Goal: Task Accomplishment & Management: Manage account settings

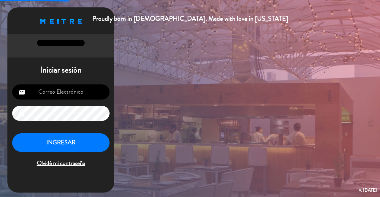
type input "[EMAIL_ADDRESS][DOMAIN_NAME]"
click at [80, 142] on button "INGRESAR" at bounding box center [60, 143] width 97 height 19
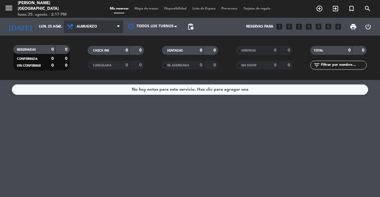
click at [93, 28] on span "Almuerzo" at bounding box center [87, 27] width 20 height 4
click at [96, 62] on div "menu [PERSON_NAME][GEOGRAPHIC_DATA] lunes 25. agosto - 2:17 PM Mis reservas Map…" at bounding box center [190, 40] width 380 height 80
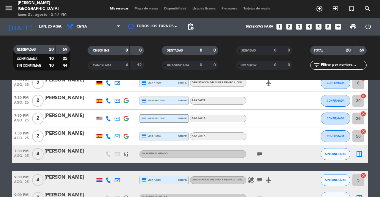
scroll to position [228, 0]
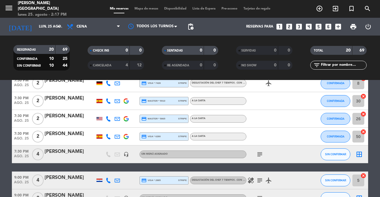
click at [258, 150] on div "subject" at bounding box center [272, 155] width 53 height 18
click at [262, 154] on icon "subject" at bounding box center [259, 154] width 7 height 7
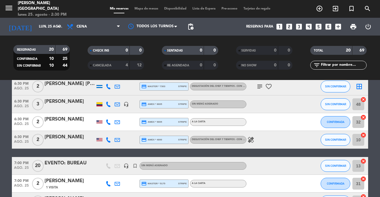
scroll to position [0, 0]
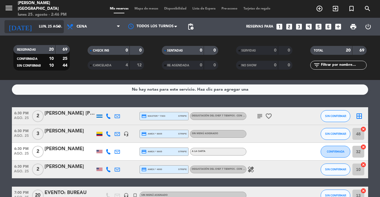
click at [53, 25] on input "lun. 25 ago." at bounding box center [59, 27] width 47 height 10
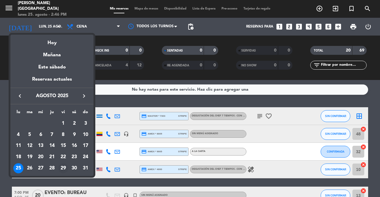
click at [65, 166] on div "29" at bounding box center [63, 169] width 10 height 10
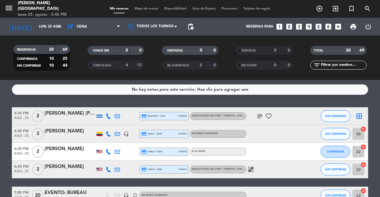
type input "vie. 29 ago."
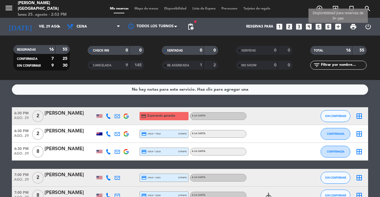
click at [339, 25] on icon "add_box" at bounding box center [338, 27] width 8 height 8
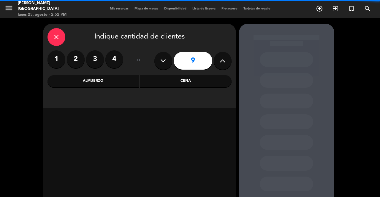
click at [164, 61] on icon at bounding box center [163, 60] width 6 height 9
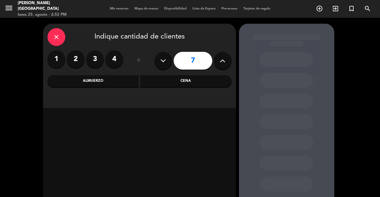
click at [164, 61] on icon at bounding box center [163, 60] width 6 height 9
type input "6"
click at [119, 68] on div "1 2 3 4" at bounding box center [85, 59] width 76 height 18
click at [117, 64] on label "4" at bounding box center [114, 59] width 18 height 18
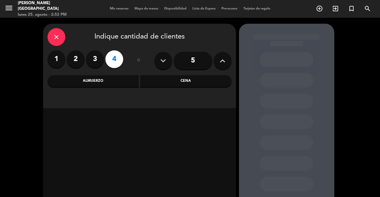
click at [181, 85] on div "Cena" at bounding box center [185, 81] width 91 height 12
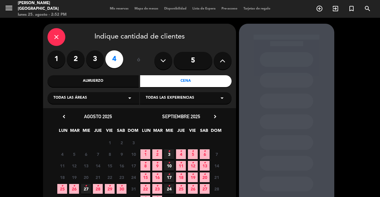
click at [61, 191] on span "25 •" at bounding box center [62, 189] width 10 height 10
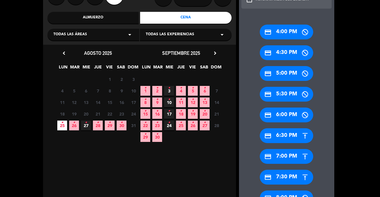
scroll to position [83, 0]
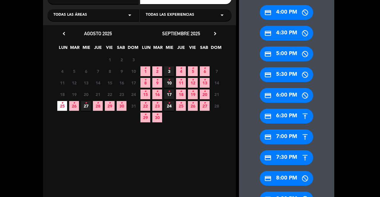
drag, startPoint x: 288, startPoint y: 156, endPoint x: 201, endPoint y: 104, distance: 101.6
click at [288, 156] on div "credit_card 7:30 PM" at bounding box center [286, 157] width 53 height 15
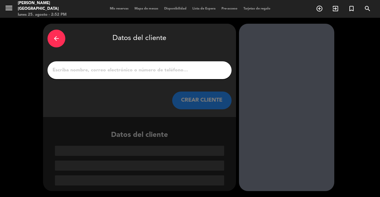
click at [172, 69] on input "1" at bounding box center [139, 70] width 175 height 8
paste input "[PERSON_NAME]"
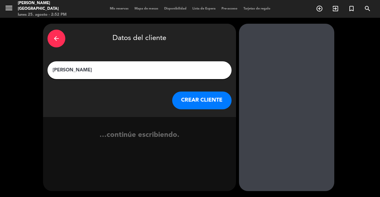
type input "[PERSON_NAME]"
click at [195, 95] on button "CREAR CLIENTE" at bounding box center [201, 101] width 59 height 18
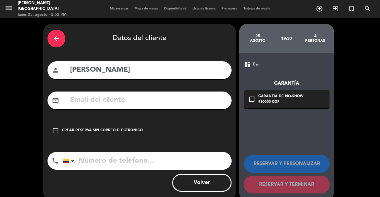
drag, startPoint x: 139, startPoint y: 125, endPoint x: 142, endPoint y: 126, distance: 3.9
click at [141, 126] on div "check_box_outline_blank Crear reserva sin correo electrónico" at bounding box center [139, 131] width 184 height 18
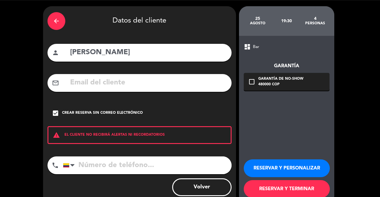
scroll to position [31, 0]
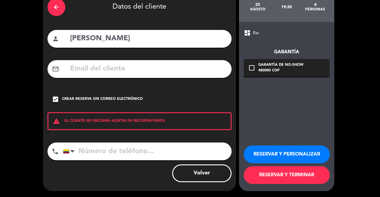
click at [295, 172] on button "RESERVAR Y TERMINAR" at bounding box center [287, 175] width 86 height 18
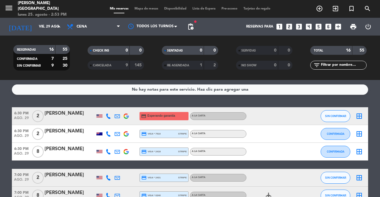
click at [50, 34] on div "today vie. 29 ago. arrow_drop_down" at bounding box center [33, 27] width 59 height 18
click at [59, 27] on icon "arrow_drop_down" at bounding box center [58, 26] width 7 height 7
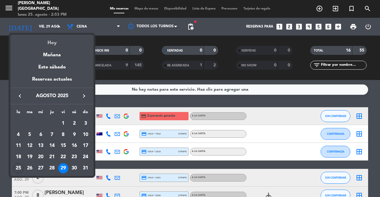
click at [56, 41] on div "Hoy" at bounding box center [51, 41] width 83 height 12
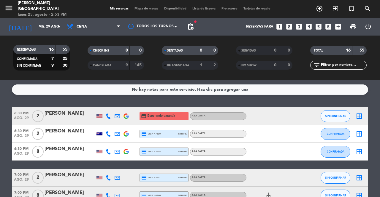
type input "lun. 25 ago."
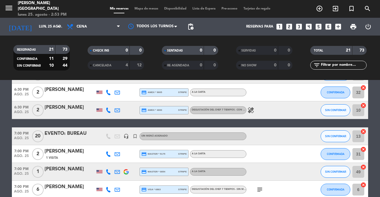
scroll to position [30, 0]
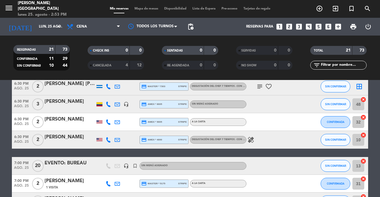
click at [77, 124] on div at bounding box center [70, 126] width 50 height 5
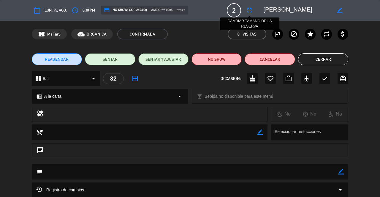
click at [252, 13] on icon "fullscreen" at bounding box center [249, 10] width 7 height 7
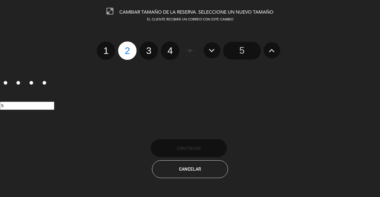
click at [153, 57] on label "3" at bounding box center [148, 51] width 18 height 18
click at [150, 47] on input "3" at bounding box center [148, 46] width 4 height 4
radio input "true"
radio input "false"
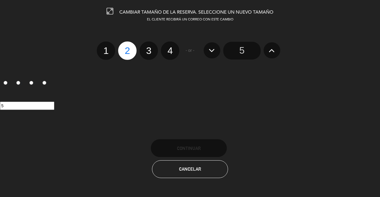
radio input "false"
radio input "true"
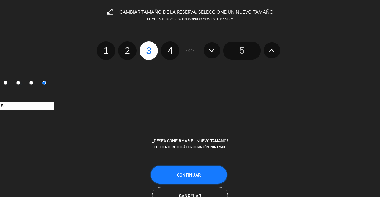
click at [196, 168] on button "Continuar" at bounding box center [189, 175] width 76 height 18
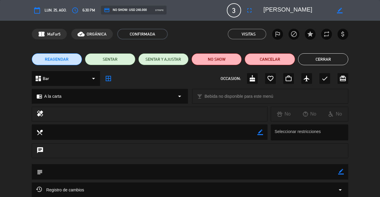
click at [329, 60] on button "Cerrar" at bounding box center [323, 59] width 50 height 12
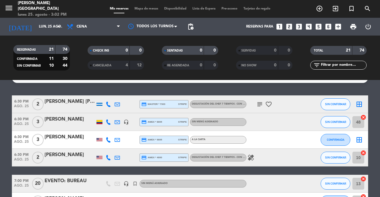
scroll to position [0, 0]
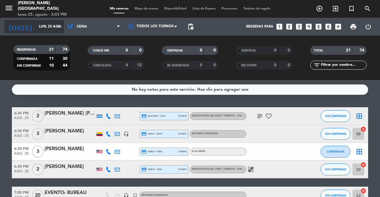
click at [45, 31] on input "lun. 25 ago." at bounding box center [59, 27] width 47 height 10
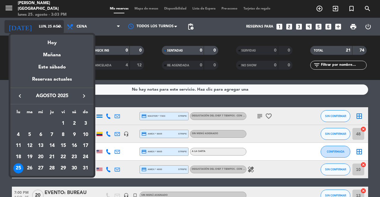
click at [45, 31] on div at bounding box center [190, 98] width 380 height 197
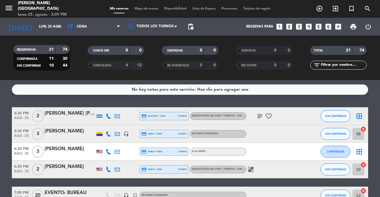
click at [67, 115] on div "[PERSON_NAME] [PERSON_NAME]" at bounding box center [70, 114] width 50 height 8
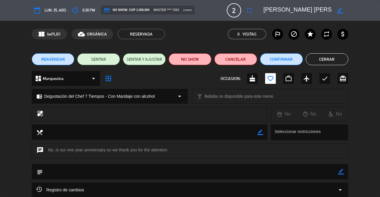
click at [158, 9] on span "master **** 7303" at bounding box center [166, 10] width 26 height 5
click at [110, 7] on icon "credit_card" at bounding box center [107, 10] width 6 height 6
click at [150, 8] on span "credit_card NO SHOW: COP 1.058.000" at bounding box center [127, 10] width 46 height 6
drag, startPoint x: 139, startPoint y: 10, endPoint x: 142, endPoint y: 20, distance: 10.7
click at [137, 9] on span "credit_card NO SHOW: COP 1.058.000" at bounding box center [127, 10] width 46 height 6
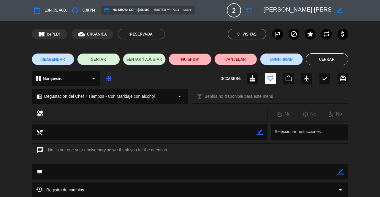
click at [320, 64] on button "Cerrar" at bounding box center [327, 59] width 43 height 12
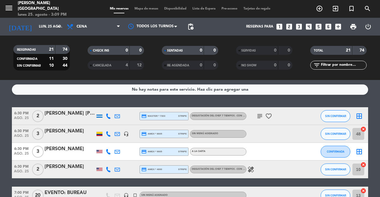
click at [300, 26] on icon "looks_3" at bounding box center [299, 27] width 8 height 8
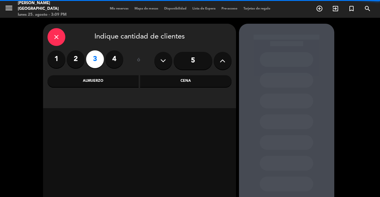
click at [177, 85] on div "Cena" at bounding box center [185, 81] width 91 height 12
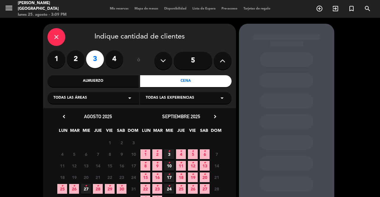
click at [62, 185] on icon "•" at bounding box center [62, 186] width 2 height 9
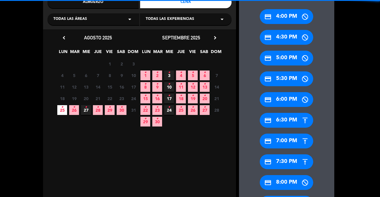
scroll to position [171, 0]
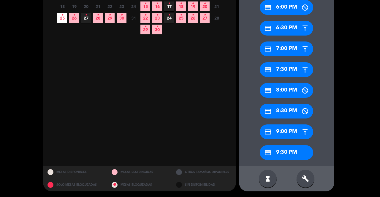
click at [297, 128] on div "credit_card 9:00 PM" at bounding box center [286, 132] width 53 height 15
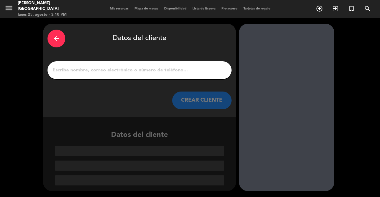
click at [145, 69] on input "1" at bounding box center [139, 70] width 175 height 8
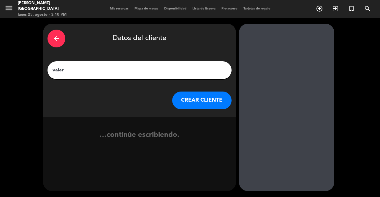
type input "valer"
click at [186, 98] on button "CREAR CLIENTE" at bounding box center [201, 101] width 59 height 18
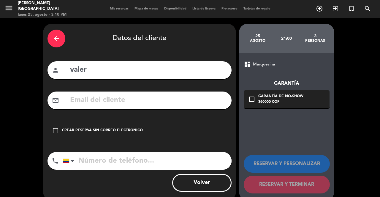
click at [152, 102] on input "text" at bounding box center [148, 100] width 158 height 12
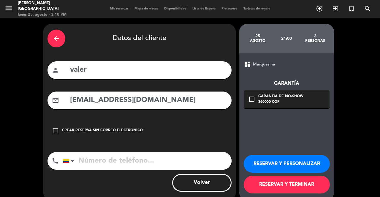
type input "valeryaleja10@hotmail.com"
click at [282, 104] on div "360000 COP" at bounding box center [280, 102] width 45 height 6
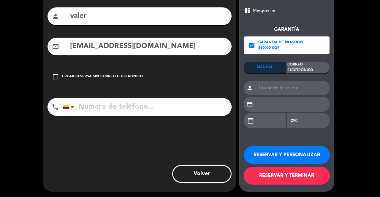
click at [314, 69] on div "Correo Electrónico" at bounding box center [308, 68] width 42 height 12
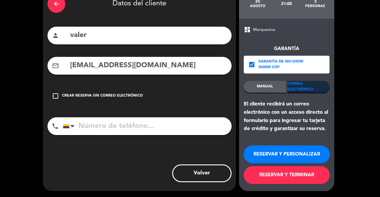
scroll to position [34, 0]
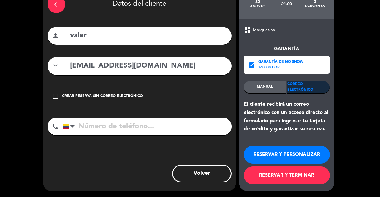
click at [282, 181] on button "RESERVAR Y TERMINAR" at bounding box center [287, 176] width 86 height 18
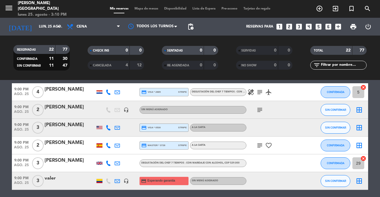
scroll to position [356, 0]
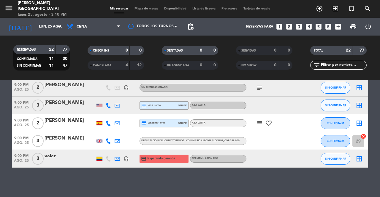
drag, startPoint x: 70, startPoint y: 156, endPoint x: 66, endPoint y: 154, distance: 4.9
click at [66, 154] on div "valer" at bounding box center [70, 157] width 50 height 8
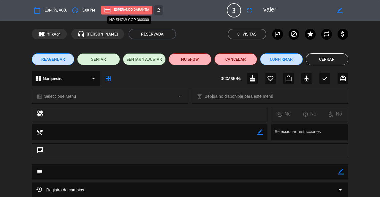
click at [119, 10] on div "credit_card Esperando garantía" at bounding box center [126, 10] width 51 height 9
click at [109, 9] on icon "credit_card" at bounding box center [107, 10] width 7 height 7
click at [140, 9] on div "credit_card Esperando garantía" at bounding box center [126, 10] width 51 height 9
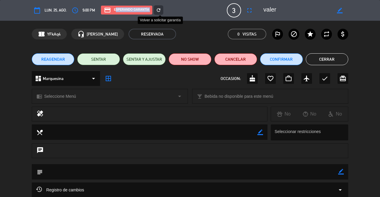
click at [155, 10] on div "refresh" at bounding box center [158, 9] width 9 height 9
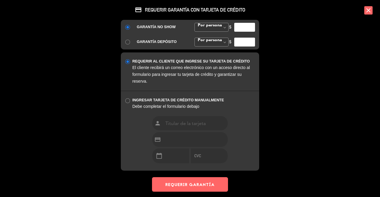
click at [304, 72] on div "credit_card REQUERIR GARANTÍA CON TARJETA DE CRÉDITO GARANTÍA NO SHOW Por perso…" at bounding box center [190, 98] width 380 height 197
click at [219, 27] on span "Por persona" at bounding box center [209, 25] width 26 height 4
click at [222, 37] on div "GARANTÍA NO SHOW Por persona Monto Fijo Por persona Por persona Monto Fijo $ GA…" at bounding box center [190, 35] width 138 height 30
type input "-1"
click at [251, 27] on input "-1" at bounding box center [244, 27] width 21 height 9
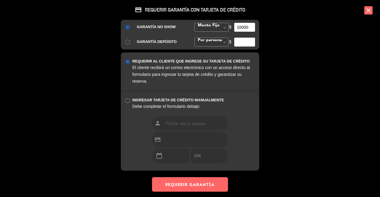
type input "10000"
drag, startPoint x: 124, startPoint y: 40, endPoint x: 129, endPoint y: 43, distance: 5.9
click at [125, 41] on div at bounding box center [127, 42] width 12 height 7
click at [126, 42] on input "radio" at bounding box center [127, 42] width 4 height 4
click at [212, 41] on span "Por persona" at bounding box center [209, 40] width 26 height 4
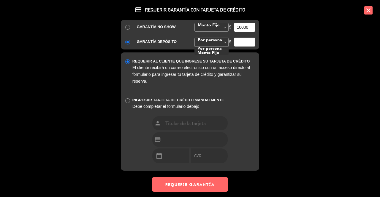
click at [223, 39] on span at bounding box center [224, 42] width 7 height 9
click at [221, 43] on span at bounding box center [224, 42] width 7 height 9
click at [232, 45] on div "$" at bounding box center [242, 42] width 35 height 9
click at [236, 44] on input "number" at bounding box center [244, 42] width 21 height 9
type input "4"
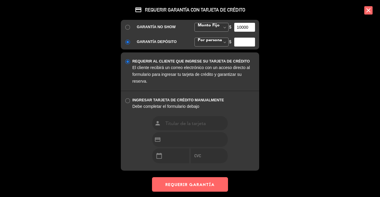
click at [244, 29] on input "10000" at bounding box center [244, 27] width 21 height 9
click at [244, 45] on input "number" at bounding box center [244, 42] width 21 height 9
type input "4"
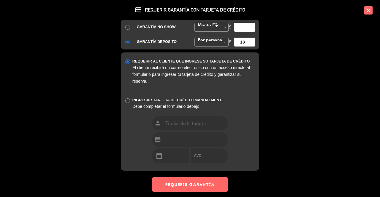
type input "1"
click at [221, 29] on span at bounding box center [224, 27] width 7 height 9
click at [224, 25] on span at bounding box center [224, 27] width 7 height 9
click at [247, 29] on input "number" at bounding box center [244, 27] width 21 height 9
type input "400000"
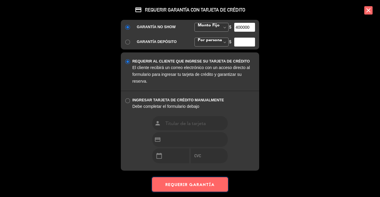
click at [207, 186] on button "REQUERIR GARANTÍA" at bounding box center [190, 184] width 76 height 15
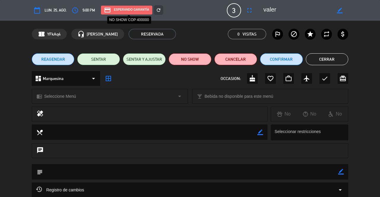
click at [141, 6] on div "credit_card Esperando garantía" at bounding box center [126, 10] width 51 height 9
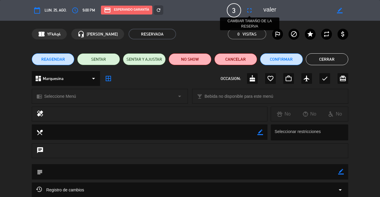
click at [248, 11] on icon "fullscreen" at bounding box center [249, 10] width 7 height 7
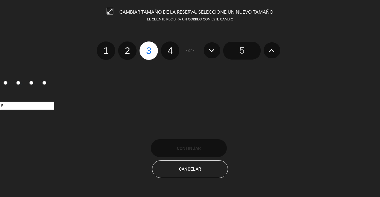
click at [108, 51] on label "1" at bounding box center [106, 51] width 18 height 18
click at [107, 47] on input "1" at bounding box center [105, 46] width 4 height 4
radio input "true"
radio input "false"
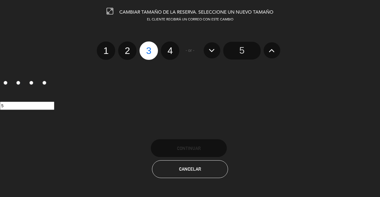
radio input "false"
radio input "true"
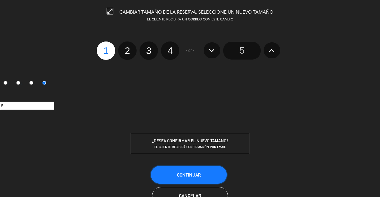
click at [201, 167] on button "Continuar" at bounding box center [189, 175] width 76 height 18
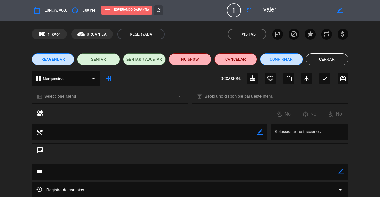
click at [318, 63] on button "Cerrar" at bounding box center [327, 59] width 43 height 12
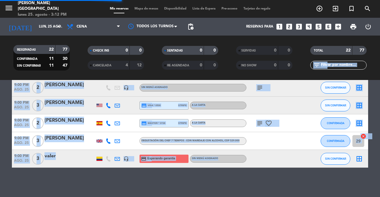
drag, startPoint x: 318, startPoint y: 63, endPoint x: 261, endPoint y: 150, distance: 103.7
click at [261, 150] on ng-component "menu Carmen Medellín lunes 25. agosto - 3:12 PM Mis reservas Mapa de mesas Disp…" at bounding box center [190, 98] width 380 height 197
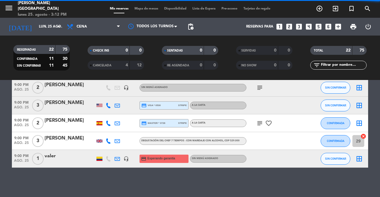
click at [287, 172] on div "No hay notas para este servicio. Haz clic para agregar una 6:30 PM ago. 25 2 Je…" at bounding box center [190, 138] width 380 height 117
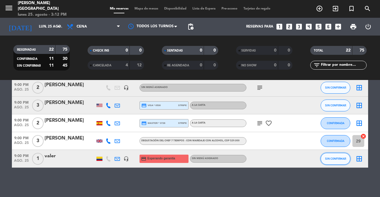
click at [333, 156] on button "SIN CONFIRMAR" at bounding box center [335, 159] width 30 height 12
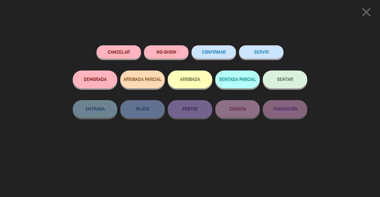
click at [172, 47] on button "NO-SHOW" at bounding box center [166, 51] width 45 height 13
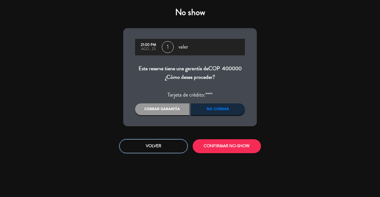
click at [161, 148] on button "Volver" at bounding box center [153, 146] width 68 height 14
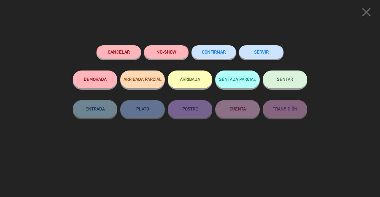
click at [362, 14] on icon "close" at bounding box center [366, 12] width 15 height 15
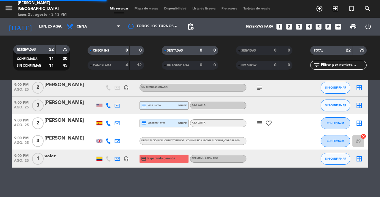
click at [66, 158] on div "valer" at bounding box center [70, 157] width 50 height 8
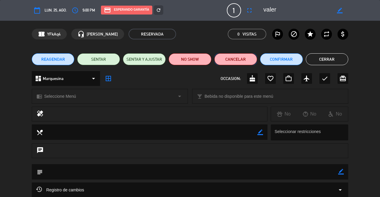
click at [246, 60] on button "Cancelar" at bounding box center [235, 59] width 43 height 12
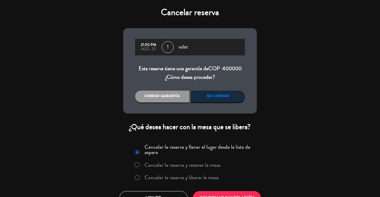
click at [176, 179] on label "Cancelar la reserva y liberar la mesa" at bounding box center [182, 177] width 74 height 5
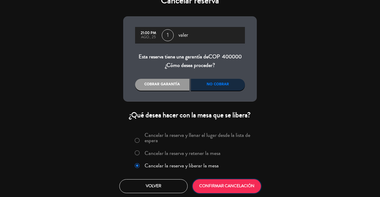
click at [220, 187] on button "CONFIRMAR CANCELACIÓN" at bounding box center [227, 187] width 68 height 14
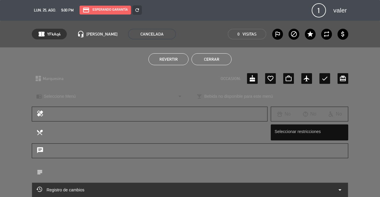
click at [207, 60] on button "Cerrar" at bounding box center [211, 59] width 40 height 12
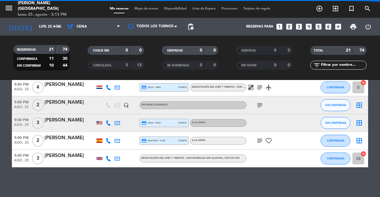
scroll to position [338, 0]
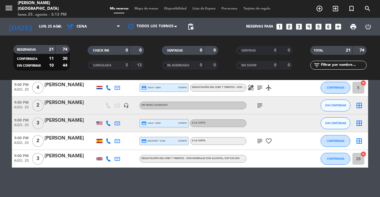
click at [72, 158] on div "[PERSON_NAME]" at bounding box center [70, 157] width 50 height 8
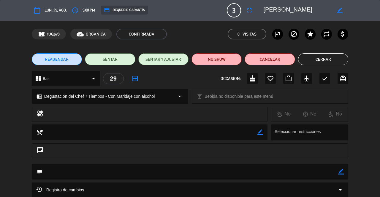
click at [105, 12] on icon "credit_card" at bounding box center [107, 10] width 6 height 6
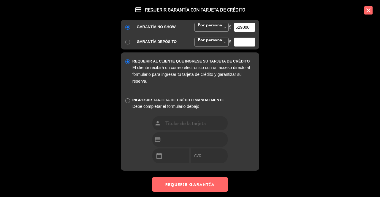
click at [365, 11] on icon "close" at bounding box center [368, 10] width 8 height 8
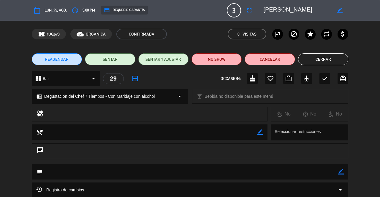
click at [328, 51] on div "REAGENDAR SENTAR SENTAR Y AJUSTAR NO SHOW Cancelar Cerrar" at bounding box center [190, 59] width 380 height 24
click at [330, 59] on button "Cerrar" at bounding box center [323, 59] width 50 height 12
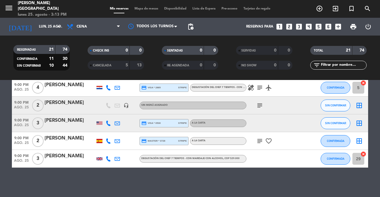
scroll to position [249, 0]
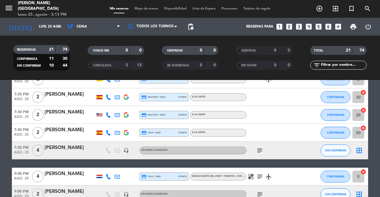
click at [74, 137] on div at bounding box center [70, 136] width 50 height 5
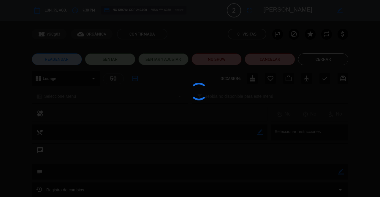
click at [142, 10] on div at bounding box center [190, 98] width 380 height 197
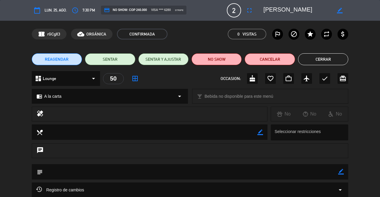
click at [107, 12] on icon "credit_card" at bounding box center [107, 10] width 6 height 6
click at [136, 12] on span "credit_card NO SHOW: COP 240.000" at bounding box center [125, 10] width 43 height 6
click at [172, 6] on div "credit_card NO SHOW: COP 240.000 visa **** 6280 stripe" at bounding box center [143, 10] width 85 height 9
click at [183, 10] on span "stripe" at bounding box center [179, 10] width 9 height 4
click at [195, 10] on div "credit_card NO SHOW: COP 240.000 visa **** 6280 stripe" at bounding box center [160, 10] width 129 height 9
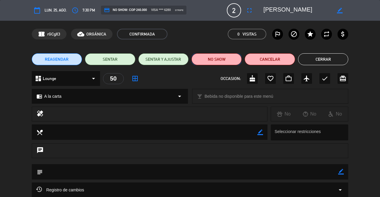
click at [221, 62] on button "NO SHOW" at bounding box center [216, 59] width 50 height 12
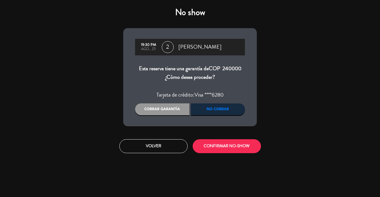
click at [225, 72] on span "240000" at bounding box center [231, 69] width 19 height 8
click at [168, 145] on button "Volver" at bounding box center [153, 146] width 68 height 14
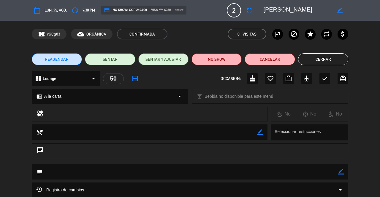
click at [316, 61] on button "Cerrar" at bounding box center [323, 59] width 50 height 12
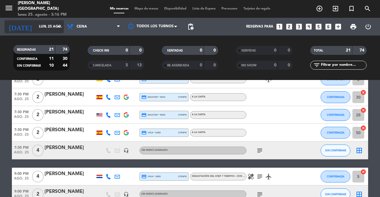
click at [46, 21] on div "[DATE] lun. 25 ago. arrow_drop_down" at bounding box center [33, 26] width 59 height 13
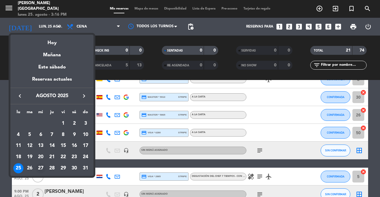
click at [42, 169] on div "27" at bounding box center [41, 169] width 10 height 10
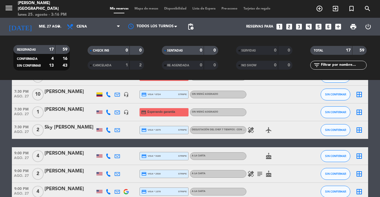
scroll to position [190, 0]
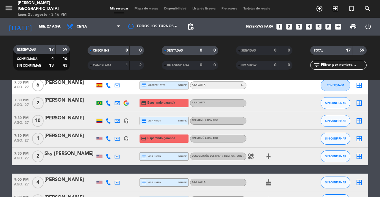
click at [72, 142] on div at bounding box center [70, 142] width 50 height 5
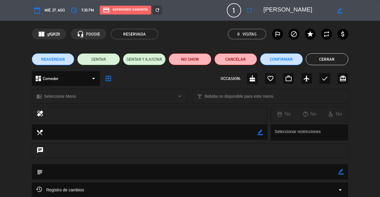
click at [337, 60] on button "Cerrar" at bounding box center [327, 59] width 43 height 12
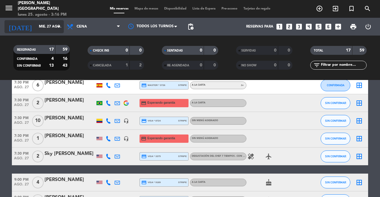
click at [55, 32] on div "today mié. 27 ago. arrow_drop_down" at bounding box center [33, 26] width 59 height 13
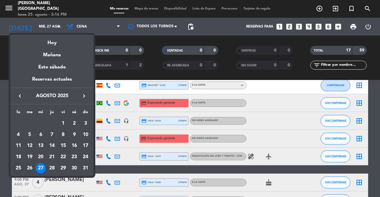
click at [29, 169] on div "26" at bounding box center [30, 169] width 10 height 10
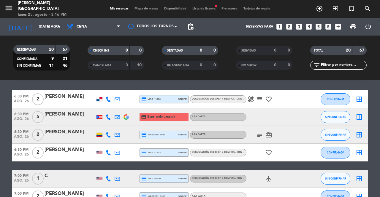
scroll to position [0, 0]
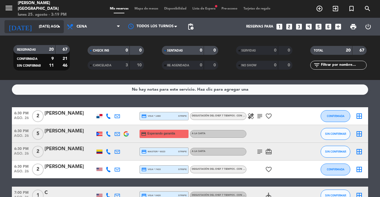
click at [36, 32] on div "today mar. 26 ago. arrow_drop_down" at bounding box center [33, 26] width 59 height 13
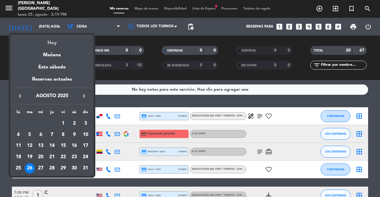
click at [52, 42] on div "Hoy" at bounding box center [51, 41] width 83 height 12
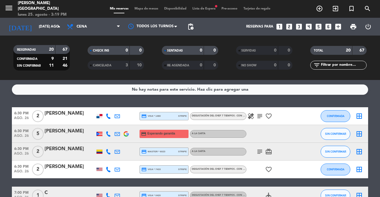
type input "lun. 25 ago."
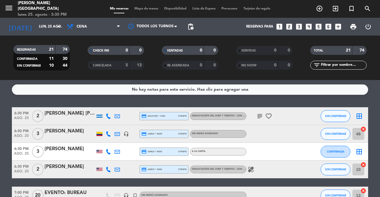
click at [323, 5] on icon "search" at bounding box center [319, 8] width 7 height 7
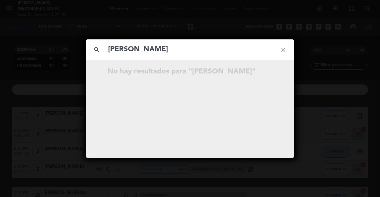
type input "mevin barr"
click at [284, 51] on icon "close" at bounding box center [282, 49] width 21 height 21
click at [226, 48] on input "text" at bounding box center [189, 50] width 165 height 12
click at [121, 53] on input "Mevin Barrios" at bounding box center [189, 50] width 165 height 12
type input "[PERSON_NAME]"
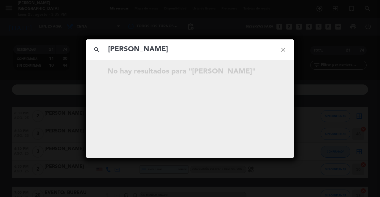
click at [283, 50] on icon "close" at bounding box center [282, 49] width 21 height 21
click at [284, 51] on icon "close" at bounding box center [282, 49] width 21 height 21
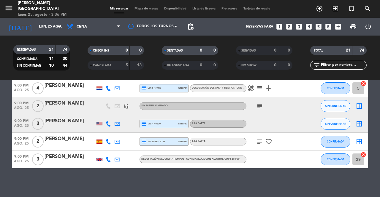
scroll to position [338, 0]
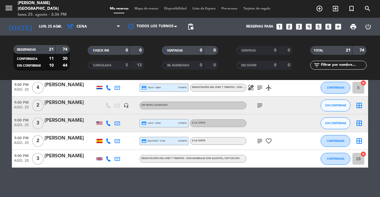
click at [142, 6] on div "Mis reservas Mapa de mesas Disponibilidad Lista de Espera Pre-acceso Tarjetas d…" at bounding box center [190, 8] width 166 height 5
click at [144, 9] on span "Mapa de mesas" at bounding box center [146, 8] width 30 height 3
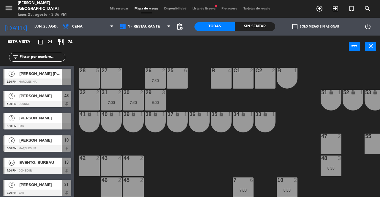
scroll to position [0, 54]
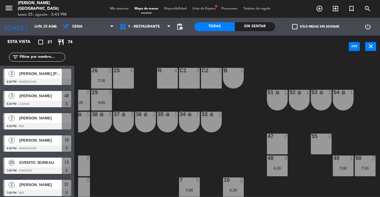
click at [110, 7] on span "Mis reservas" at bounding box center [119, 8] width 25 height 3
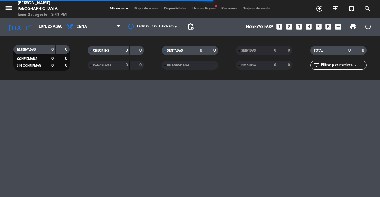
click at [289, 28] on icon "looks_two" at bounding box center [289, 27] width 8 height 8
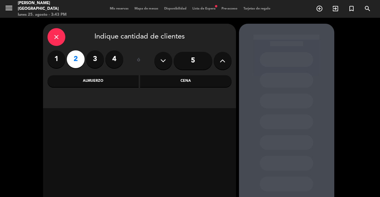
click at [101, 63] on label "3" at bounding box center [95, 59] width 18 height 18
click at [78, 59] on label "2" at bounding box center [76, 59] width 18 height 18
click at [178, 86] on div "Cena" at bounding box center [185, 81] width 91 height 12
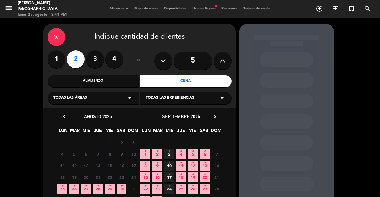
click at [60, 189] on span "25 •" at bounding box center [62, 189] width 10 height 10
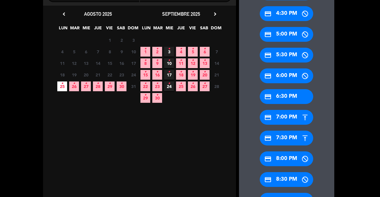
scroll to position [113, 0]
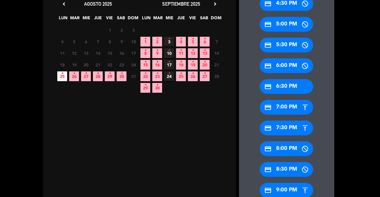
drag, startPoint x: 289, startPoint y: 127, endPoint x: 275, endPoint y: 112, distance: 20.8
click at [288, 126] on div "credit_card 7:30 PM" at bounding box center [286, 128] width 53 height 15
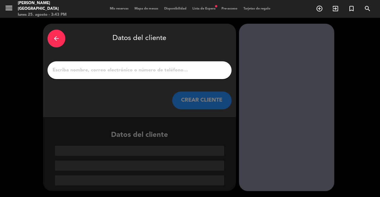
scroll to position [0, 0]
click at [160, 67] on input "1" at bounding box center [139, 70] width 175 height 8
paste input "Mevin Barrios"
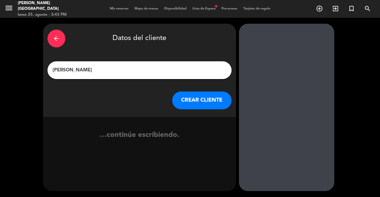
click at [60, 68] on input "Mevin Barrios" at bounding box center [139, 70] width 175 height 8
type input "[PERSON_NAME]"
click at [202, 100] on button "CREAR CLIENTE" at bounding box center [201, 101] width 59 height 18
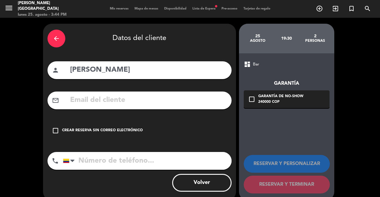
click at [159, 159] on input "tel" at bounding box center [147, 161] width 169 height 18
paste input "[EMAIL_ADDRESS][DOMAIN_NAME]"
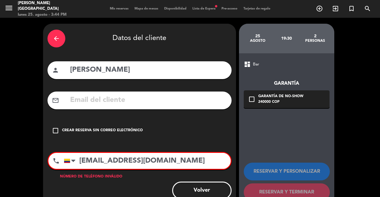
type input "[EMAIL_ADDRESS][DOMAIN_NAME]"
click at [141, 99] on input "text" at bounding box center [148, 100] width 158 height 12
paste input "[EMAIL_ADDRESS][DOMAIN_NAME]"
type input "[EMAIL_ADDRESS][DOMAIN_NAME]"
drag, startPoint x: 173, startPoint y: 160, endPoint x: 0, endPoint y: 153, distance: 173.5
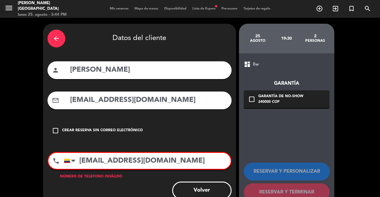
click at [0, 153] on div "arrow_back Datos del cliente person Melvin Barrios mail_outline mbarrios@ipqgro…" at bounding box center [190, 116] width 380 height 197
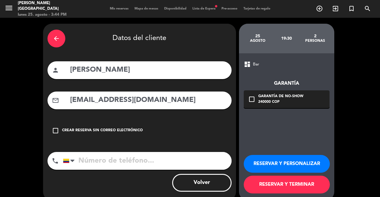
click at [148, 161] on input "tel" at bounding box center [147, 161] width 169 height 18
paste input "+502 5460 9777"
type input "+502 5460 9777"
click at [295, 99] on div "Garantía de no-show" at bounding box center [280, 97] width 45 height 6
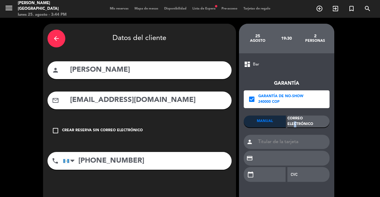
click at [309, 123] on div "Correo Electrónico" at bounding box center [308, 122] width 42 height 12
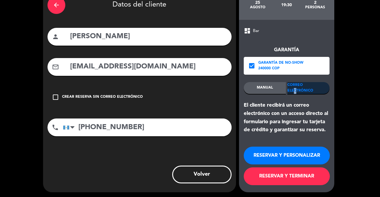
scroll to position [34, 0]
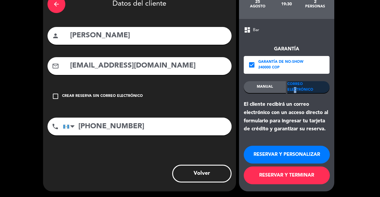
click at [293, 173] on button "RESERVAR Y TERMINAR" at bounding box center [287, 176] width 86 height 18
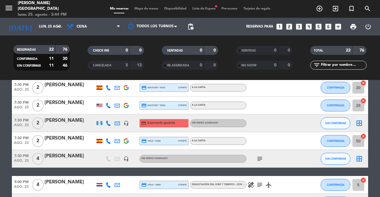
scroll to position [237, 0]
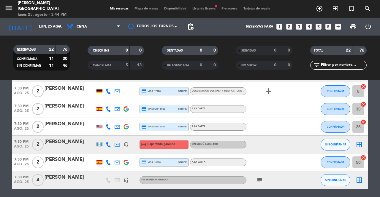
click at [99, 145] on div at bounding box center [99, 145] width 6 height 4
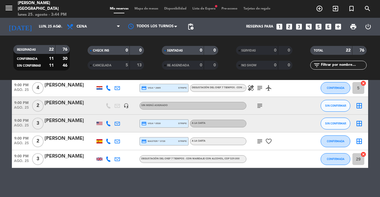
scroll to position [356, 0]
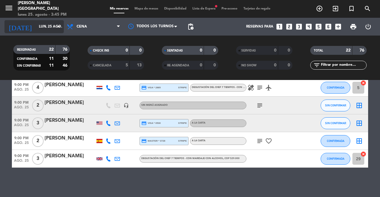
click at [50, 27] on input "lun. 25 ago." at bounding box center [59, 27] width 47 height 10
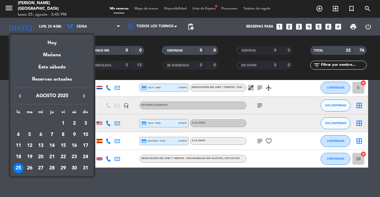
click at [38, 165] on div "27" at bounding box center [41, 169] width 10 height 10
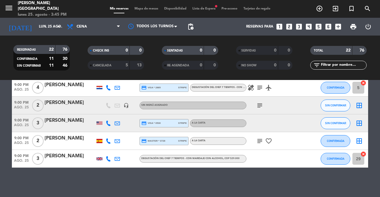
type input "mié. 27 ago."
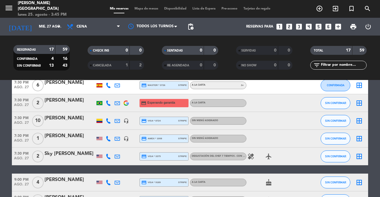
scroll to position [178, 0]
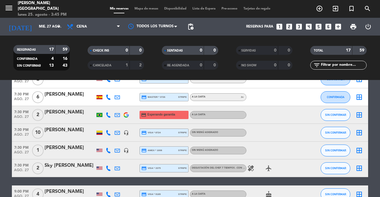
click at [77, 150] on div "[PERSON_NAME]" at bounding box center [70, 148] width 50 height 8
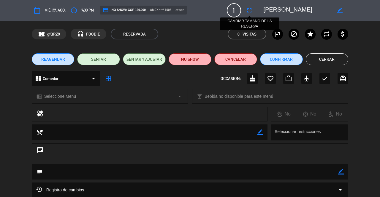
click at [248, 14] on icon "fullscreen" at bounding box center [249, 10] width 7 height 7
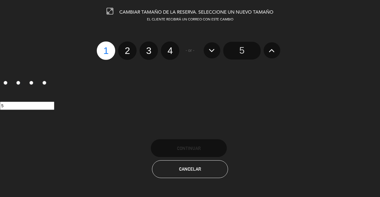
click at [126, 52] on label "2" at bounding box center [127, 51] width 18 height 18
click at [126, 47] on input "2" at bounding box center [127, 46] width 4 height 4
radio input "true"
radio input "false"
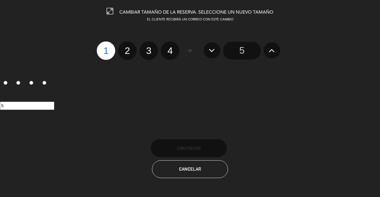
radio input "false"
radio input "true"
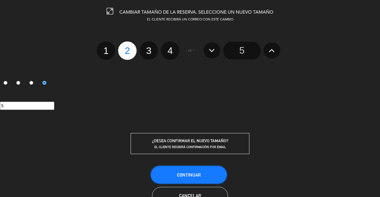
click at [197, 179] on button "Continuar" at bounding box center [189, 175] width 76 height 18
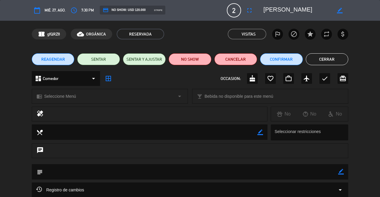
click at [325, 58] on button "Cerrar" at bounding box center [327, 59] width 43 height 12
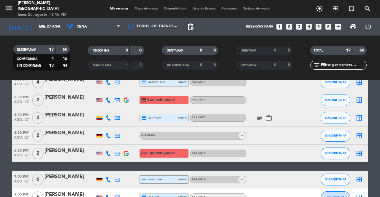
scroll to position [0, 0]
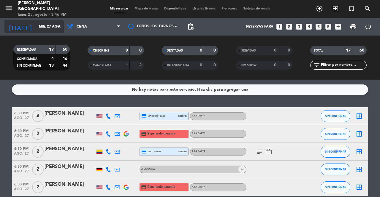
click at [55, 25] on input "mié. 27 ago." at bounding box center [59, 27] width 47 height 10
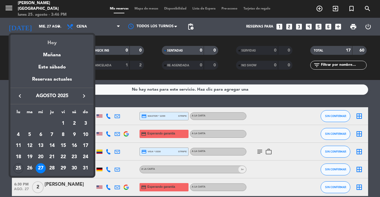
click at [57, 41] on div "Hoy" at bounding box center [51, 41] width 83 height 12
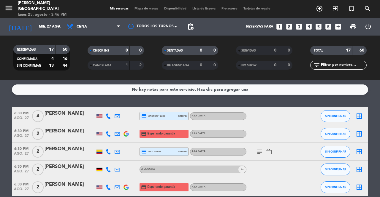
type input "lun. 25 ago."
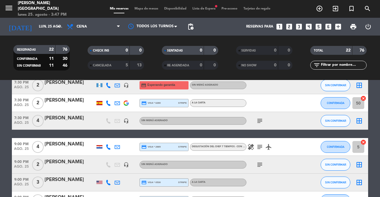
scroll to position [237, 0]
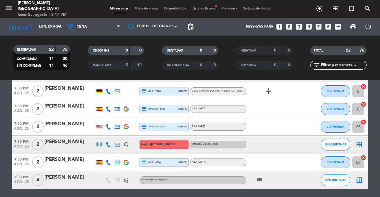
click at [116, 144] on icon at bounding box center [117, 144] width 5 height 5
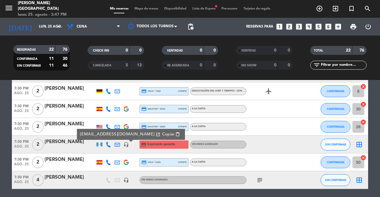
click at [175, 133] on span "content_paste" at bounding box center [177, 134] width 4 height 4
click at [20, 182] on span "ago. 25" at bounding box center [21, 183] width 19 height 7
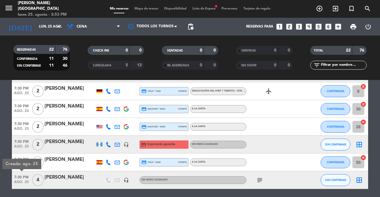
click at [63, 186] on div at bounding box center [70, 184] width 50 height 5
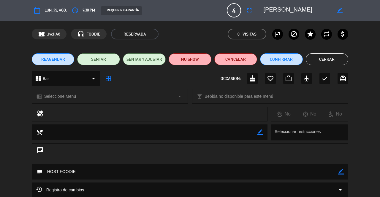
click at [78, 10] on icon "access_time" at bounding box center [75, 10] width 7 height 7
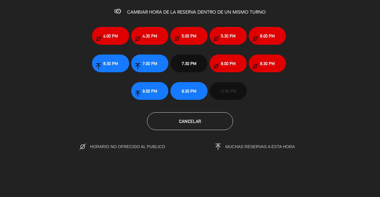
click at [224, 63] on span "8:00 PM" at bounding box center [228, 63] width 15 height 7
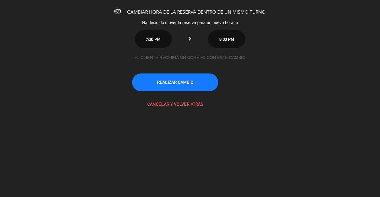
click at [178, 82] on button "REALIZAR CAMBIO" at bounding box center [175, 83] width 86 height 18
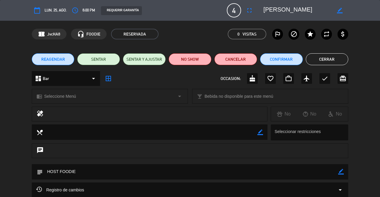
click at [336, 59] on button "Cerrar" at bounding box center [327, 59] width 43 height 12
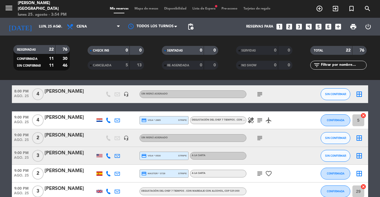
scroll to position [364, 0]
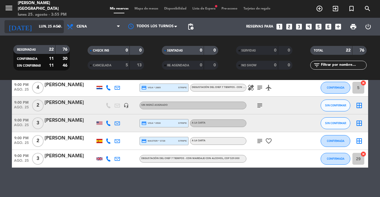
click at [40, 23] on input "lun. 25 ago." at bounding box center [59, 27] width 47 height 10
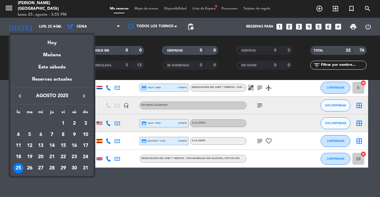
click at [34, 29] on div at bounding box center [190, 98] width 380 height 197
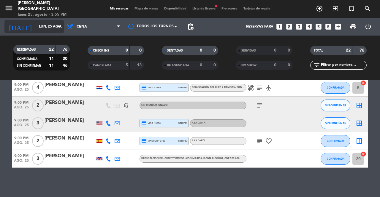
click at [36, 29] on input "lun. 25 ago." at bounding box center [59, 27] width 47 height 10
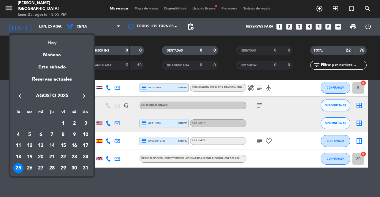
click at [47, 45] on div "Hoy" at bounding box center [51, 41] width 83 height 12
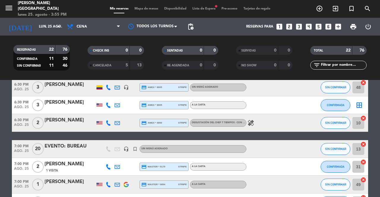
scroll to position [0, 0]
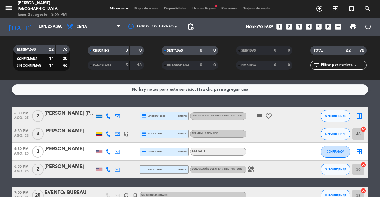
click at [297, 30] on icon "looks_3" at bounding box center [299, 27] width 8 height 8
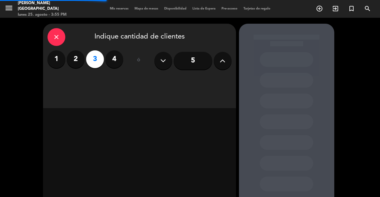
click at [193, 78] on div "close Indique cantidad de clientes 1 2 3 4 ó 5" at bounding box center [139, 66] width 193 height 85
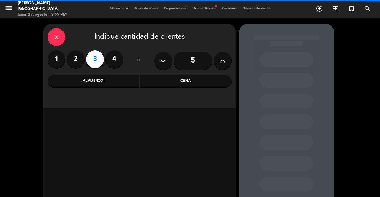
click at [185, 82] on div "Cena" at bounding box center [185, 81] width 91 height 12
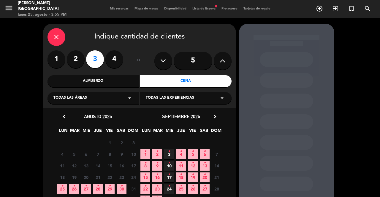
scroll to position [45, 0]
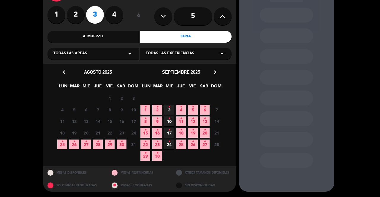
click at [52, 145] on div "chevron_left agosto 2025 LUN MAR MIE JUE VIE SAB DOM 28 29 30 31 1 2 3 4 5 6 7 …" at bounding box center [139, 115] width 193 height 103
click at [61, 145] on icon "•" at bounding box center [62, 141] width 2 height 9
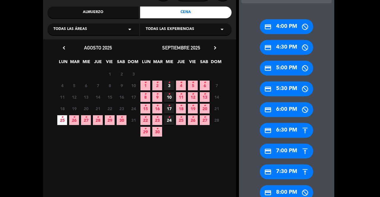
scroll to position [91, 0]
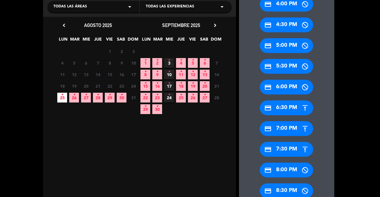
click at [275, 126] on div "credit_card 7:00 PM" at bounding box center [286, 128] width 53 height 15
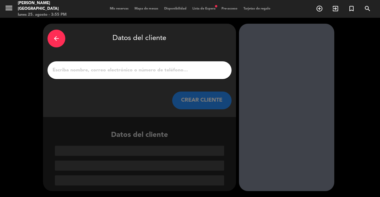
scroll to position [0, 0]
click at [50, 45] on div "arrow_back" at bounding box center [56, 39] width 18 height 18
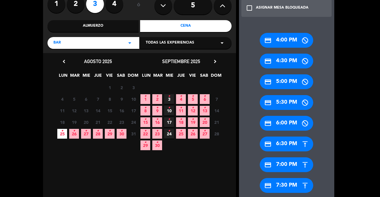
scroll to position [90, 0]
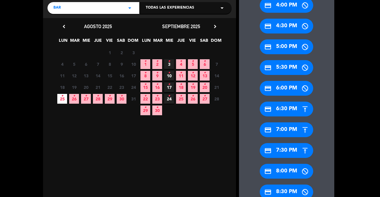
click at [276, 129] on div "credit_card 7:00 PM" at bounding box center [286, 130] width 53 height 15
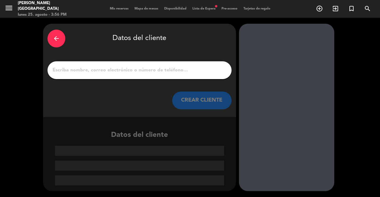
click at [166, 72] on input "1" at bounding box center [139, 70] width 175 height 8
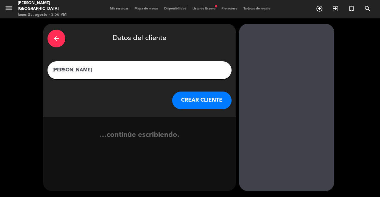
type input "[PERSON_NAME]"
click at [181, 106] on button "CREAR CLIENTE" at bounding box center [201, 101] width 59 height 18
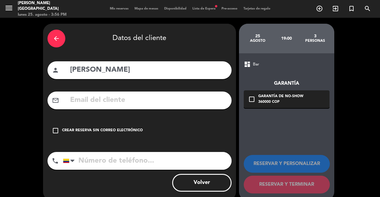
click at [122, 126] on div "check_box_outline_blank Crear reserva sin correo electrónico" at bounding box center [139, 131] width 184 height 18
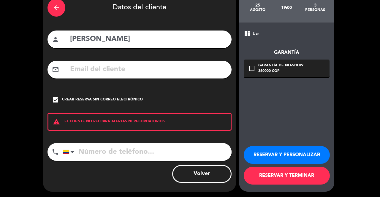
scroll to position [31, 0]
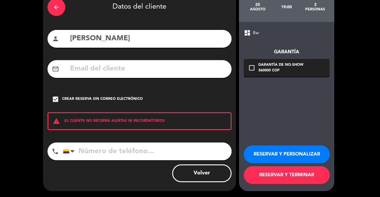
click at [277, 174] on button "RESERVAR Y TERMINAR" at bounding box center [287, 175] width 86 height 18
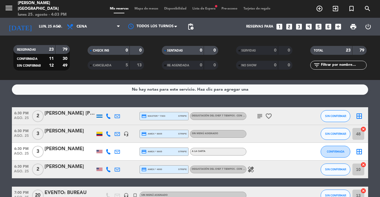
click at [125, 68] on div "5" at bounding box center [122, 65] width 12 height 7
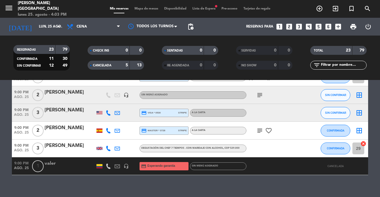
scroll to position [471, 0]
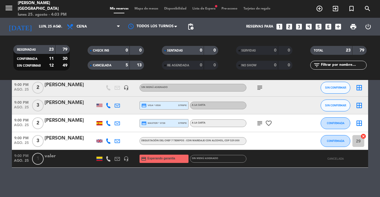
click at [131, 66] on div "CANCELADA 5 13" at bounding box center [116, 65] width 56 height 9
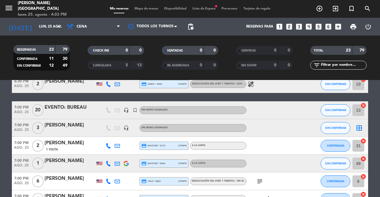
scroll to position [0, 0]
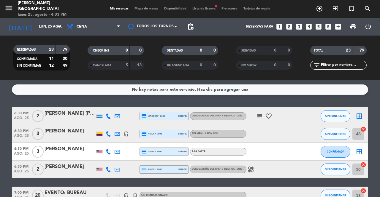
click at [101, 109] on div at bounding box center [99, 116] width 9 height 18
click at [100, 115] on div at bounding box center [99, 116] width 6 height 3
click at [261, 116] on icon "subject" at bounding box center [259, 116] width 7 height 7
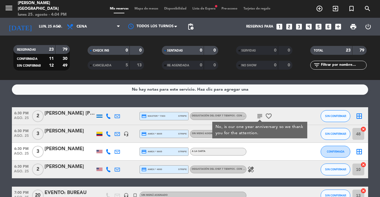
click at [261, 116] on icon "subject" at bounding box center [259, 116] width 7 height 7
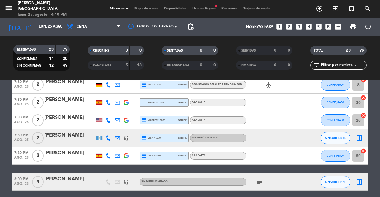
scroll to position [267, 0]
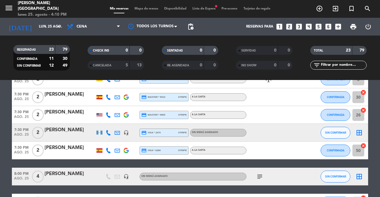
click at [264, 173] on div "subject" at bounding box center [272, 177] width 53 height 18
click at [261, 175] on icon "subject" at bounding box center [259, 176] width 7 height 7
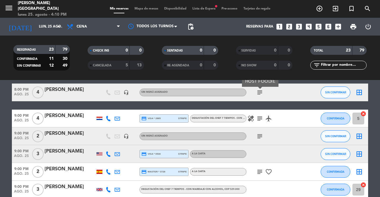
scroll to position [356, 0]
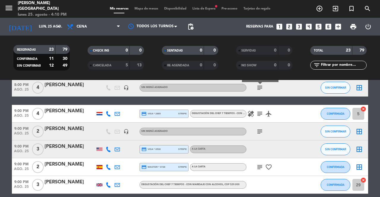
click at [262, 132] on icon "subject" at bounding box center [259, 131] width 7 height 7
click at [259, 167] on icon "subject" at bounding box center [259, 167] width 7 height 7
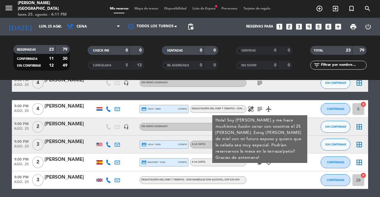
scroll to position [382, 0]
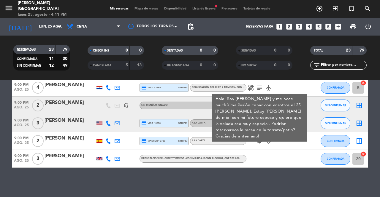
click at [110, 141] on icon at bounding box center [108, 141] width 5 height 5
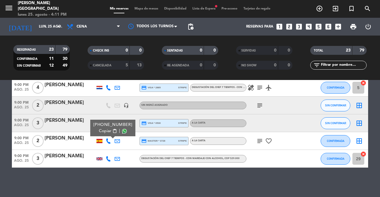
click at [107, 132] on span "Copiar" at bounding box center [105, 131] width 12 height 6
click at [146, 9] on span "Mapa de mesas" at bounding box center [146, 8] width 30 height 3
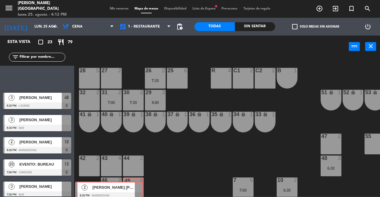
drag, startPoint x: 66, startPoint y: 75, endPoint x: 138, endPoint y: 188, distance: 134.1
click at [138, 188] on div "Esta vista crop_square 23 restaurant 79 filter_list 2 [PERSON_NAME] [PERSON_NAM…" at bounding box center [190, 116] width 380 height 161
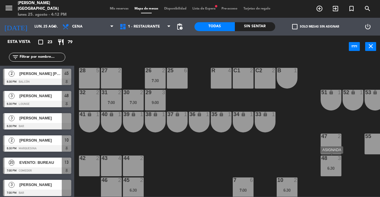
click at [328, 168] on div "6:30" at bounding box center [330, 168] width 21 height 4
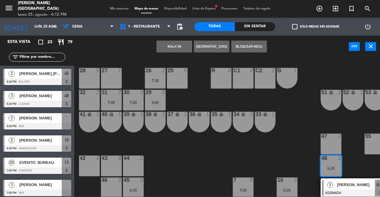
click at [113, 7] on span "Mis reservas" at bounding box center [119, 8] width 25 height 3
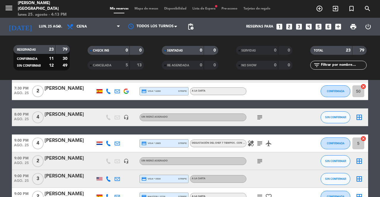
scroll to position [382, 0]
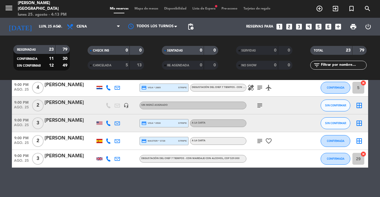
click at [150, 13] on div "menu [PERSON_NAME][GEOGRAPHIC_DATA] lunes 25. agosto - 4:13 PM Mis reservas Map…" at bounding box center [190, 9] width 380 height 18
click at [202, 9] on span "Lista de Espera fiber_manual_record" at bounding box center [203, 8] width 29 height 3
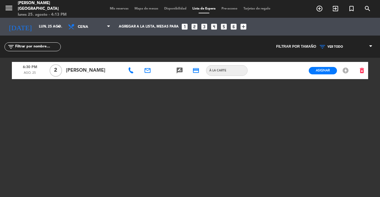
click at [130, 70] on icon at bounding box center [131, 71] width 6 height 6
click at [157, 59] on span "content_paste" at bounding box center [159, 60] width 4 height 4
click at [114, 10] on span "Mis reservas" at bounding box center [119, 8] width 25 height 3
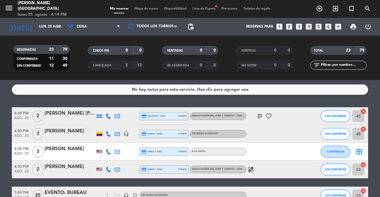
click at [148, 9] on span "Mapa de mesas" at bounding box center [146, 8] width 30 height 3
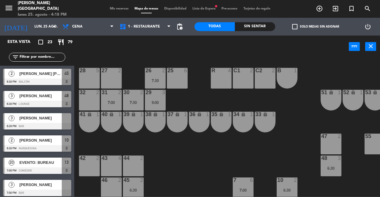
click at [112, 8] on span "Mis reservas" at bounding box center [119, 8] width 25 height 3
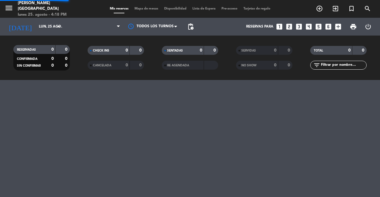
drag, startPoint x: 213, startPoint y: 211, endPoint x: 220, endPoint y: 209, distance: 6.9
click at [220, 197] on html "close × [PERSON_NAME] × chrome_reader_mode Listado de Reservas account_box Clie…" at bounding box center [190, 98] width 380 height 197
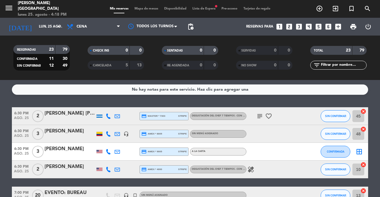
click at [289, 26] on icon "looks_two" at bounding box center [289, 27] width 8 height 8
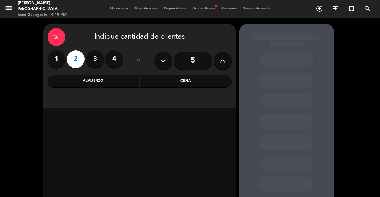
click at [204, 75] on div "close Indique cantidad de clientes 1 2 3 4 ó 5 Almuerzo Cena" at bounding box center [139, 66] width 193 height 85
click at [208, 77] on div "Cena" at bounding box center [185, 81] width 91 height 12
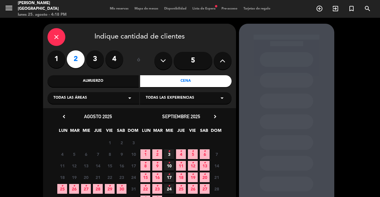
click at [60, 188] on span "25 •" at bounding box center [62, 189] width 10 height 10
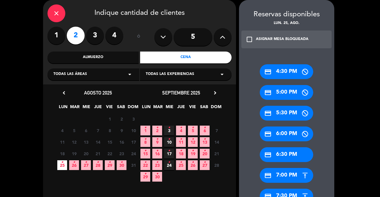
scroll to position [53, 0]
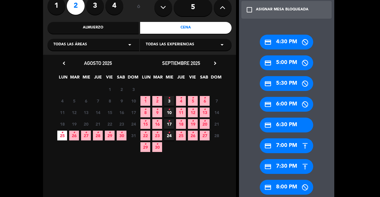
drag, startPoint x: 289, startPoint y: 146, endPoint x: 202, endPoint y: 57, distance: 124.7
click at [288, 145] on div "credit_card 7:00 PM" at bounding box center [286, 146] width 53 height 15
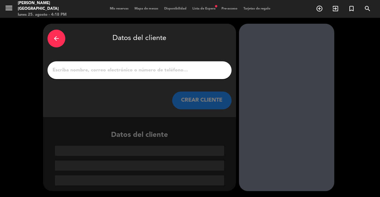
click at [178, 71] on input "1" at bounding box center [139, 70] width 175 height 8
paste input "[PERSON_NAME]"
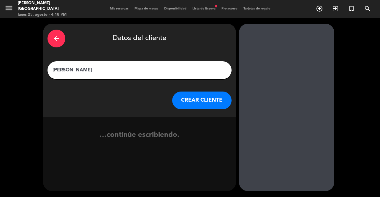
type input "[PERSON_NAME]"
click at [205, 96] on button "CREAR CLIENTE" at bounding box center [201, 101] width 59 height 18
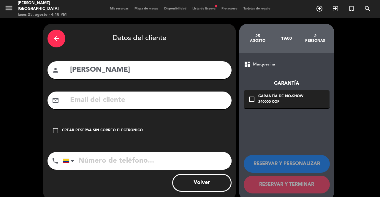
click at [120, 131] on div "Crear reserva sin correo electrónico" at bounding box center [102, 131] width 81 height 6
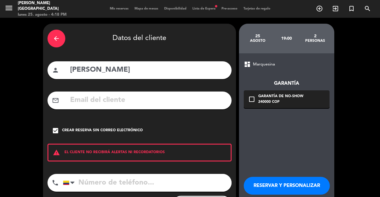
click at [298, 182] on button "RESERVAR Y PERSONALIZAR" at bounding box center [287, 186] width 86 height 18
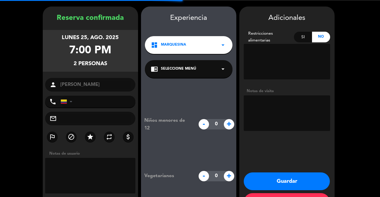
scroll to position [24, 0]
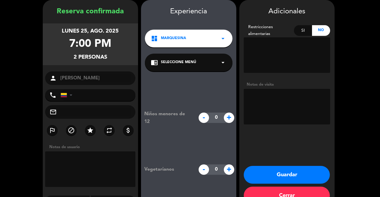
click at [285, 115] on textarea at bounding box center [287, 107] width 86 height 36
type textarea "Jovan"
click at [284, 171] on button "Guardar" at bounding box center [287, 175] width 86 height 18
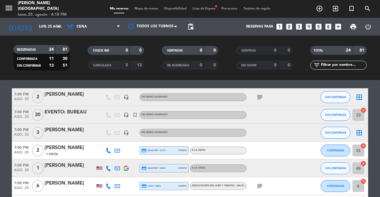
scroll to position [99, 0]
click at [153, 10] on span "Mapa de mesas" at bounding box center [146, 8] width 30 height 3
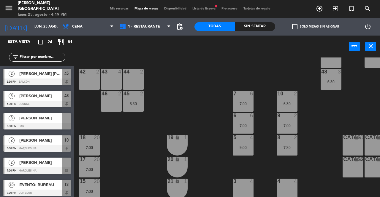
scroll to position [89, 0]
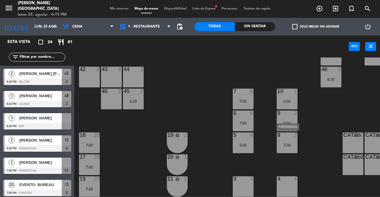
click at [294, 149] on div "8 2 7:30" at bounding box center [287, 143] width 21 height 21
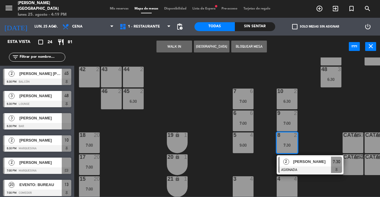
scroll to position [30, 0]
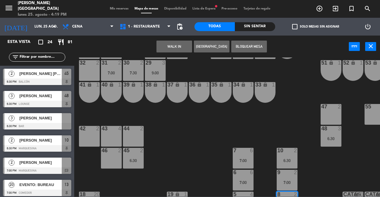
click at [89, 61] on div at bounding box center [90, 62] width 10 height 5
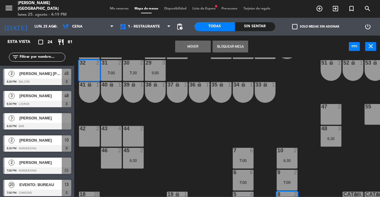
click at [202, 45] on button "Mover" at bounding box center [193, 47] width 36 height 12
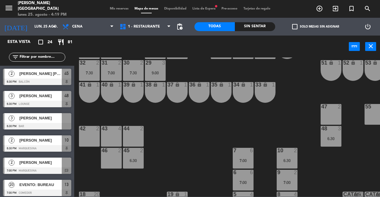
click at [66, 124] on div at bounding box center [37, 126] width 68 height 7
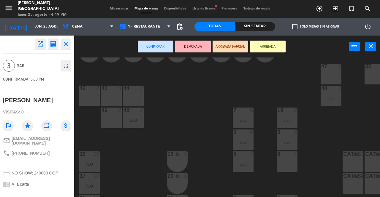
scroll to position [89, 0]
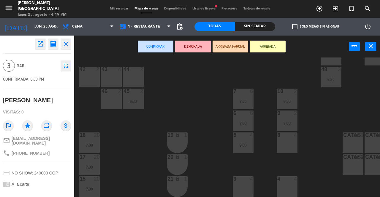
click at [292, 150] on div "8 4" at bounding box center [287, 143] width 21 height 21
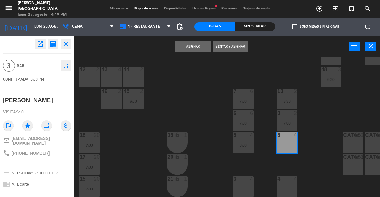
click at [200, 48] on button "Asignar" at bounding box center [193, 47] width 36 height 12
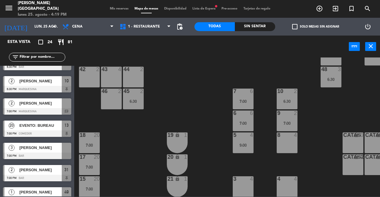
scroll to position [0, 0]
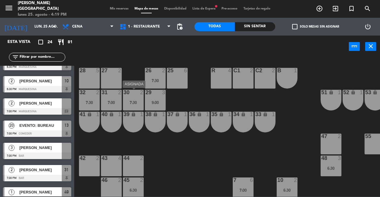
click at [133, 101] on div "7:30" at bounding box center [133, 103] width 21 height 4
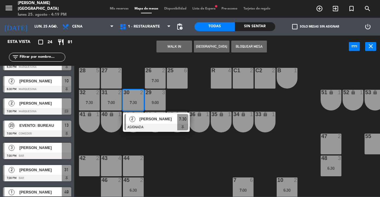
click at [274, 121] on div "33 lock 1" at bounding box center [265, 122] width 21 height 21
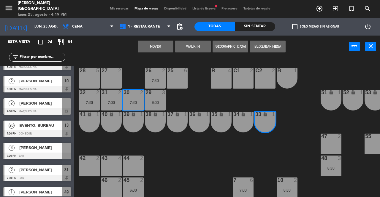
click at [152, 45] on button "Mover" at bounding box center [156, 47] width 36 height 12
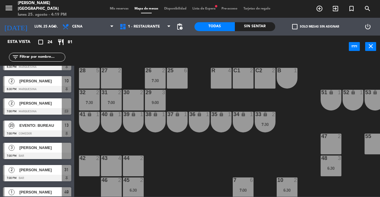
click at [53, 108] on div "2 [PERSON_NAME] 7:00 PM Marquesina chat" at bounding box center [37, 107] width 74 height 22
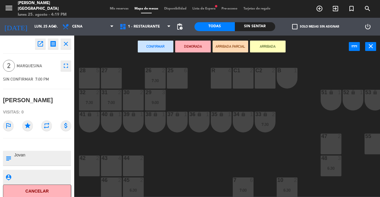
click at [135, 102] on div "30 2" at bounding box center [133, 100] width 21 height 21
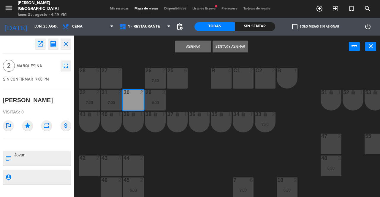
click at [201, 45] on button "Asignar" at bounding box center [193, 47] width 36 height 12
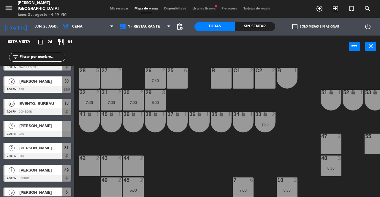
scroll to position [89, 0]
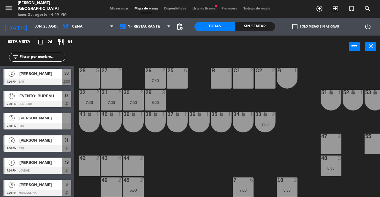
click at [60, 123] on div "3 [PERSON_NAME] 7:00 PM Bar" at bounding box center [37, 121] width 74 height 22
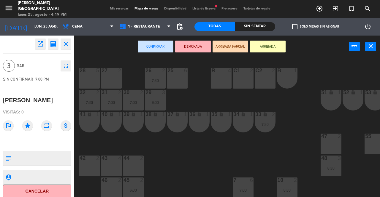
scroll to position [0, 54]
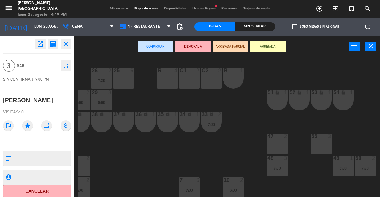
click at [290, 166] on div "25 6 26 2 7:30 27 2 28 5 R 4 C1 2 C2 2 B 1 29 3 9:00 30 2 7:00 31 2 7:00 32 2 7…" at bounding box center [229, 127] width 302 height 139
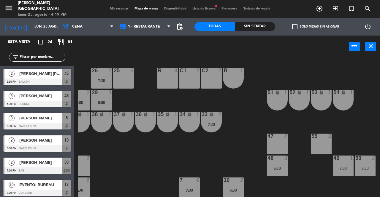
click at [377, 172] on div "25 6 26 2 7:30 27 2 28 5 R 4 C1 2 C2 2 B 1 29 3 9:00 30 2 7:00 31 2 7:00 32 2 7…" at bounding box center [229, 127] width 302 height 139
click at [369, 166] on div "7:30" at bounding box center [365, 168] width 21 height 4
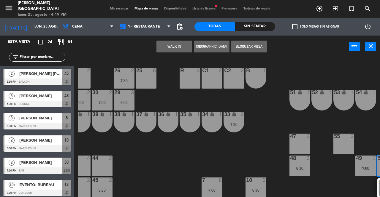
scroll to position [0, 24]
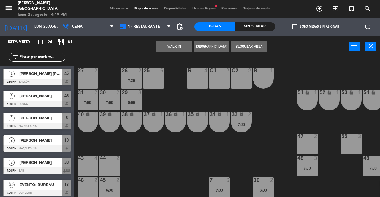
click at [90, 74] on div "27 2" at bounding box center [87, 78] width 21 height 21
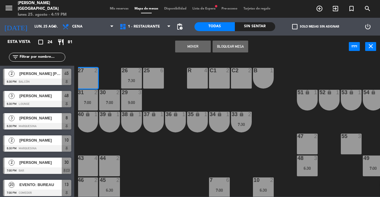
click at [179, 48] on button "Mover" at bounding box center [193, 47] width 36 height 12
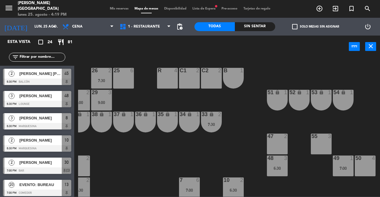
scroll to position [89, 0]
click at [64, 122] on div at bounding box center [66, 118] width 9 height 10
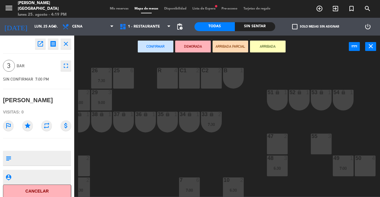
click at [362, 164] on div "50 4" at bounding box center [365, 166] width 21 height 21
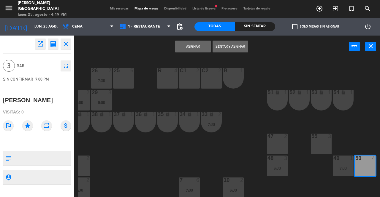
click at [195, 42] on button "Asignar" at bounding box center [193, 47] width 36 height 12
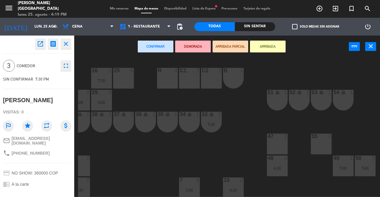
scroll to position [0, 0]
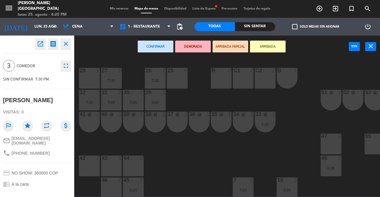
click at [93, 82] on div "28 5" at bounding box center [89, 78] width 21 height 21
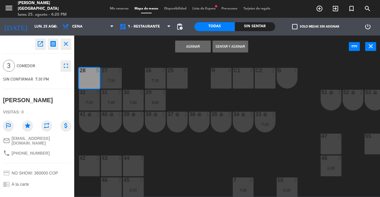
click at [189, 49] on button "Asignar" at bounding box center [193, 47] width 36 height 12
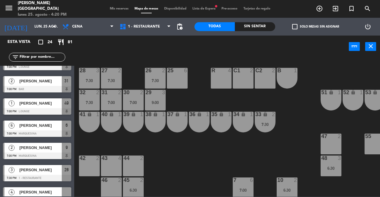
scroll to position [267, 0]
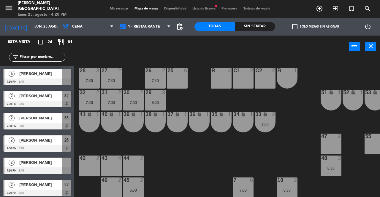
click at [66, 79] on div at bounding box center [37, 82] width 68 height 7
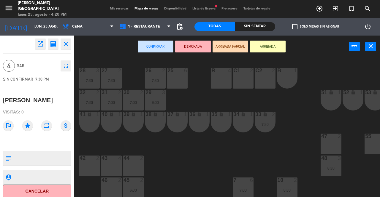
click at [110, 167] on div "43 4" at bounding box center [111, 166] width 21 height 21
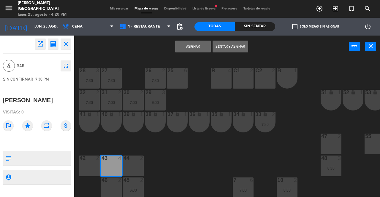
click at [196, 45] on button "Asignar" at bounding box center [193, 47] width 36 height 12
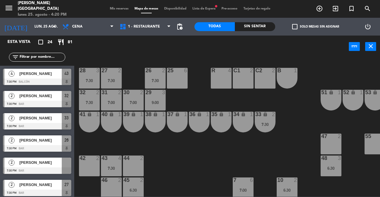
click at [66, 166] on div at bounding box center [66, 163] width 9 height 10
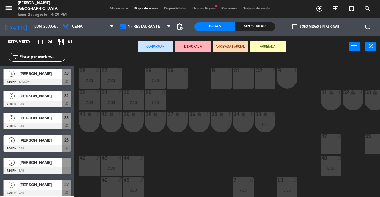
click at [84, 164] on div "42 2" at bounding box center [89, 166] width 21 height 21
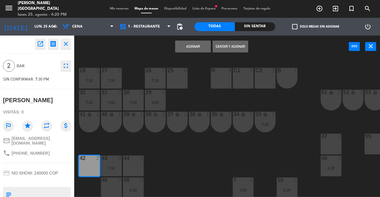
click at [194, 50] on button "Asignar" at bounding box center [193, 47] width 36 height 12
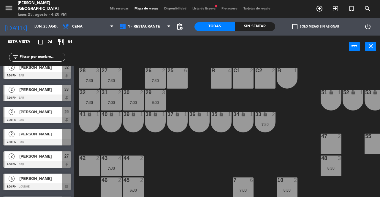
scroll to position [338, 0]
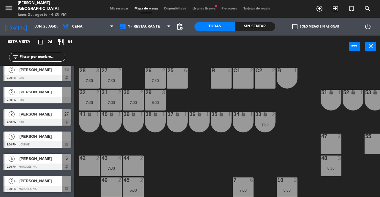
click at [65, 141] on div at bounding box center [66, 137] width 9 height 10
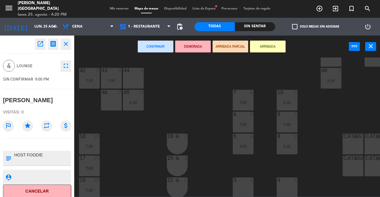
scroll to position [89, 0]
click at [231, 148] on div "25 6 26 2 7:30 27 2 7:30 28 3 7:30 R 4 C1 2 C2 2 B 1 29 3 9:00 30 2 7:00 31 2 7…" at bounding box center [229, 127] width 302 height 139
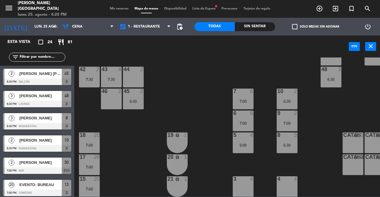
scroll to position [56, 0]
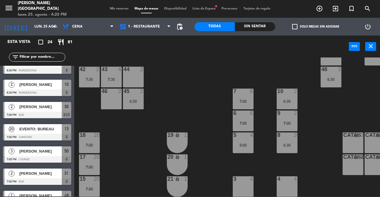
click at [254, 146] on div "25 6 26 2 7:30 27 2 7:30 28 3 7:30 R 4 C1 2 C2 2 B 1 29 3 9:00 30 2 7:00 31 2 7…" at bounding box center [229, 127] width 302 height 139
click at [245, 144] on div "9:00" at bounding box center [243, 145] width 21 height 4
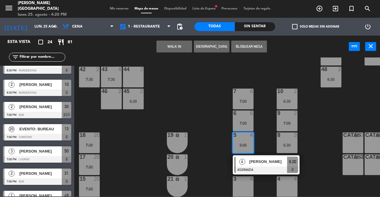
scroll to position [0, 0]
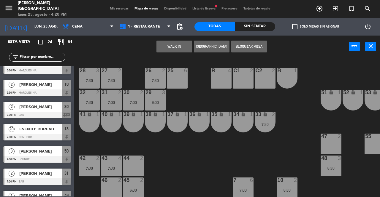
click at [180, 75] on div "25 6" at bounding box center [177, 78] width 21 height 21
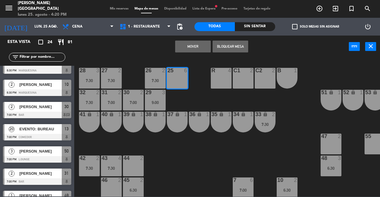
click at [189, 43] on button "Mover" at bounding box center [193, 47] width 36 height 12
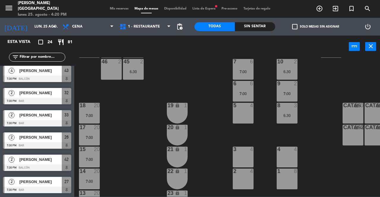
scroll to position [323, 0]
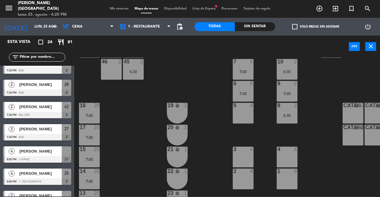
click at [65, 155] on div at bounding box center [66, 152] width 9 height 10
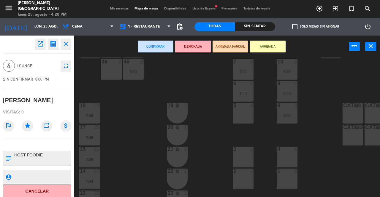
click at [245, 115] on div "5 4" at bounding box center [243, 113] width 21 height 21
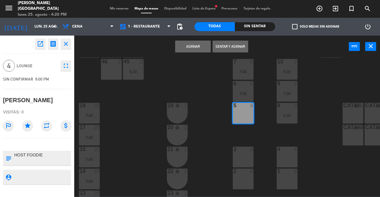
click at [187, 46] on button "Asignar" at bounding box center [193, 47] width 36 height 12
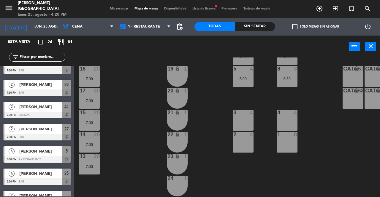
scroll to position [403, 0]
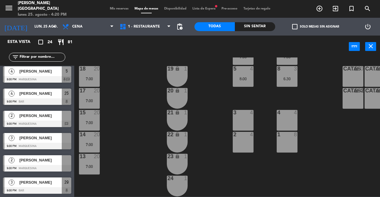
click at [61, 163] on span "[PERSON_NAME]" at bounding box center [40, 160] width 42 height 6
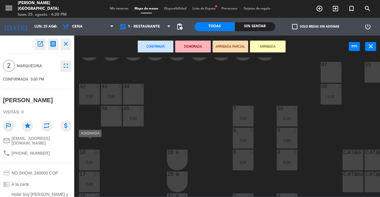
scroll to position [69, 0]
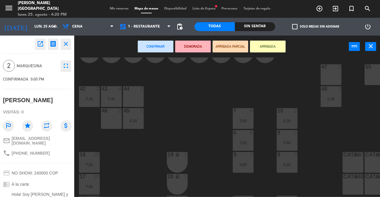
click at [109, 117] on div "46 2" at bounding box center [111, 118] width 21 height 21
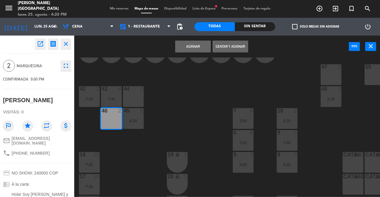
click at [199, 48] on button "Asignar" at bounding box center [193, 47] width 36 height 12
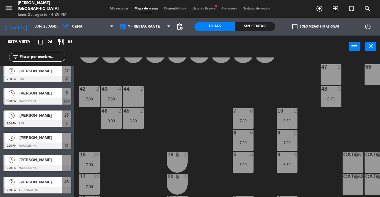
scroll to position [0, 0]
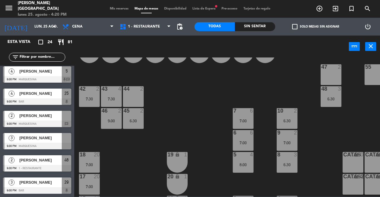
click at [121, 10] on span "Mis reservas" at bounding box center [119, 8] width 25 height 3
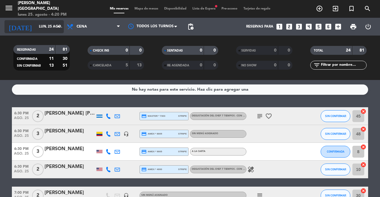
click at [36, 22] on input "lun. 25 ago." at bounding box center [59, 27] width 47 height 10
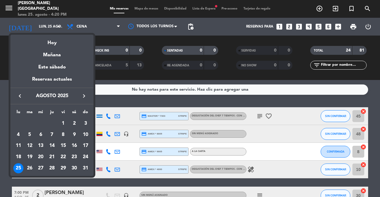
click at [84, 96] on icon "keyboard_arrow_right" at bounding box center [83, 96] width 7 height 7
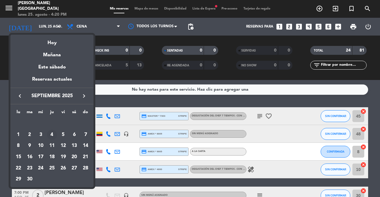
click at [51, 131] on div "4" at bounding box center [52, 135] width 10 height 10
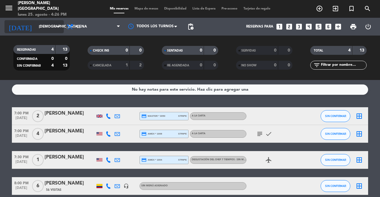
click at [54, 28] on input "[DEMOGRAPHIC_DATA] [DATE]" at bounding box center [59, 27] width 47 height 10
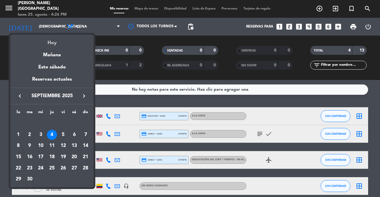
click at [62, 36] on div "Hoy" at bounding box center [51, 41] width 83 height 12
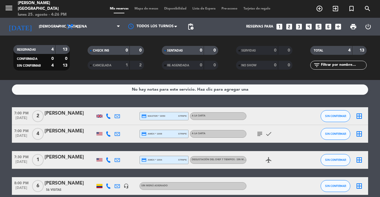
type input "lun. 25 ago."
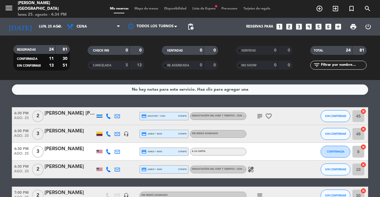
click at [209, 9] on span "Lista de Espera fiber_manual_record" at bounding box center [203, 8] width 29 height 3
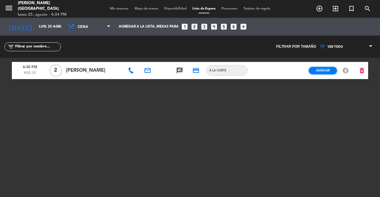
click at [321, 73] on button "Asignar" at bounding box center [323, 70] width 28 height 7
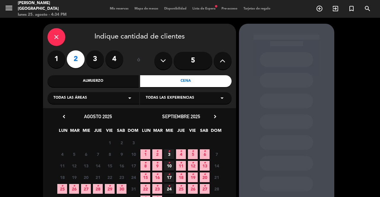
click at [62, 190] on icon "•" at bounding box center [62, 186] width 2 height 9
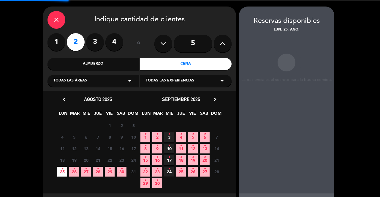
scroll to position [24, 0]
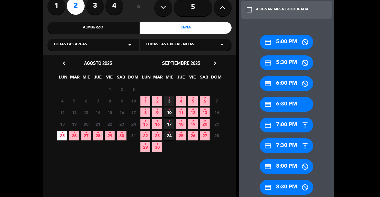
click at [295, 101] on div "credit_card 6:30 PM" at bounding box center [286, 104] width 53 height 15
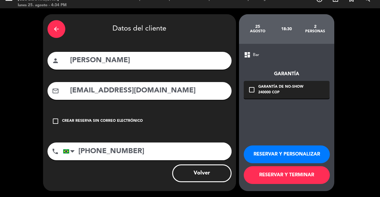
scroll to position [9, 0]
click at [280, 179] on button "RESERVAR Y TERMINAR" at bounding box center [287, 175] width 86 height 18
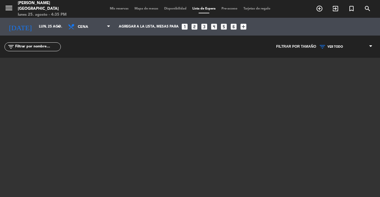
click at [107, 9] on span "Mis reservas" at bounding box center [119, 8] width 25 height 3
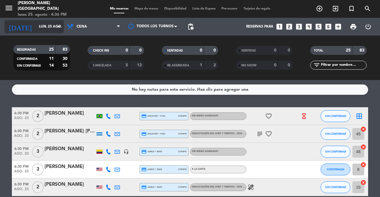
click at [39, 25] on input "lun. 25 ago." at bounding box center [59, 27] width 47 height 10
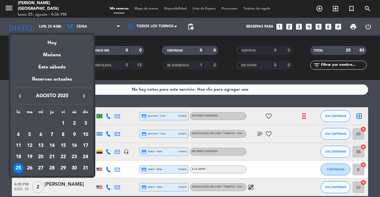
click at [84, 95] on icon "keyboard_arrow_right" at bounding box center [83, 96] width 7 height 7
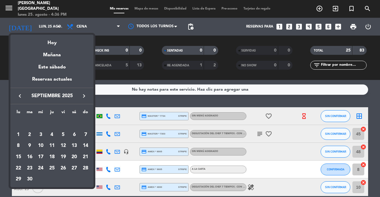
click at [51, 133] on div "4" at bounding box center [52, 135] width 10 height 10
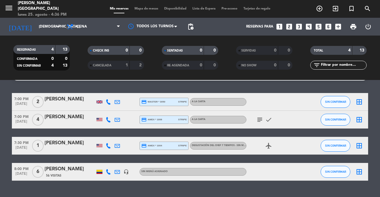
scroll to position [27, 0]
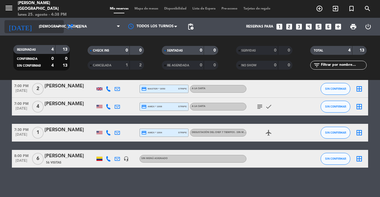
click at [36, 25] on input "[DEMOGRAPHIC_DATA] [DATE]" at bounding box center [59, 27] width 47 height 10
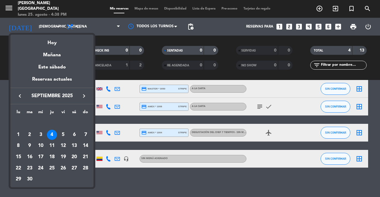
click at [20, 98] on icon "keyboard_arrow_left" at bounding box center [19, 96] width 7 height 7
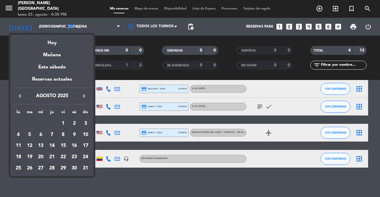
click at [52, 168] on div "28" at bounding box center [52, 169] width 10 height 10
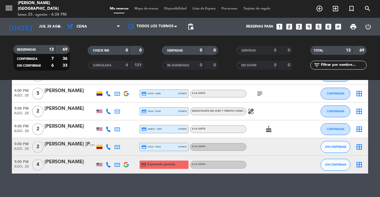
scroll to position [196, 0]
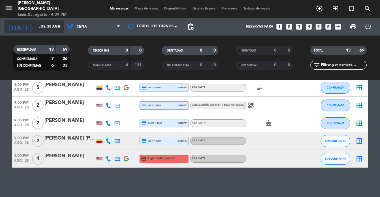
click at [54, 26] on input "jue. 28 ago." at bounding box center [59, 27] width 47 height 10
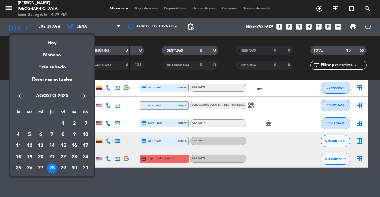
click at [42, 166] on div "27" at bounding box center [41, 169] width 10 height 10
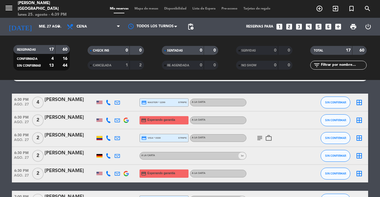
scroll to position [0, 0]
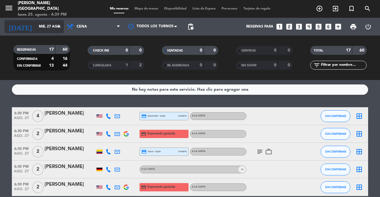
click at [51, 31] on input "mié. 27 ago." at bounding box center [59, 27] width 47 height 10
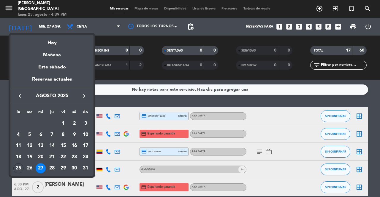
click at [63, 167] on div "29" at bounding box center [63, 169] width 10 height 10
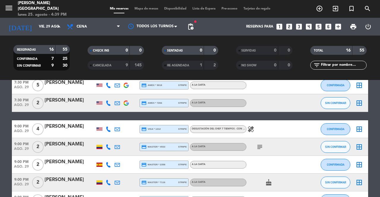
scroll to position [249, 0]
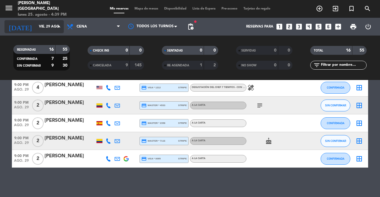
click at [45, 26] on input "vie. 29 ago." at bounding box center [59, 27] width 47 height 10
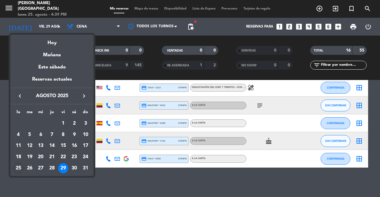
click at [84, 100] on div "keyboard_arrow_left agosto 2025 keyboard_arrow_right" at bounding box center [51, 96] width 83 height 17
click at [84, 99] on icon "keyboard_arrow_right" at bounding box center [83, 96] width 7 height 7
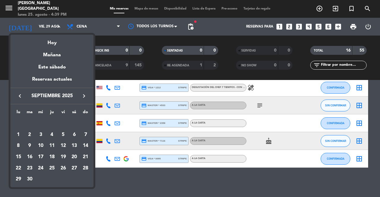
click at [84, 97] on icon "keyboard_arrow_right" at bounding box center [83, 96] width 7 height 7
click at [84, 99] on icon "keyboard_arrow_right" at bounding box center [83, 96] width 7 height 7
click at [65, 156] on div "21" at bounding box center [63, 157] width 10 height 10
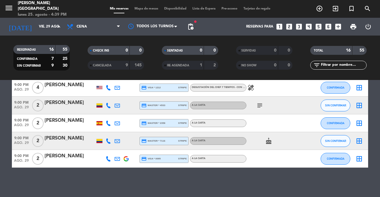
type input "vie. [DATE]"
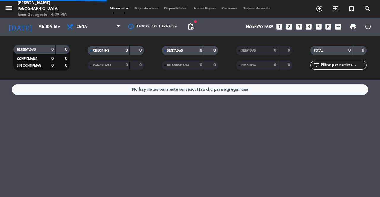
scroll to position [0, 0]
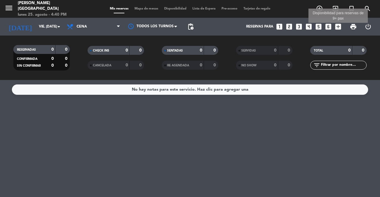
click at [335, 28] on icon "add_box" at bounding box center [338, 27] width 8 height 8
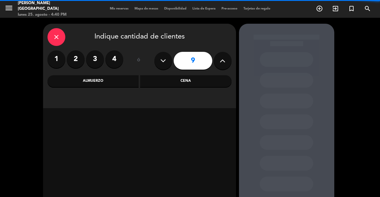
click at [187, 85] on div "Cena" at bounding box center [185, 81] width 91 height 12
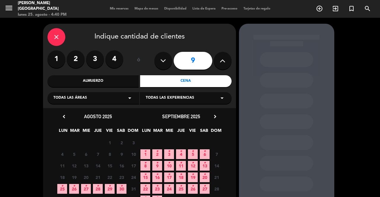
click at [214, 115] on icon "chevron_right" at bounding box center [215, 117] width 6 height 6
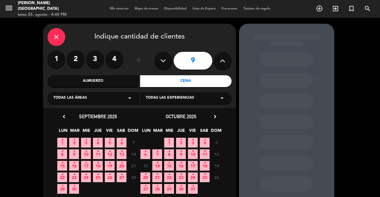
click at [214, 118] on icon "chevron_right" at bounding box center [215, 117] width 6 height 6
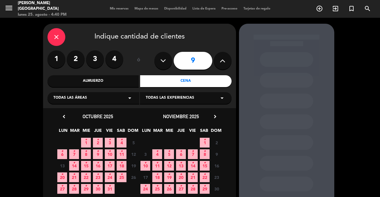
click at [193, 176] on icon "•" at bounding box center [193, 174] width 2 height 9
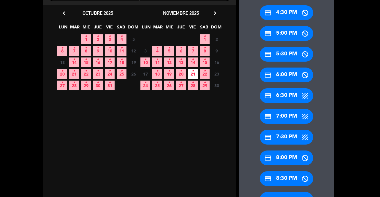
scroll to position [142, 0]
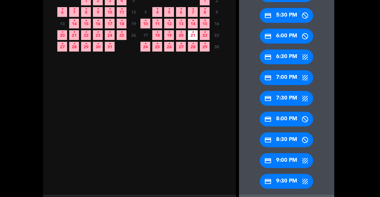
click at [288, 162] on div "credit_card 9:00 PM" at bounding box center [286, 160] width 53 height 15
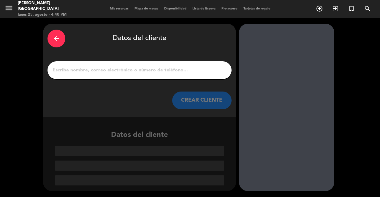
scroll to position [0, 0]
click at [199, 65] on div at bounding box center [139, 70] width 184 height 18
click at [194, 70] on input "1" at bounding box center [139, 70] width 175 height 8
paste input "[PERSON_NAME]"
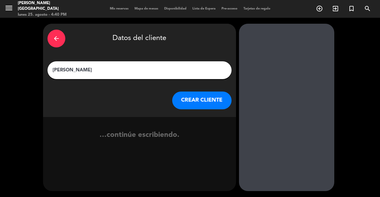
type input "[PERSON_NAME]"
click at [196, 90] on div "arrow_back Datos del cliente [PERSON_NAME] [PERSON_NAME] CLIENTE" at bounding box center [139, 70] width 193 height 93
click at [197, 101] on button "CREAR CLIENTE" at bounding box center [201, 101] width 59 height 18
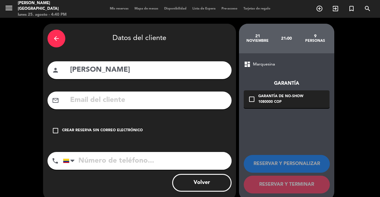
click at [121, 161] on input "tel" at bounding box center [147, 161] width 169 height 18
drag, startPoint x: 135, startPoint y: 114, endPoint x: 138, endPoint y: 103, distance: 11.4
click at [135, 112] on div "arrow_back Datos del cliente person [PERSON_NAME] mail_outline check_box_outlin…" at bounding box center [139, 112] width 193 height 177
click at [138, 103] on input "text" at bounding box center [148, 100] width 158 height 12
paste input "[EMAIL_ADDRESS][DOMAIN_NAME]"
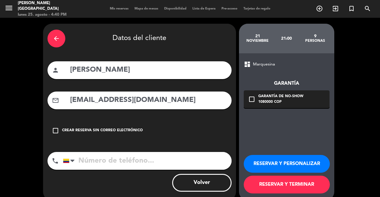
type input "[EMAIL_ADDRESS][DOMAIN_NAME]"
drag, startPoint x: 299, startPoint y: 96, endPoint x: 302, endPoint y: 105, distance: 10.1
click at [299, 96] on div "Garantía de no-show" at bounding box center [280, 97] width 45 height 6
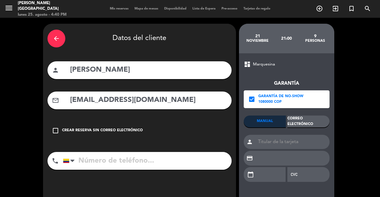
click at [307, 124] on div "Correo Electrónico" at bounding box center [308, 122] width 42 height 12
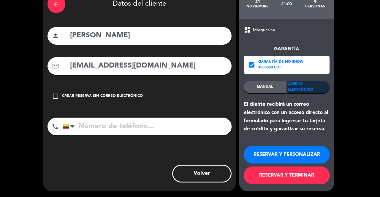
click at [297, 178] on button "RESERVAR Y TERMINAR" at bounding box center [287, 176] width 86 height 18
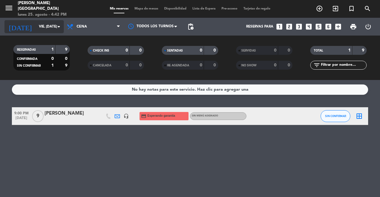
click at [36, 28] on input "vie. [DATE]" at bounding box center [59, 27] width 47 height 10
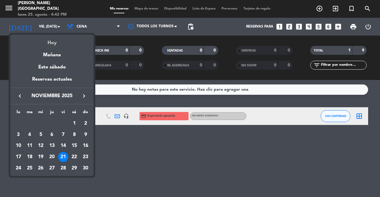
click at [62, 45] on div "Hoy" at bounding box center [51, 41] width 83 height 12
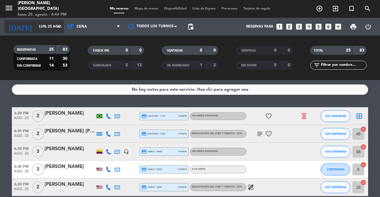
click at [37, 33] on div "[DATE] lun. 25 ago. arrow_drop_down" at bounding box center [33, 26] width 59 height 13
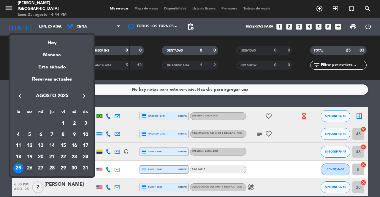
click at [28, 167] on div "26" at bounding box center [30, 169] width 10 height 10
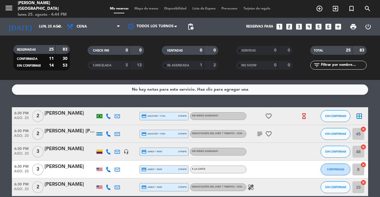
type input "[DATE] ago."
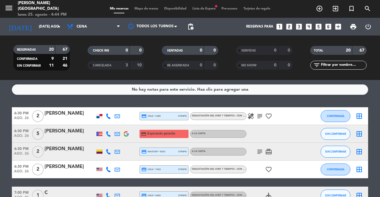
click at [109, 132] on icon at bounding box center [108, 133] width 5 height 5
click at [110, 124] on span "content_paste" at bounding box center [112, 124] width 4 height 4
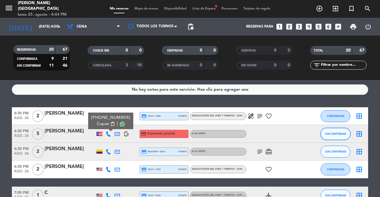
click at [333, 136] on button "SIN CONFIRMAR" at bounding box center [335, 134] width 30 height 12
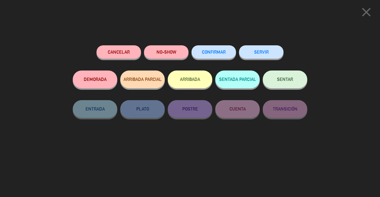
click at [124, 60] on div "Cancelar" at bounding box center [118, 57] width 45 height 25
click at [123, 55] on button "Cancelar" at bounding box center [118, 51] width 45 height 13
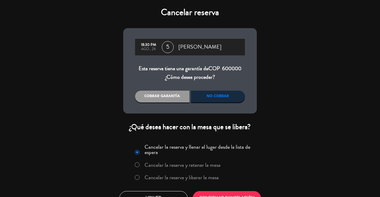
click at [208, 177] on label "Cancelar la reserva y liberar la mesa" at bounding box center [182, 177] width 74 height 5
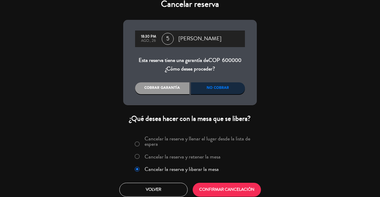
scroll to position [12, 0]
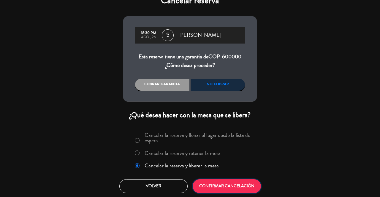
click at [220, 183] on button "CONFIRMAR CANCELACIÓN" at bounding box center [227, 187] width 68 height 14
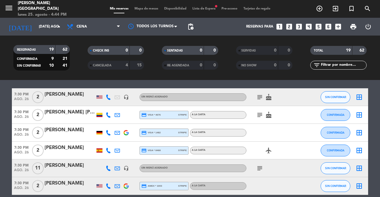
scroll to position [237, 0]
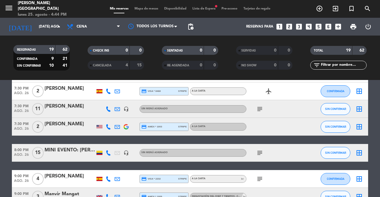
click at [259, 110] on icon "subject" at bounding box center [259, 109] width 7 height 7
click at [108, 107] on icon at bounding box center [108, 109] width 5 height 5
click at [111, 99] on span "content_paste" at bounding box center [113, 99] width 4 height 4
click at [261, 106] on icon "subject" at bounding box center [259, 109] width 7 height 7
click at [120, 108] on div at bounding box center [117, 109] width 9 height 18
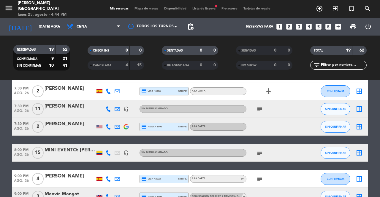
click at [125, 109] on icon "headset_mic" at bounding box center [125, 109] width 5 height 5
click at [119, 108] on icon at bounding box center [117, 109] width 5 height 5
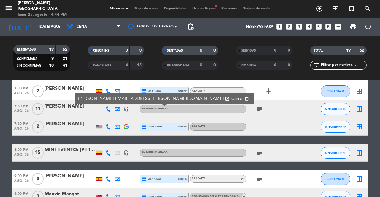
click at [245, 99] on span "content_paste" at bounding box center [247, 99] width 4 height 4
click at [110, 111] on icon at bounding box center [108, 109] width 5 height 5
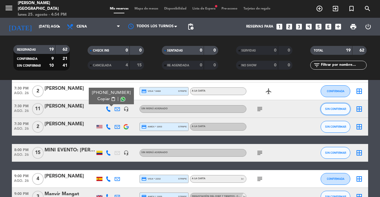
click at [333, 109] on span "SIN CONFIRMAR" at bounding box center [335, 108] width 21 height 3
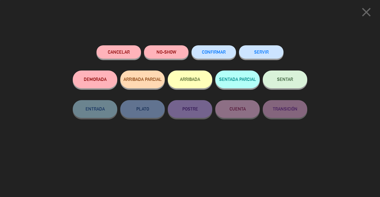
click at [121, 55] on button "Cancelar" at bounding box center [118, 51] width 45 height 13
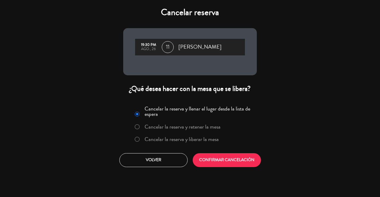
click at [208, 144] on label "Cancelar la reserva y liberar la mesa" at bounding box center [176, 139] width 90 height 11
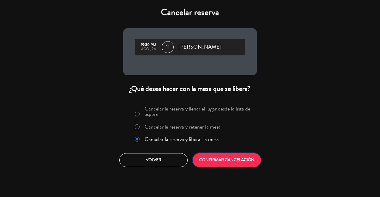
click at [224, 161] on button "CONFIRMAR CANCELACIÓN" at bounding box center [227, 160] width 68 height 14
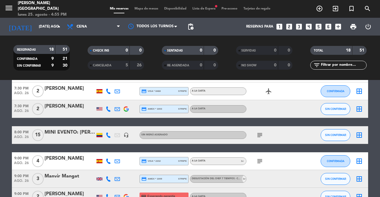
click at [203, 10] on span "Lista de Espera fiber_manual_record" at bounding box center [203, 8] width 29 height 3
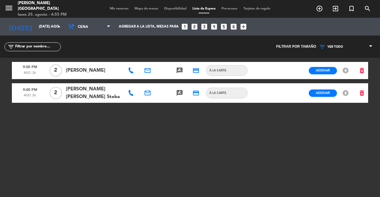
click at [115, 9] on span "Mis reservas" at bounding box center [119, 8] width 25 height 3
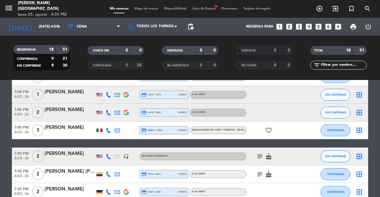
scroll to position [293, 0]
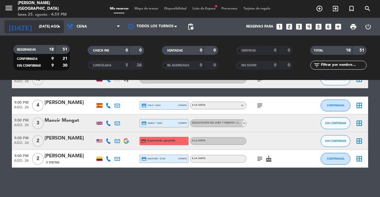
click at [52, 31] on input "[DATE] ago." at bounding box center [59, 27] width 47 height 10
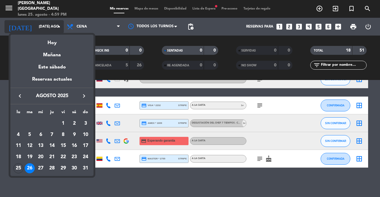
click at [52, 31] on div at bounding box center [190, 98] width 380 height 197
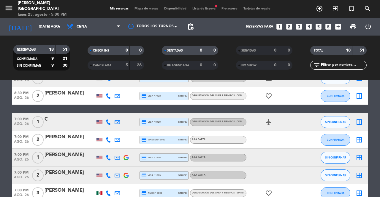
scroll to position [0, 0]
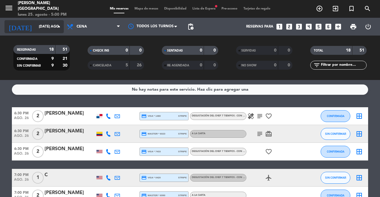
click at [42, 28] on input "[DATE] ago." at bounding box center [59, 27] width 47 height 10
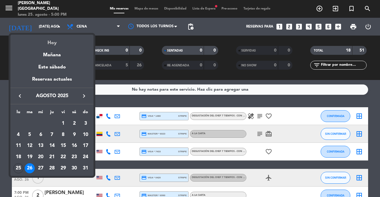
click at [58, 43] on div "Hoy" at bounding box center [51, 41] width 83 height 12
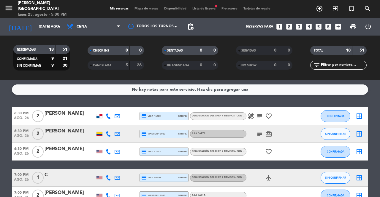
type input "lun. 25 ago."
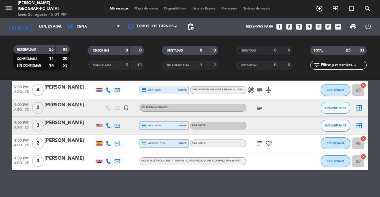
scroll to position [418, 0]
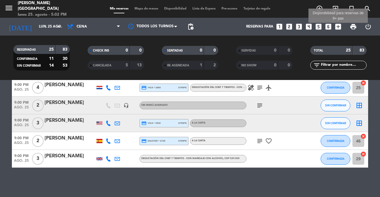
click at [337, 25] on icon "add_box" at bounding box center [338, 27] width 8 height 8
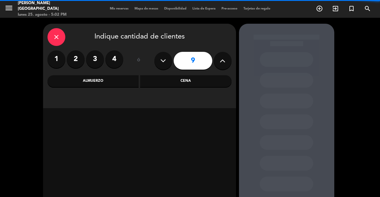
click at [69, 59] on label "2" at bounding box center [76, 59] width 18 height 18
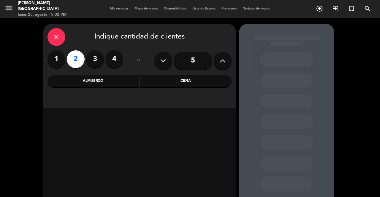
click at [178, 89] on div "close Indique cantidad de clientes 1 2 3 4 ó 5 Almuerzo Cena" at bounding box center [139, 66] width 193 height 85
click at [180, 81] on div "Cena" at bounding box center [185, 81] width 91 height 12
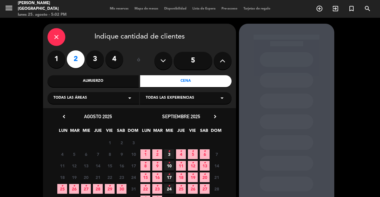
click at [66, 191] on span "25 •" at bounding box center [62, 189] width 10 height 10
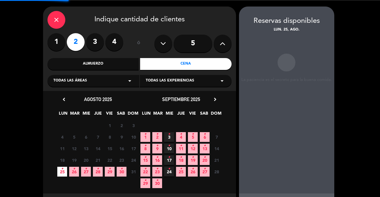
scroll to position [24, 0]
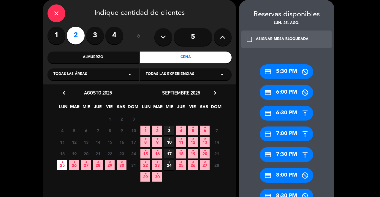
drag, startPoint x: 292, startPoint y: 158, endPoint x: 237, endPoint y: 99, distance: 81.0
click at [292, 158] on div "credit_card 7:30 PM" at bounding box center [286, 154] width 53 height 15
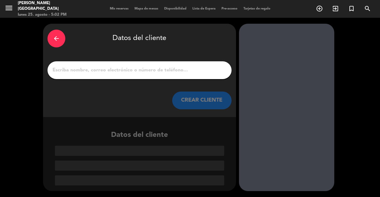
click at [182, 69] on input "1" at bounding box center [139, 70] width 175 height 8
paste input "[PERSON_NAME]"
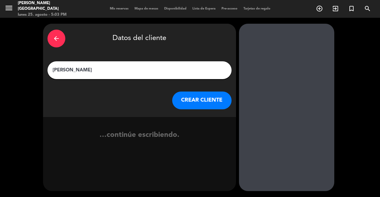
type input "[PERSON_NAME]"
click at [203, 102] on button "CREAR CLIENTE" at bounding box center [201, 101] width 59 height 18
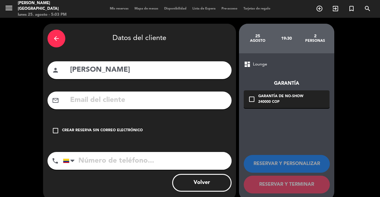
click at [201, 100] on input "text" at bounding box center [148, 100] width 158 height 12
paste input "[EMAIL_ADDRESS][DOMAIN_NAME]"
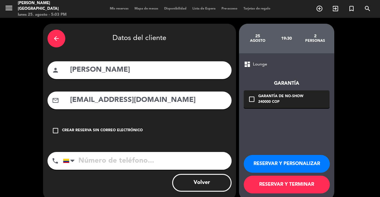
type input "[EMAIL_ADDRESS][DOMAIN_NAME]"
click at [152, 158] on input "tel" at bounding box center [147, 161] width 169 height 18
paste input "[PHONE_NUMBER]"
type input "[PHONE_NUMBER]"
click at [301, 96] on div "Garantía de no-show" at bounding box center [280, 97] width 45 height 6
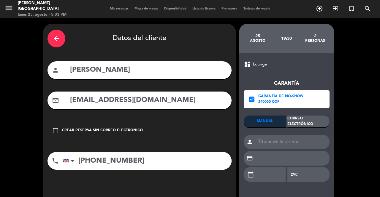
click at [310, 121] on div "Correo Electrónico" at bounding box center [308, 122] width 42 height 12
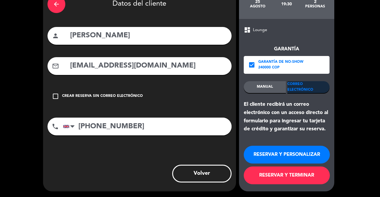
drag, startPoint x: 296, startPoint y: 173, endPoint x: 292, endPoint y: 174, distance: 4.5
click at [296, 173] on button "RESERVAR Y TERMINAR" at bounding box center [287, 176] width 86 height 18
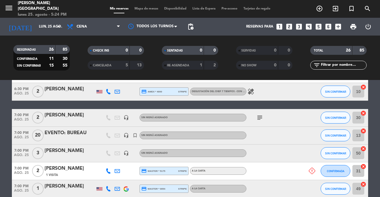
scroll to position [148, 0]
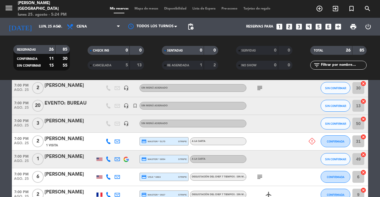
click at [119, 144] on icon at bounding box center [117, 141] width 5 height 5
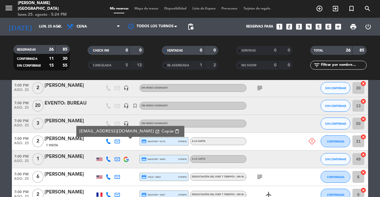
click at [109, 140] on icon at bounding box center [108, 141] width 5 height 5
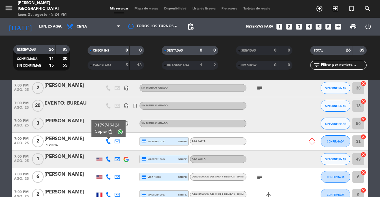
click at [109, 128] on div "9179749424" at bounding box center [109, 126] width 28 height 6
click at [110, 131] on span "content_paste" at bounding box center [110, 132] width 4 height 4
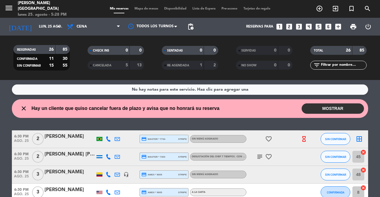
scroll to position [59, 0]
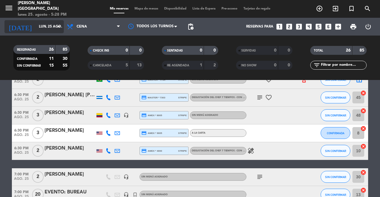
click at [52, 31] on input "lun. 25 ago." at bounding box center [59, 27] width 47 height 10
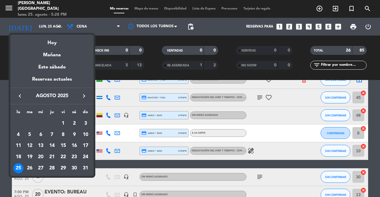
click at [9, 6] on div at bounding box center [190, 98] width 380 height 197
click at [9, 6] on icon "menu" at bounding box center [8, 8] width 9 height 9
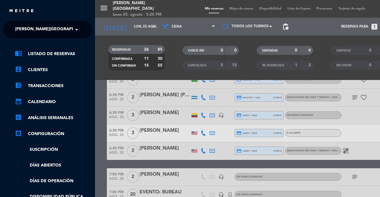
click at [59, 32] on div "× [PERSON_NAME][GEOGRAPHIC_DATA]" at bounding box center [43, 29] width 60 height 12
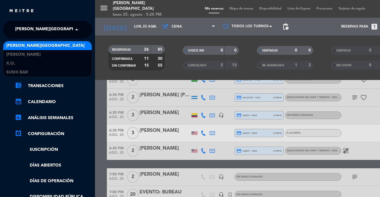
click at [103, 43] on div "menu [PERSON_NAME][GEOGRAPHIC_DATA] lunes 25. agosto - 5:28 PM Mis reservas Map…" at bounding box center [285, 98] width 380 height 197
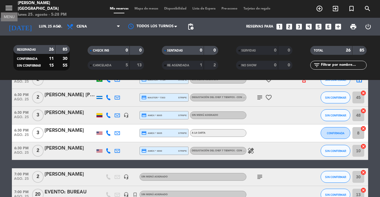
click at [5, 10] on icon "menu" at bounding box center [8, 8] width 9 height 9
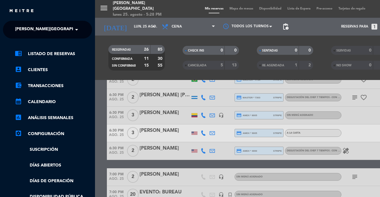
click at [89, 33] on ng-select "× [PERSON_NAME] ×" at bounding box center [47, 30] width 89 height 18
click at [67, 33] on input "text" at bounding box center [48, 29] width 72 height 13
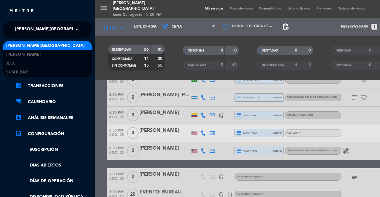
click at [67, 33] on input "text" at bounding box center [48, 29] width 72 height 13
click at [73, 29] on span at bounding box center [78, 29] width 10 height 12
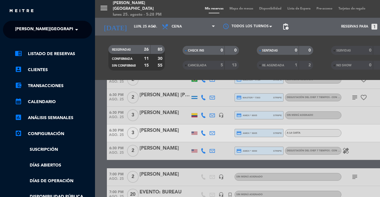
click at [101, 53] on div "menu [PERSON_NAME][GEOGRAPHIC_DATA] lunes 25. agosto - 5:28 PM Mis reservas Map…" at bounding box center [285, 98] width 380 height 197
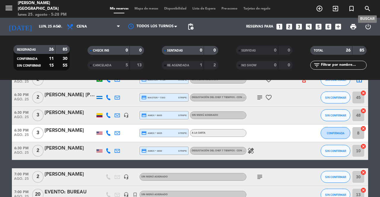
click at [368, 9] on icon "search" at bounding box center [367, 8] width 7 height 7
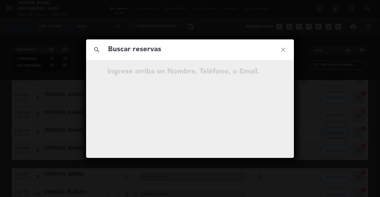
click at [285, 49] on icon "close" at bounding box center [282, 49] width 21 height 21
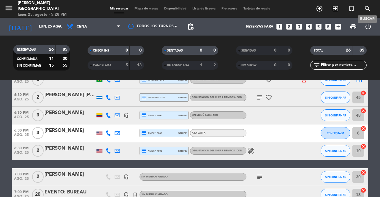
click at [370, 10] on icon "search" at bounding box center [367, 8] width 7 height 7
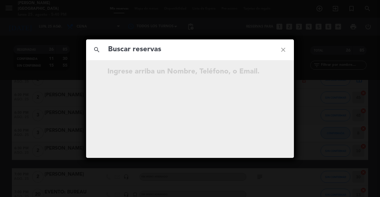
click at [290, 49] on icon "close" at bounding box center [282, 49] width 21 height 21
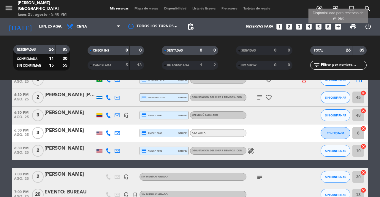
click at [340, 27] on icon "add_box" at bounding box center [338, 27] width 8 height 8
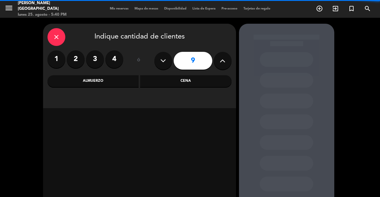
click at [208, 81] on div "Cena" at bounding box center [185, 81] width 91 height 12
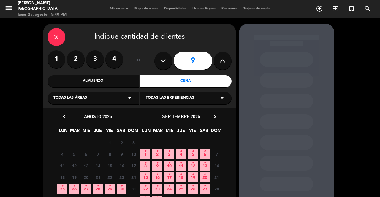
click at [111, 191] on span "29 •" at bounding box center [110, 189] width 10 height 10
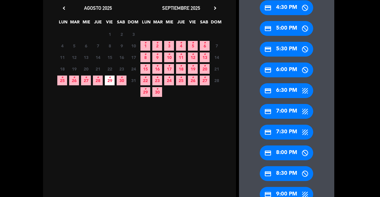
scroll to position [142, 0]
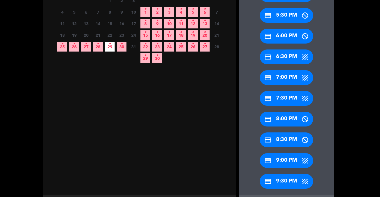
click at [284, 75] on div "credit_card 7:00 PM" at bounding box center [286, 77] width 53 height 15
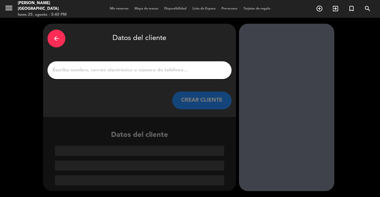
click at [151, 64] on div at bounding box center [139, 70] width 184 height 18
click at [154, 72] on input "1" at bounding box center [139, 70] width 175 height 8
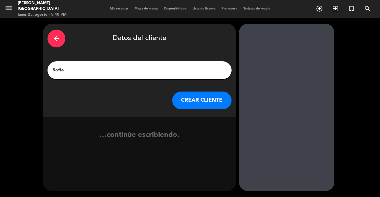
type input "Sofia"
click at [189, 95] on button "CREAR CLIENTE" at bounding box center [201, 101] width 59 height 18
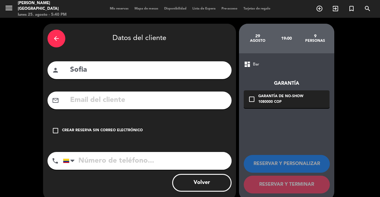
click at [148, 109] on div "mail_outline" at bounding box center [139, 101] width 184 height 18
click at [150, 105] on div "mail_outline" at bounding box center [139, 101] width 184 height 18
click at [183, 99] on input "text" at bounding box center [148, 100] width 158 height 12
paste input "[EMAIL_ADDRESS][DOMAIN_NAME]"
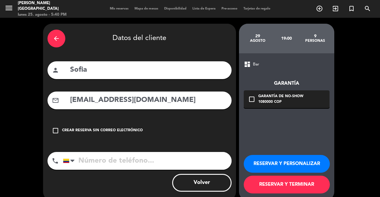
type input "[EMAIL_ADDRESS][DOMAIN_NAME]"
drag, startPoint x: 289, startPoint y: 97, endPoint x: 319, endPoint y: 110, distance: 33.0
click at [293, 99] on div "Garantía de no-show" at bounding box center [280, 97] width 45 height 6
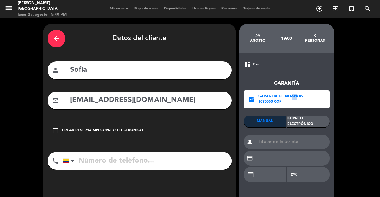
drag, startPoint x: 328, startPoint y: 124, endPoint x: 324, endPoint y: 120, distance: 5.3
click at [327, 124] on div "Correo Electrónico" at bounding box center [308, 122] width 42 height 12
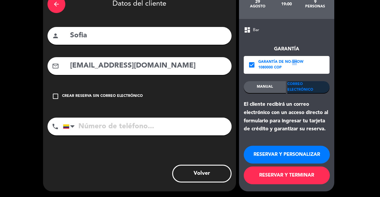
click at [301, 176] on button "RESERVAR Y TERMINAR" at bounding box center [287, 176] width 86 height 18
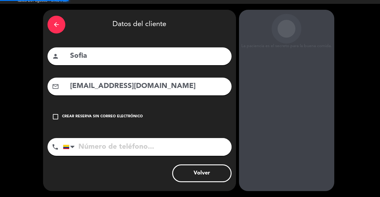
scroll to position [14, 0]
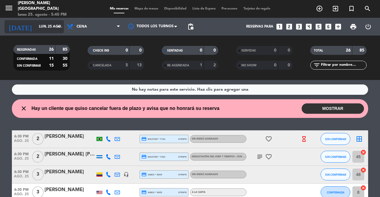
click at [50, 32] on div "[DATE] lun. 25 ago. arrow_drop_down" at bounding box center [33, 26] width 59 height 13
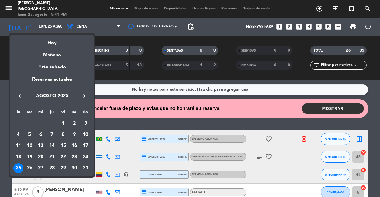
click at [205, 118] on div at bounding box center [190, 98] width 380 height 197
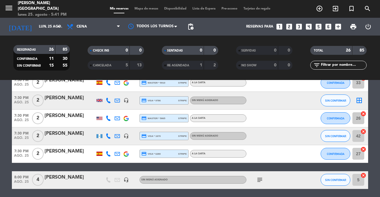
scroll to position [281, 0]
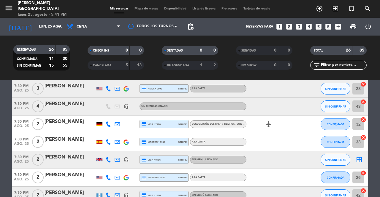
click at [77, 161] on div "[PERSON_NAME]" at bounding box center [70, 158] width 50 height 8
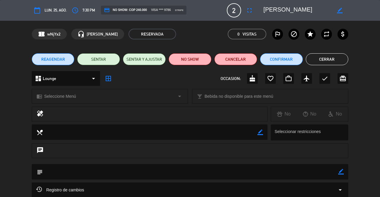
click at [63, 58] on span "REAGENDAR" at bounding box center [53, 59] width 24 height 6
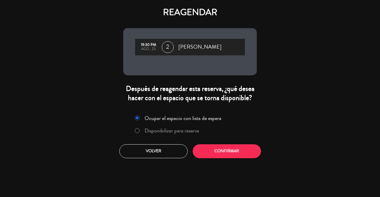
click at [164, 132] on label "Disponibilizar para reserva" at bounding box center [172, 130] width 55 height 5
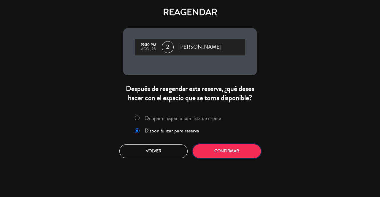
click at [210, 145] on button "Confirmar" at bounding box center [227, 152] width 68 height 14
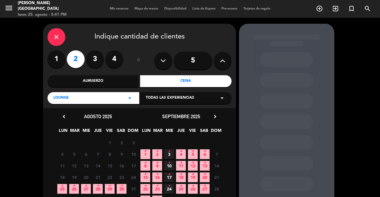
click at [74, 188] on icon "•" at bounding box center [74, 186] width 2 height 9
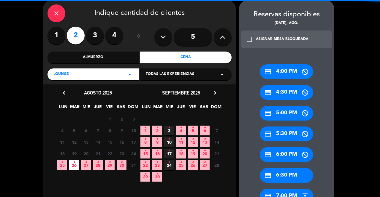
scroll to position [113, 0]
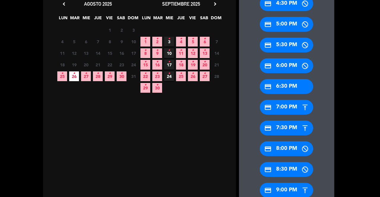
click at [291, 126] on div "credit_card 7:30 PM" at bounding box center [286, 128] width 53 height 15
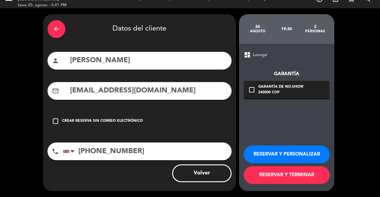
scroll to position [9, 0]
click at [281, 179] on button "RESERVAR Y TERMINAR" at bounding box center [287, 175] width 86 height 18
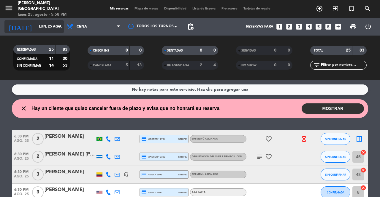
click at [46, 22] on input "lun. 25 ago." at bounding box center [59, 27] width 47 height 10
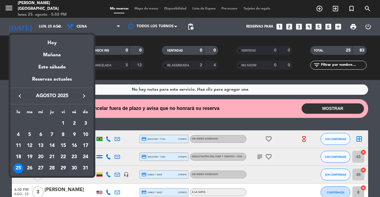
click at [65, 165] on div "29" at bounding box center [63, 169] width 10 height 10
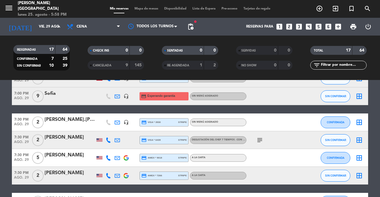
scroll to position [119, 0]
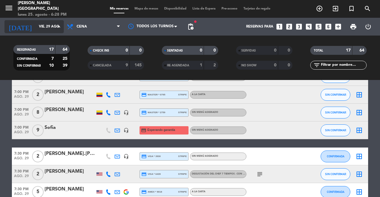
click at [36, 30] on input "vie. 29 ago." at bounding box center [59, 27] width 47 height 10
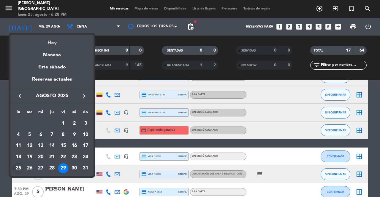
click at [34, 43] on div "Hoy" at bounding box center [51, 41] width 83 height 12
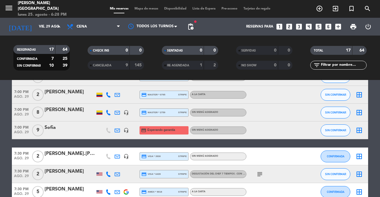
type input "lun. 25 ago."
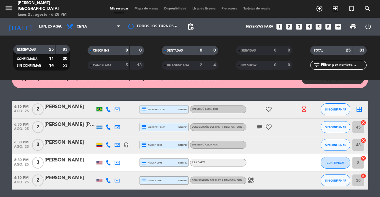
scroll to position [31, 0]
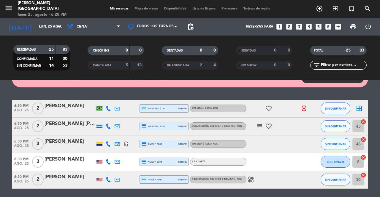
click at [107, 144] on icon at bounding box center [108, 144] width 5 height 5
click at [111, 134] on span "content_paste" at bounding box center [113, 134] width 4 height 4
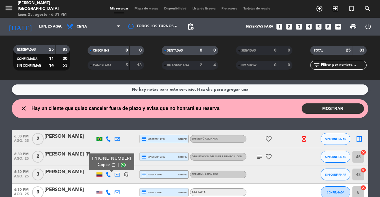
click at [20, 111] on div "close Hay un cliente que quiso cancelar fuera de plazo y avisa que no honrará s…" at bounding box center [117, 109] width 203 height 8
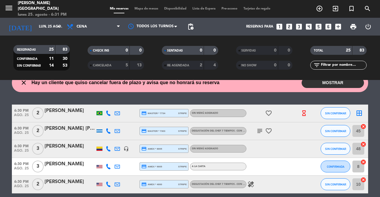
scroll to position [26, 0]
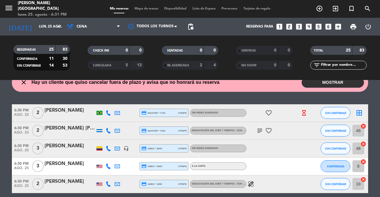
click at [250, 184] on icon "healing" at bounding box center [250, 184] width 7 height 7
click at [248, 184] on icon "healing" at bounding box center [250, 184] width 7 height 7
click at [332, 188] on button "SIN CONFIRMAR" at bounding box center [335, 184] width 30 height 12
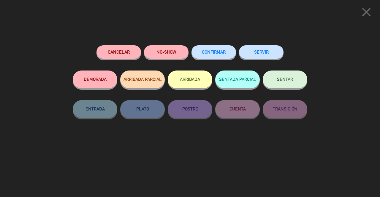
click at [287, 79] on span "SENTAR" at bounding box center [285, 79] width 16 height 5
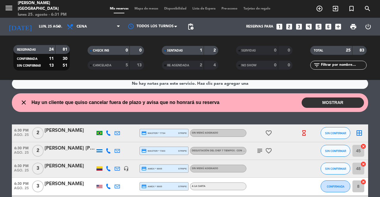
scroll to position [4, 0]
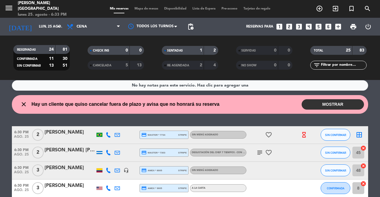
click at [328, 134] on span "SIN CONFIRMAR" at bounding box center [335, 135] width 21 height 3
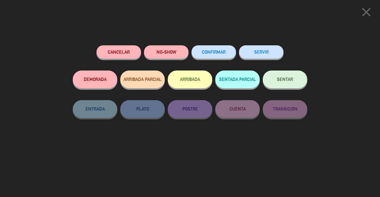
click at [286, 86] on button "SENTAR" at bounding box center [285, 80] width 45 height 18
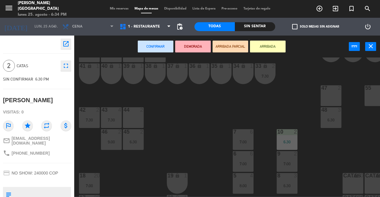
scroll to position [53, 0]
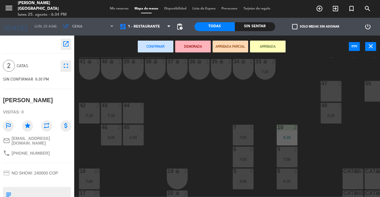
click at [138, 140] on div "45 2 6:30" at bounding box center [133, 135] width 21 height 21
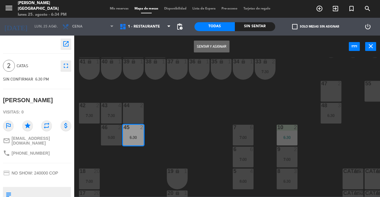
click at [137, 137] on div "6:30" at bounding box center [133, 138] width 21 height 4
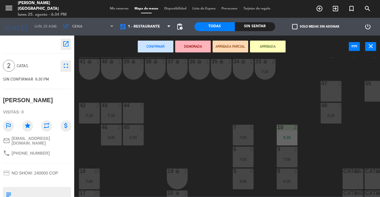
click at [105, 137] on div "9:00" at bounding box center [111, 138] width 21 height 4
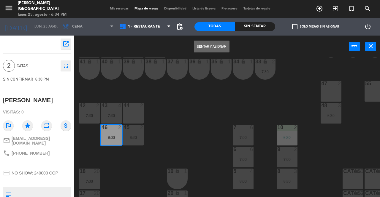
click at [215, 52] on button "Sentar y Asignar" at bounding box center [212, 47] width 36 height 12
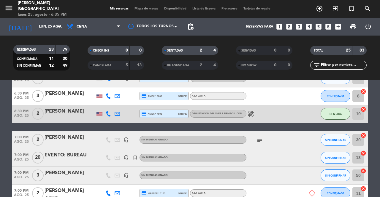
scroll to position [97, 0]
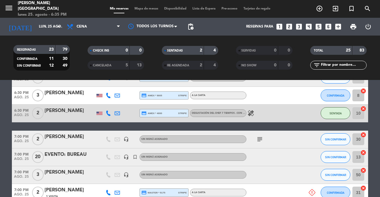
click at [12, 158] on span "ago. 25" at bounding box center [21, 160] width 19 height 7
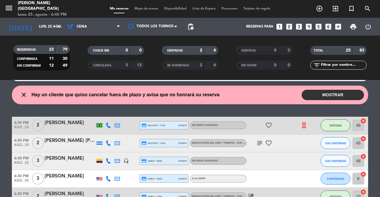
scroll to position [16, 0]
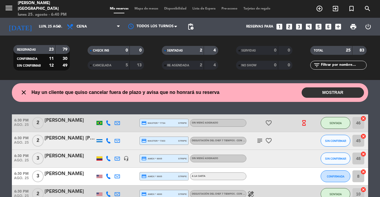
click at [258, 142] on icon "subject" at bounding box center [259, 140] width 7 height 7
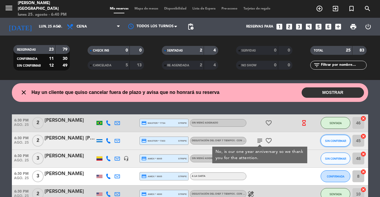
click at [332, 141] on span "SIN CONFIRMAR" at bounding box center [335, 140] width 21 height 3
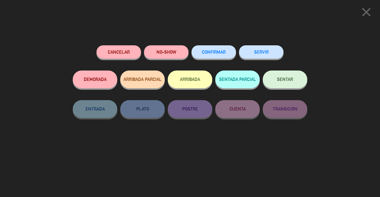
click at [301, 87] on button "SENTAR" at bounding box center [285, 80] width 45 height 18
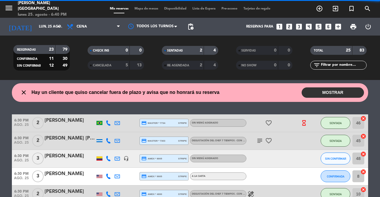
click at [271, 143] on icon "favorite_border" at bounding box center [268, 140] width 7 height 7
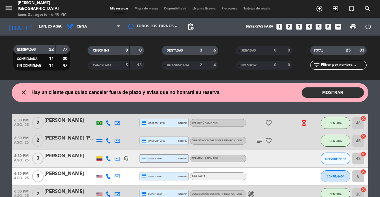
click at [261, 142] on icon "subject" at bounding box center [259, 140] width 7 height 7
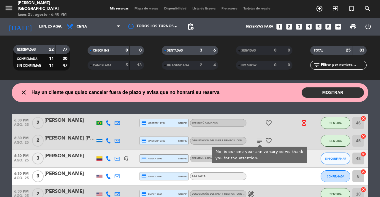
click at [290, 137] on div "subject No, is our one year anniversary so we thank you for the attention. favo…" at bounding box center [272, 141] width 53 height 18
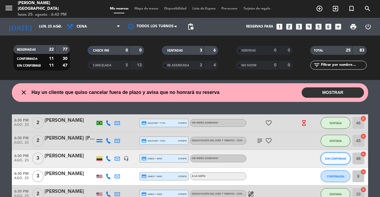
click at [331, 162] on button "SIN CONFIRMAR" at bounding box center [335, 159] width 30 height 12
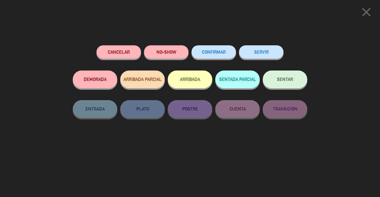
click at [283, 82] on span "SENTAR" at bounding box center [285, 79] width 16 height 5
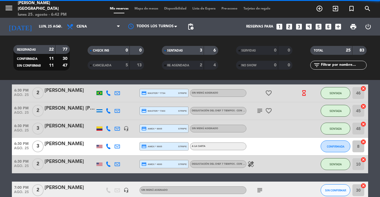
scroll to position [54, 0]
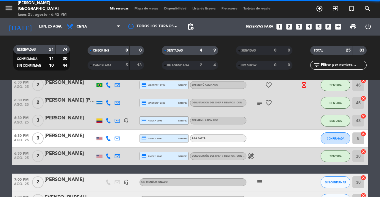
click at [73, 138] on div "[PERSON_NAME]" at bounding box center [70, 136] width 50 height 8
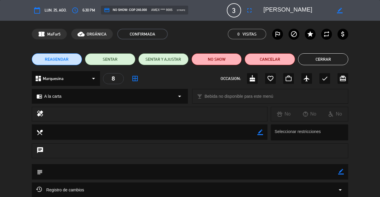
click at [247, 13] on icon "fullscreen" at bounding box center [249, 10] width 7 height 7
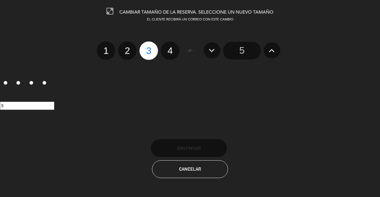
click at [127, 46] on label "2" at bounding box center [127, 51] width 18 height 18
click at [127, 46] on input "2" at bounding box center [127, 46] width 4 height 4
radio input "true"
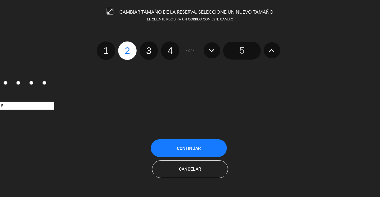
radio input "false"
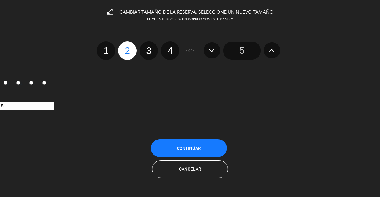
radio input "false"
radio input "true"
click at [169, 153] on button "Continuar" at bounding box center [189, 148] width 76 height 18
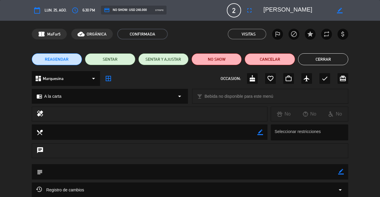
click at [114, 60] on button "SENTAR" at bounding box center [110, 59] width 50 height 12
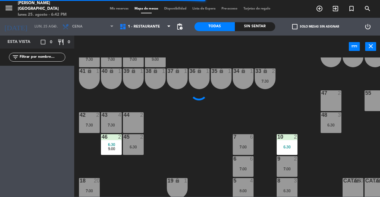
scroll to position [70, 0]
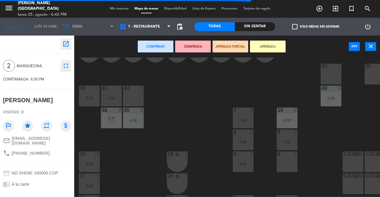
click at [284, 158] on div "8 4" at bounding box center [287, 162] width 21 height 21
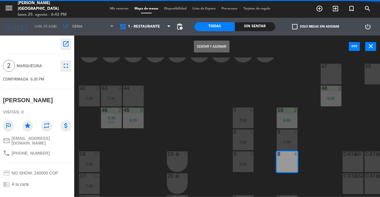
click at [204, 47] on button "Sentar y Asignar" at bounding box center [212, 47] width 36 height 12
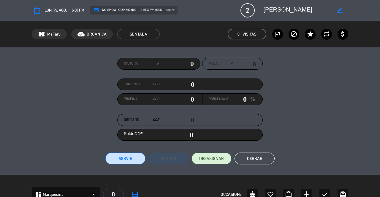
click at [264, 162] on button "Cerrar" at bounding box center [254, 159] width 40 height 12
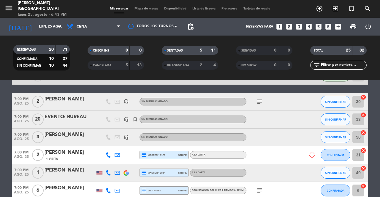
scroll to position [136, 0]
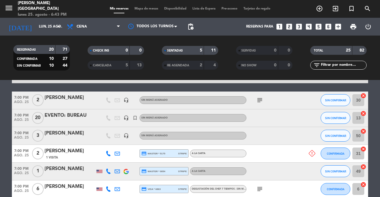
click at [142, 9] on span "Mapa de mesas" at bounding box center [146, 8] width 30 height 3
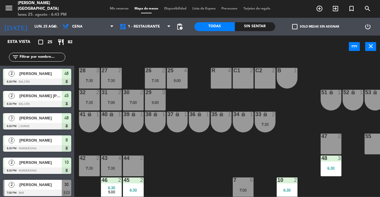
click at [84, 161] on div "42 2" at bounding box center [89, 159] width 21 height 6
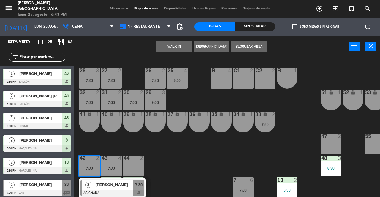
click at [135, 102] on div "7:00" at bounding box center [133, 103] width 21 height 4
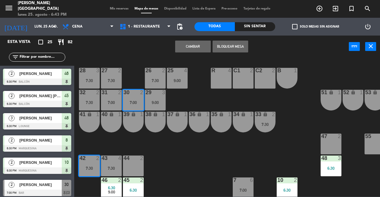
click at [183, 48] on button "Cambiar" at bounding box center [193, 47] width 36 height 12
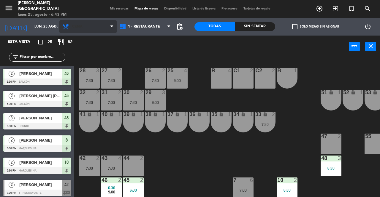
click at [107, 21] on span "Cena" at bounding box center [87, 26] width 57 height 13
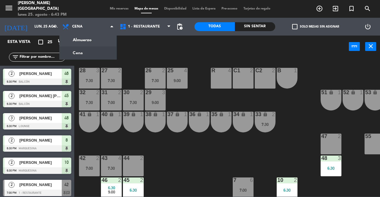
click at [111, 9] on span "Mis reservas" at bounding box center [119, 8] width 25 height 3
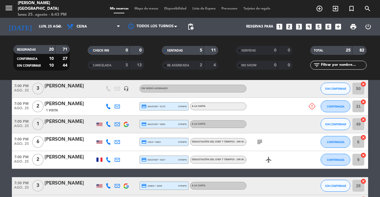
scroll to position [186, 0]
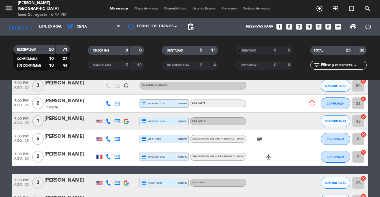
click at [140, 8] on span "Mapa de mesas" at bounding box center [146, 8] width 30 height 3
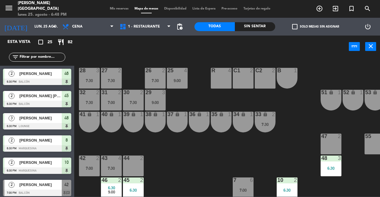
click at [268, 119] on div "33 lock 2 7:30" at bounding box center [265, 122] width 21 height 21
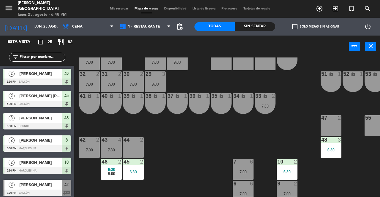
scroll to position [18, 0]
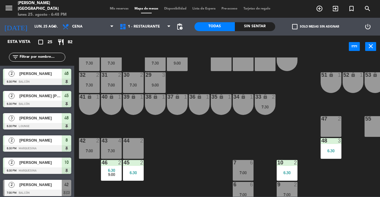
click at [90, 106] on div "41 lock 1" at bounding box center [89, 104] width 21 height 21
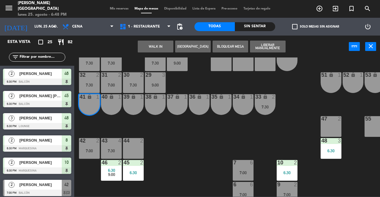
click at [113, 102] on div "40 lock 1" at bounding box center [111, 104] width 21 height 21
click at [145, 50] on button "WALK IN" at bounding box center [156, 47] width 36 height 12
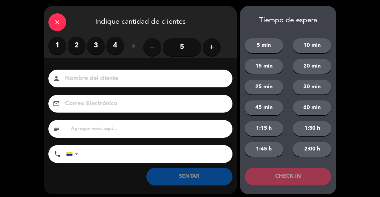
click at [79, 49] on label "2" at bounding box center [77, 46] width 18 height 18
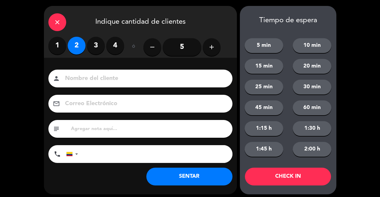
click at [96, 78] on input at bounding box center [144, 79] width 160 height 10
type input "SR EXT"
click at [193, 184] on button "SENTAR" at bounding box center [189, 177] width 86 height 18
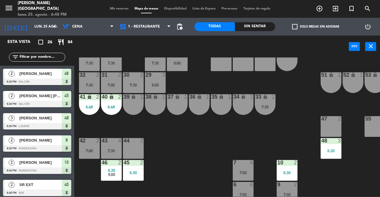
click at [116, 10] on span "Mis reservas" at bounding box center [119, 8] width 25 height 3
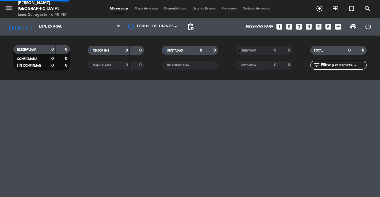
click at [107, 9] on span "Mis reservas" at bounding box center [119, 8] width 25 height 3
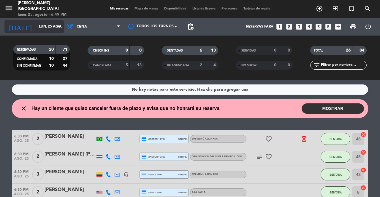
click at [36, 30] on input "lun. 25 ago." at bounding box center [59, 27] width 47 height 10
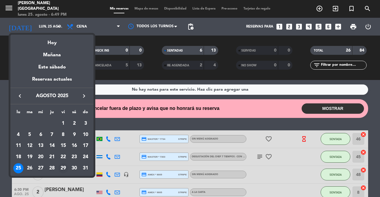
click at [64, 170] on div "29" at bounding box center [63, 169] width 10 height 10
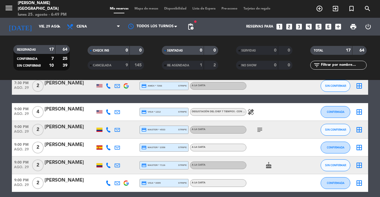
scroll to position [267, 0]
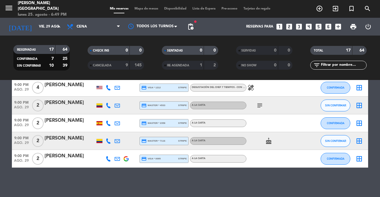
click at [33, 110] on div "2" at bounding box center [38, 106] width 14 height 18
click at [36, 27] on input "vie. 29 ago." at bounding box center [59, 27] width 47 height 10
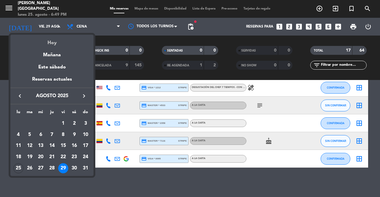
click at [36, 41] on div "Hoy" at bounding box center [51, 41] width 83 height 12
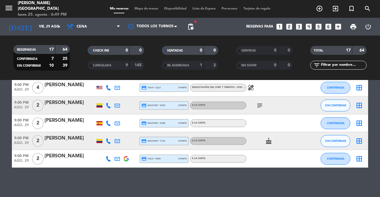
type input "lun. 25 ago."
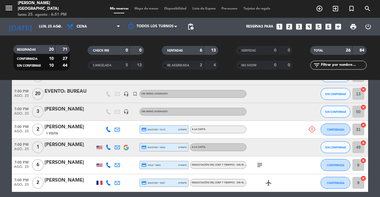
scroll to position [193, 0]
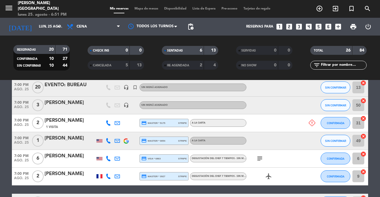
click at [335, 145] on button "SIN CONFIRMAR" at bounding box center [335, 141] width 30 height 12
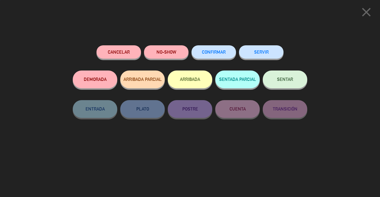
click at [298, 79] on button "SENTAR" at bounding box center [285, 80] width 45 height 18
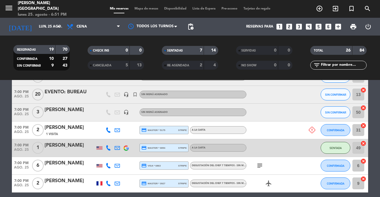
scroll to position [184, 0]
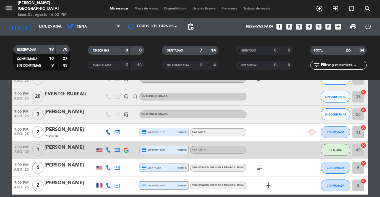
click at [256, 167] on icon "subject" at bounding box center [259, 167] width 7 height 7
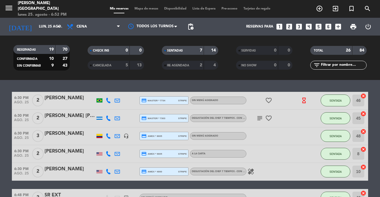
scroll to position [43, 0]
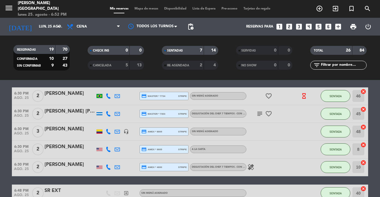
click at [249, 167] on icon "healing" at bounding box center [250, 167] width 7 height 7
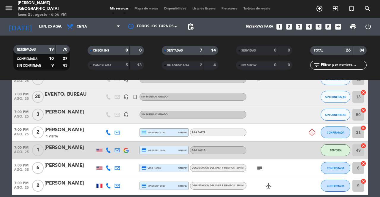
scroll to position [183, 0]
click at [263, 166] on icon "subject" at bounding box center [259, 168] width 7 height 7
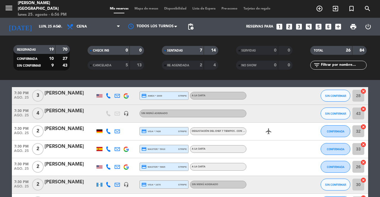
scroll to position [299, 0]
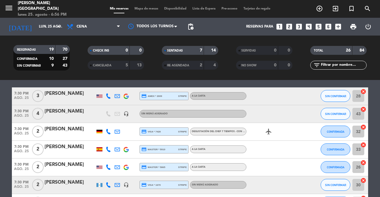
click at [337, 114] on span "SIN CONFIRMAR" at bounding box center [335, 113] width 21 height 3
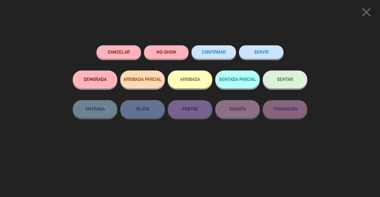
click at [288, 84] on button "SENTAR" at bounding box center [285, 80] width 45 height 18
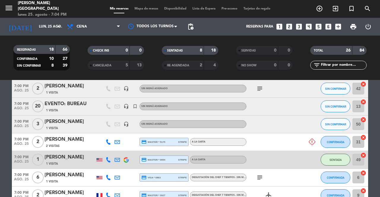
scroll to position [173, 0]
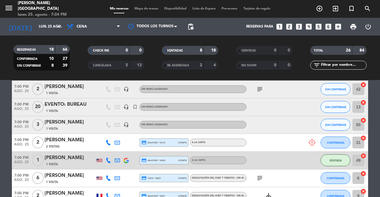
click at [335, 126] on span "SIN CONFIRMAR" at bounding box center [335, 124] width 21 height 3
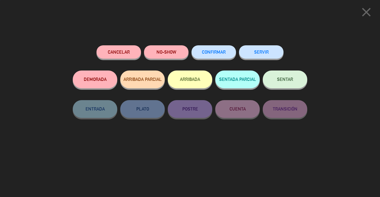
click at [284, 84] on button "SENTAR" at bounding box center [285, 80] width 45 height 18
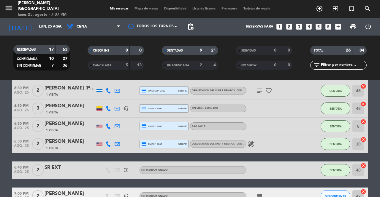
scroll to position [62, 0]
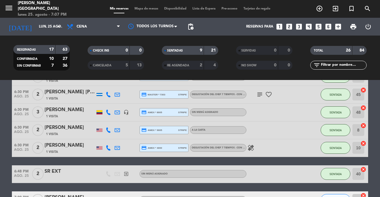
click at [326, 150] on button "SENTADA" at bounding box center [335, 148] width 30 height 12
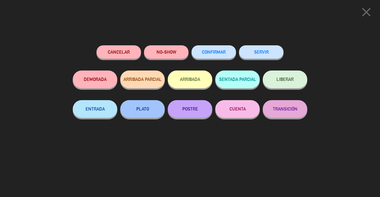
click at [115, 53] on button "Cancelar" at bounding box center [118, 51] width 45 height 13
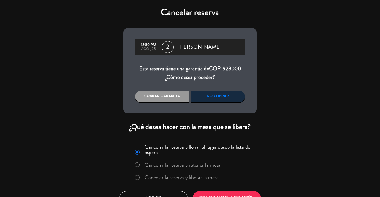
click at [164, 173] on label "Cancelar la reserva y liberar la mesa" at bounding box center [176, 178] width 90 height 11
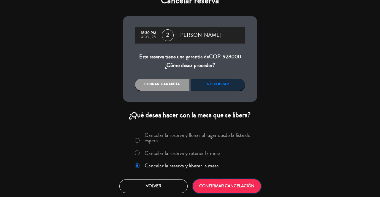
click at [217, 191] on button "CONFIRMAR CANCELACIÓN" at bounding box center [227, 187] width 68 height 14
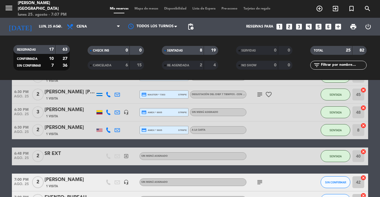
click at [29, 116] on span "ago. 25" at bounding box center [21, 115] width 19 height 7
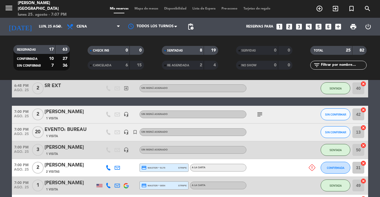
scroll to position [130, 0]
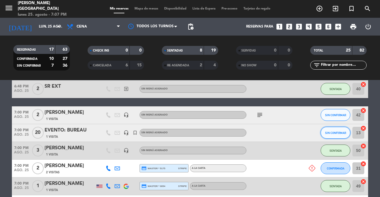
click at [331, 133] on span "SIN CONFIRMAR" at bounding box center [335, 132] width 21 height 3
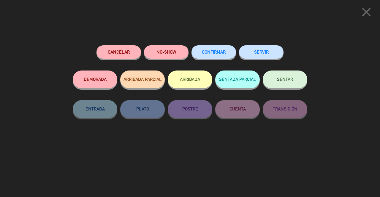
click at [277, 83] on button "SENTAR" at bounding box center [285, 80] width 45 height 18
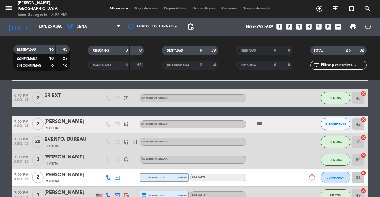
scroll to position [0, 0]
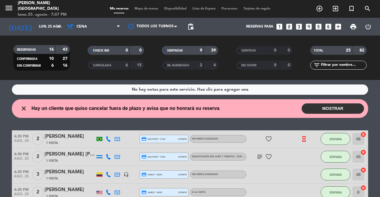
click at [139, 9] on span "Mapa de mesas" at bounding box center [146, 8] width 30 height 3
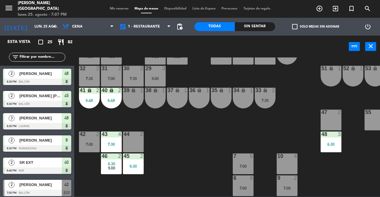
scroll to position [25, 0]
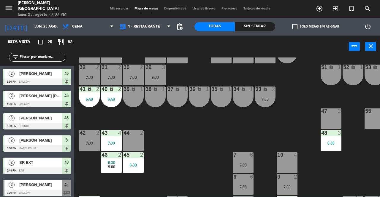
click at [270, 96] on div "33 lock 2 7:30" at bounding box center [265, 97] width 21 height 21
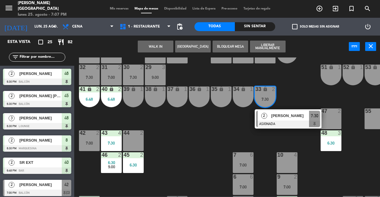
click at [291, 158] on div "10 4" at bounding box center [287, 163] width 21 height 21
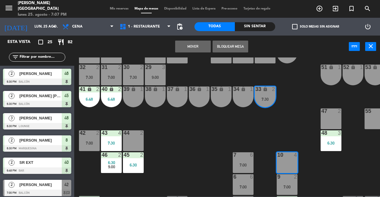
click at [196, 49] on button "Mover" at bounding box center [193, 47] width 36 height 12
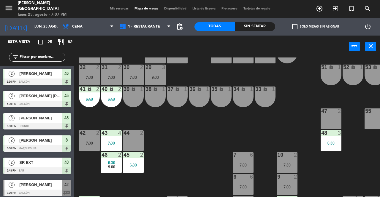
click at [118, 9] on span "Mis reservas" at bounding box center [119, 8] width 25 height 3
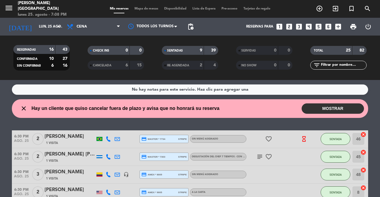
click at [37, 179] on span "3" at bounding box center [38, 175] width 12 height 12
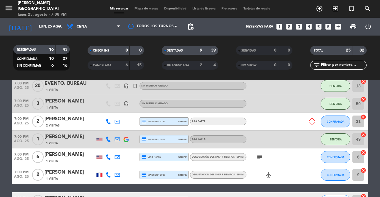
scroll to position [179, 0]
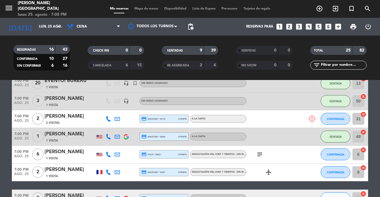
click at [258, 152] on icon "subject" at bounding box center [259, 154] width 7 height 7
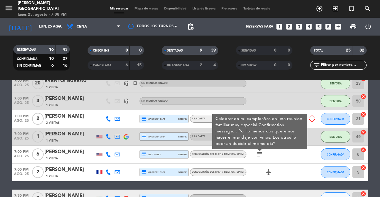
click at [259, 156] on icon "subject" at bounding box center [259, 154] width 7 height 7
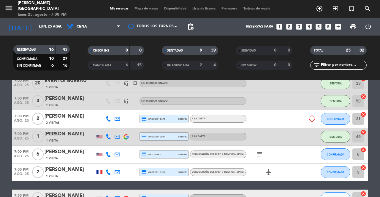
click at [331, 154] on span "CONFIRMADA" at bounding box center [336, 154] width 18 height 3
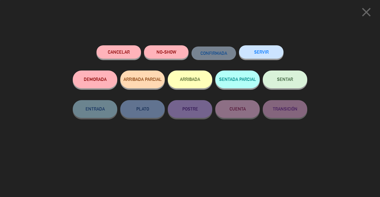
click at [282, 82] on span "SENTAR" at bounding box center [285, 79] width 16 height 5
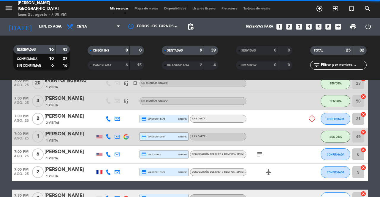
click at [35, 105] on span "3" at bounding box center [38, 101] width 12 height 12
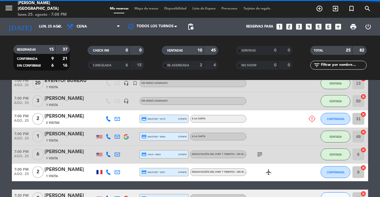
click at [38, 160] on span "6" at bounding box center [38, 155] width 12 height 12
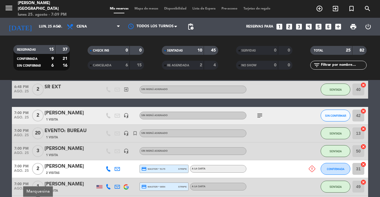
scroll to position [129, 0]
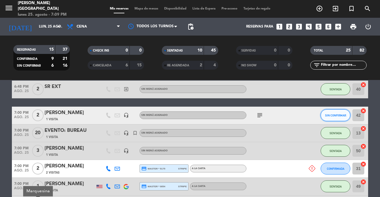
click at [340, 114] on span "SIN CONFIRMAR" at bounding box center [335, 115] width 21 height 3
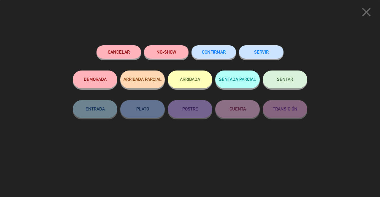
click at [300, 76] on button "SENTAR" at bounding box center [285, 80] width 45 height 18
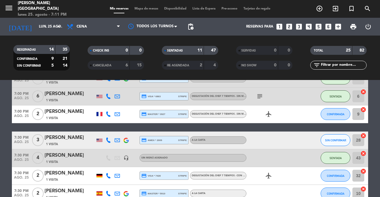
scroll to position [237, 0]
click at [36, 27] on input "lun. 25 ago." at bounding box center [59, 27] width 47 height 10
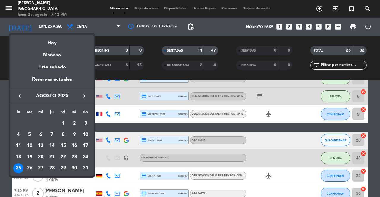
click at [137, 130] on div at bounding box center [190, 98] width 380 height 197
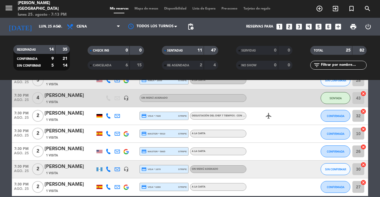
scroll to position [299, 0]
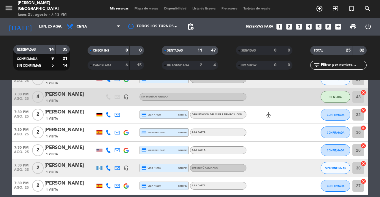
click at [337, 150] on span "CONFIRMADA" at bounding box center [336, 150] width 18 height 3
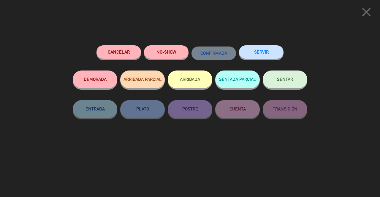
click at [287, 79] on span "SENTAR" at bounding box center [285, 79] width 16 height 5
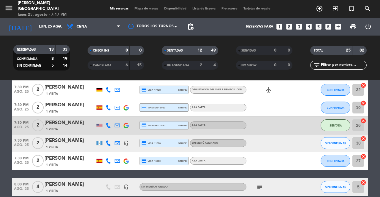
scroll to position [324, 0]
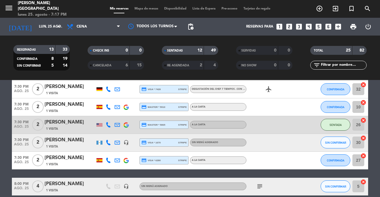
click at [148, 7] on span "Mapa de mesas" at bounding box center [146, 8] width 30 height 3
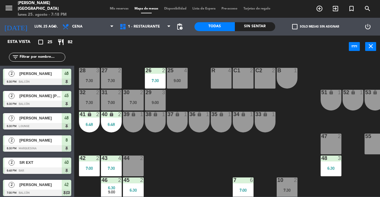
click at [159, 101] on div "9:00" at bounding box center [155, 103] width 21 height 4
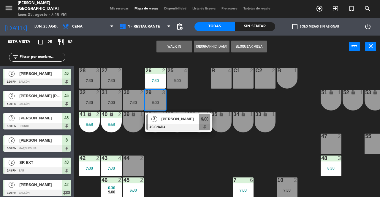
click at [182, 47] on button "WALK IN" at bounding box center [174, 47] width 36 height 12
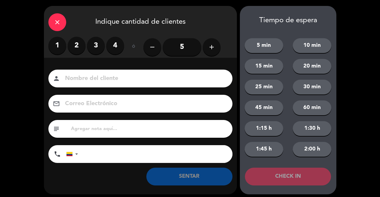
click at [94, 49] on label "3" at bounding box center [96, 46] width 18 height 18
click at [111, 74] on input at bounding box center [144, 79] width 160 height 10
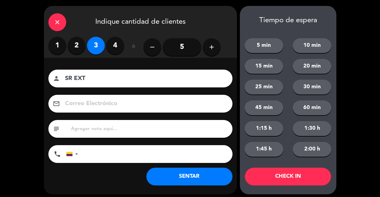
type input "SR EXT"
click at [210, 173] on button "SENTAR" at bounding box center [189, 177] width 86 height 18
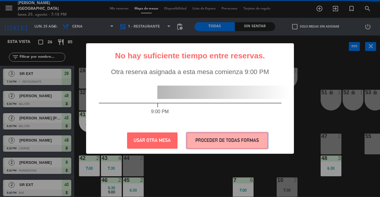
click at [239, 144] on button "PROCEDER DE TODAS FORMAS" at bounding box center [227, 141] width 82 height 16
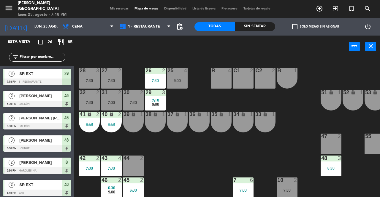
click at [109, 7] on span "Mis reservas" at bounding box center [119, 8] width 25 height 3
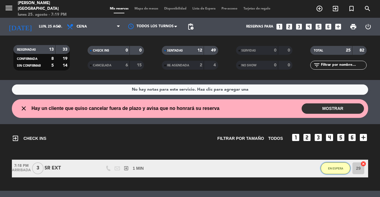
click at [325, 171] on button "EN ESPERA" at bounding box center [335, 169] width 30 height 12
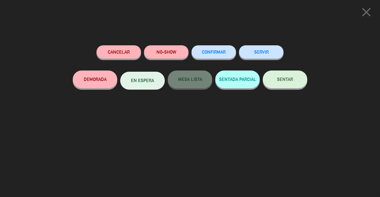
click at [285, 79] on span "SENTAR" at bounding box center [285, 79] width 16 height 5
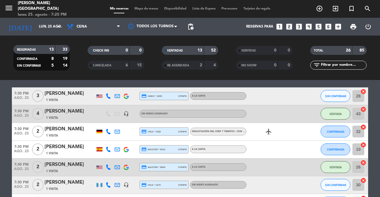
scroll to position [309, 0]
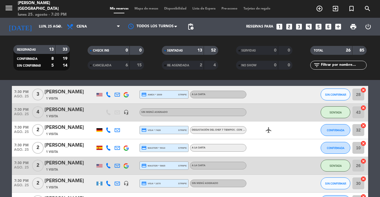
click at [138, 7] on span "Mapa de mesas" at bounding box center [146, 8] width 30 height 3
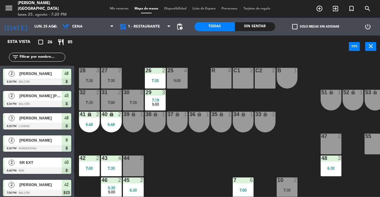
click at [332, 141] on div "47 2" at bounding box center [330, 144] width 21 height 21
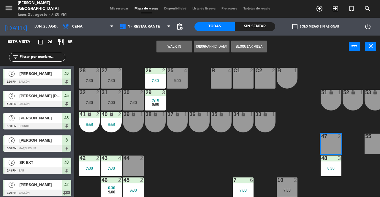
click at [170, 46] on button "WALK IN" at bounding box center [174, 47] width 36 height 12
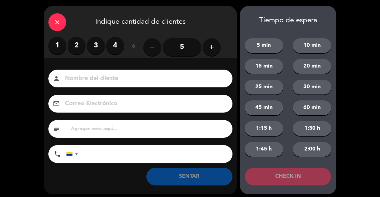
click at [80, 49] on label "2" at bounding box center [77, 46] width 18 height 18
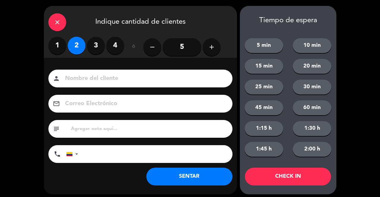
click at [118, 78] on input at bounding box center [144, 79] width 160 height 10
type input "SR EXT"
click at [199, 180] on button "SENTAR" at bounding box center [189, 177] width 86 height 18
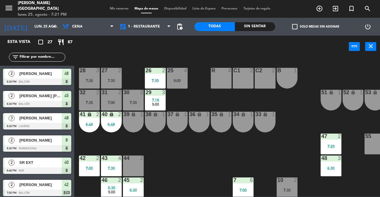
click at [371, 47] on icon "close" at bounding box center [370, 46] width 7 height 7
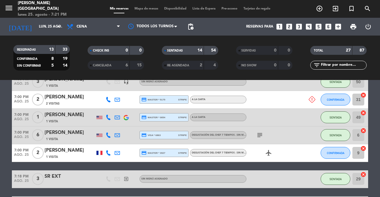
scroll to position [200, 0]
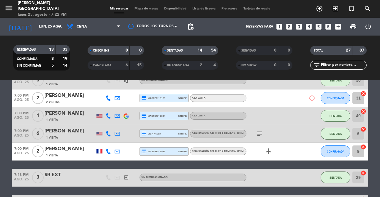
click at [366, 111] on icon "cancel" at bounding box center [363, 112] width 6 height 6
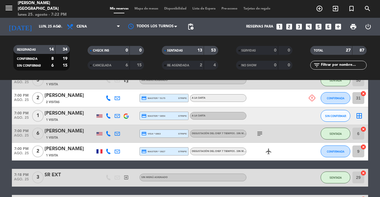
scroll to position [201, 0]
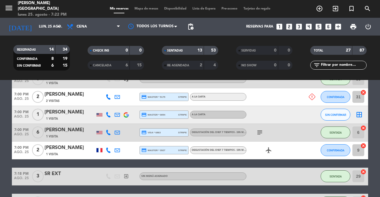
click at [75, 99] on div "2 Visitas" at bounding box center [70, 101] width 50 height 5
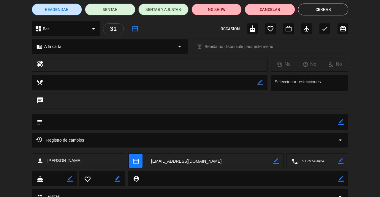
scroll to position [75, 0]
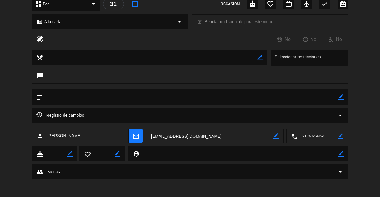
click at [83, 113] on span "Registro de cambios" at bounding box center [60, 115] width 48 height 7
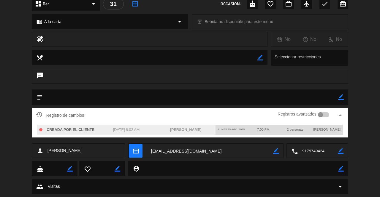
click at [362, 107] on div "subject border_color" at bounding box center [190, 99] width 380 height 18
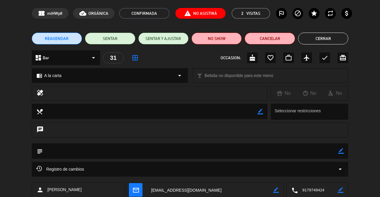
scroll to position [0, 0]
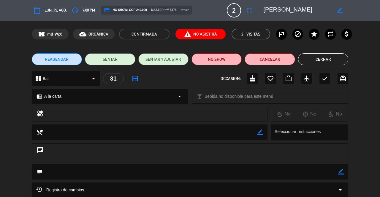
click at [337, 60] on button "Cerrar" at bounding box center [323, 59] width 50 height 12
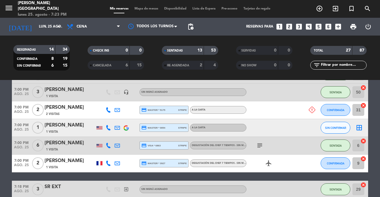
scroll to position [188, 0]
click at [334, 126] on span "SIN CONFIRMAR" at bounding box center [335, 127] width 21 height 3
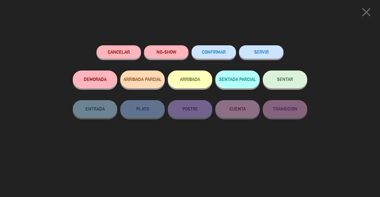
click at [369, 12] on icon "close" at bounding box center [366, 12] width 15 height 15
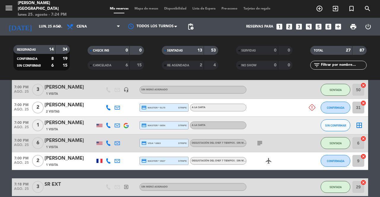
scroll to position [185, 0]
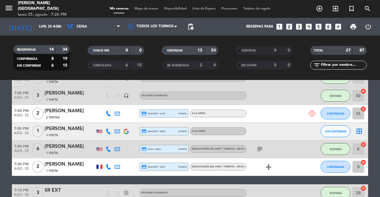
click at [139, 9] on span "Mapa de mesas" at bounding box center [146, 8] width 30 height 3
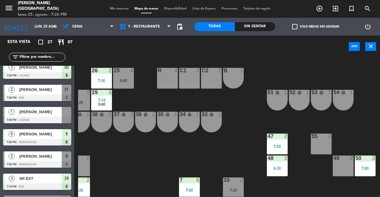
scroll to position [163, 0]
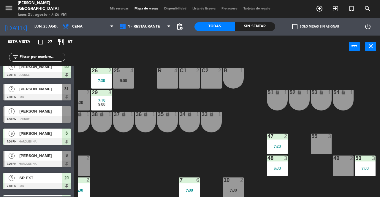
click at [37, 118] on div at bounding box center [37, 119] width 68 height 7
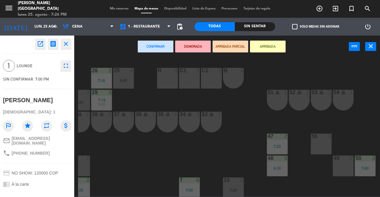
click at [340, 164] on div "49 2" at bounding box center [343, 166] width 21 height 21
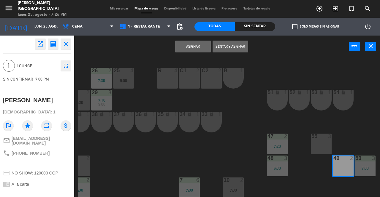
click at [230, 46] on button "Sentar y Asignar" at bounding box center [230, 47] width 36 height 12
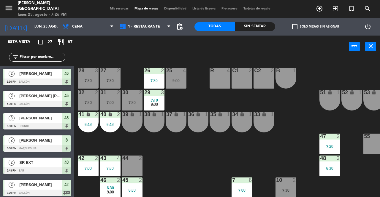
scroll to position [0, 0]
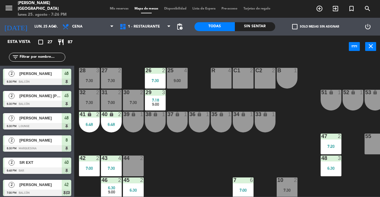
click at [113, 103] on div "7:00" at bounding box center [111, 103] width 21 height 4
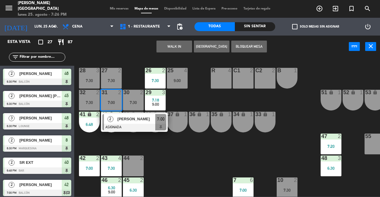
click at [140, 122] on span "[PERSON_NAME]" at bounding box center [137, 119] width 38 height 6
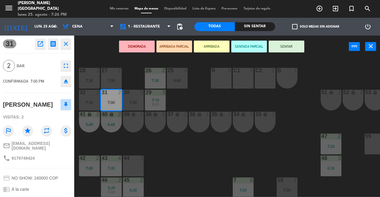
scroll to position [53, 0]
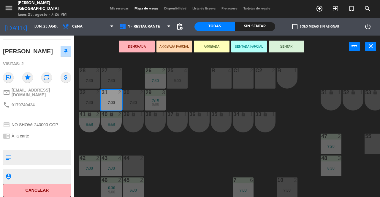
click at [177, 172] on div "25 4 9:00 26 2 7:30 27 2 7:30 28 3 7:30 R 4 C1 2 C2 2 B 1 29 3 7:18 9:00 30 2 7…" at bounding box center [229, 127] width 302 height 139
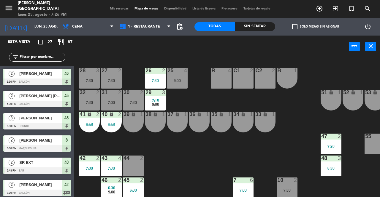
scroll to position [0, 0]
click at [117, 9] on span "Mis reservas" at bounding box center [119, 8] width 25 height 3
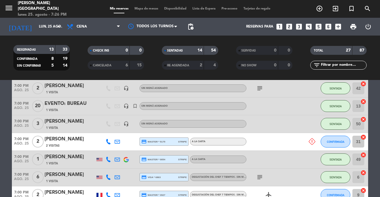
scroll to position [164, 0]
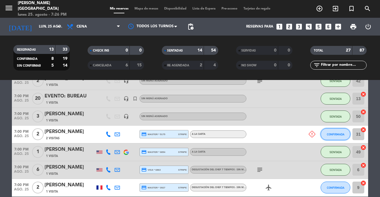
click at [343, 135] on span "CONFIRMADA" at bounding box center [336, 134] width 18 height 3
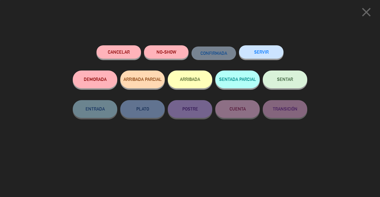
click at [170, 54] on button "NO-SHOW" at bounding box center [166, 51] width 45 height 13
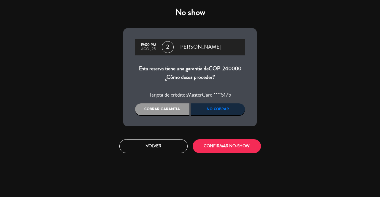
click at [244, 148] on button "CONFIRMAR NO-SHOW" at bounding box center [227, 146] width 68 height 14
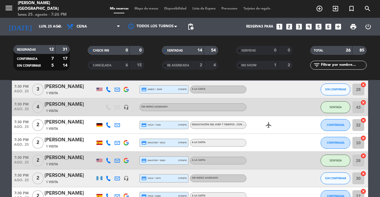
scroll to position [300, 0]
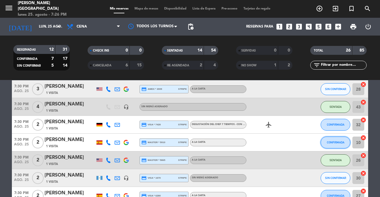
click at [331, 143] on span "CONFIRMADA" at bounding box center [336, 142] width 18 height 3
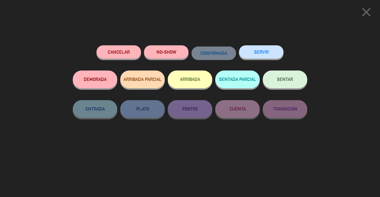
click at [277, 79] on span "SENTAR" at bounding box center [285, 79] width 16 height 5
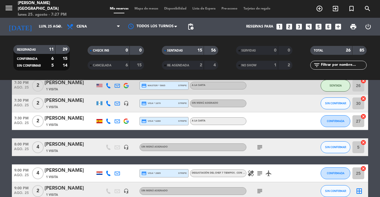
scroll to position [375, 0]
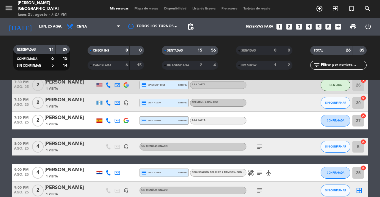
click at [145, 9] on span "Mapa de mesas" at bounding box center [146, 8] width 30 height 3
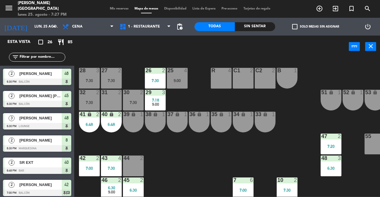
click at [111, 107] on div "31 2" at bounding box center [111, 100] width 21 height 21
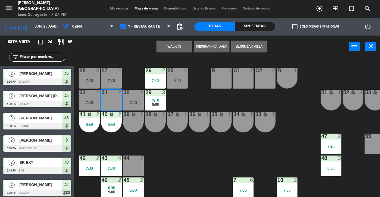
click at [173, 47] on button "WALK IN" at bounding box center [174, 47] width 36 height 12
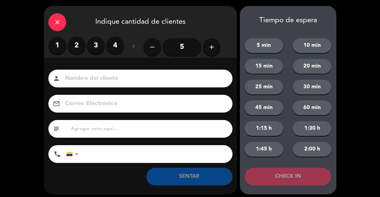
click at [72, 48] on label "2" at bounding box center [77, 46] width 18 height 18
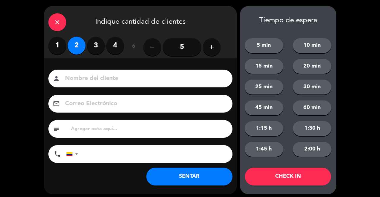
click at [100, 78] on input at bounding box center [144, 79] width 160 height 10
type input "SR EXT"
click at [198, 176] on button "SENTAR" at bounding box center [189, 177] width 86 height 18
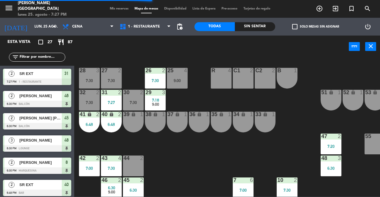
click at [118, 9] on span "Mis reservas" at bounding box center [119, 8] width 25 height 3
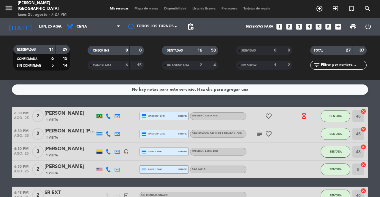
click at [137, 9] on span "Mapa de mesas" at bounding box center [146, 8] width 30 height 3
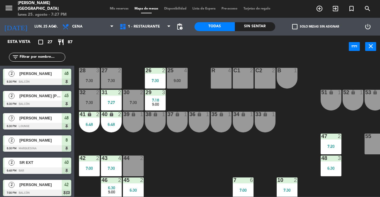
click at [120, 9] on span "Mis reservas" at bounding box center [119, 8] width 25 height 3
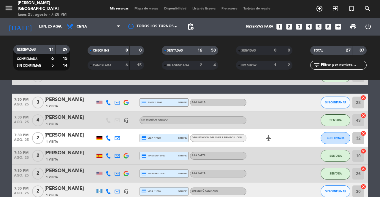
scroll to position [313, 0]
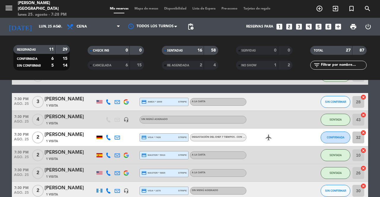
click at [338, 137] on span "CONFIRMADA" at bounding box center [336, 137] width 18 height 3
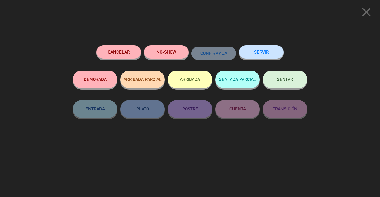
click at [288, 82] on span "SENTAR" at bounding box center [285, 79] width 16 height 5
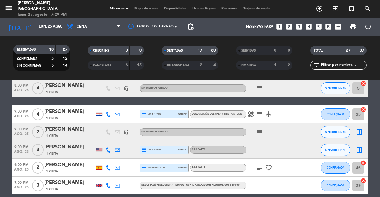
scroll to position [487, 0]
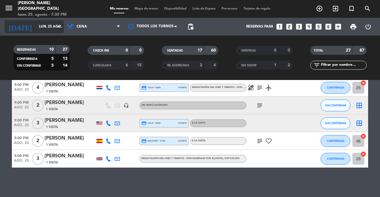
click at [36, 25] on input "lun. 25 ago." at bounding box center [59, 27] width 47 height 10
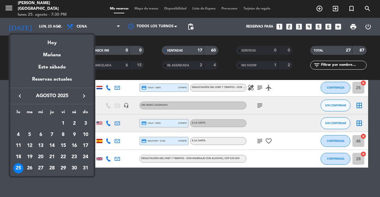
click at [31, 168] on div "26" at bounding box center [30, 169] width 10 height 10
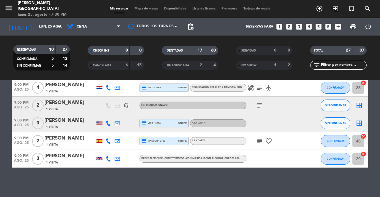
type input "[DATE] ago."
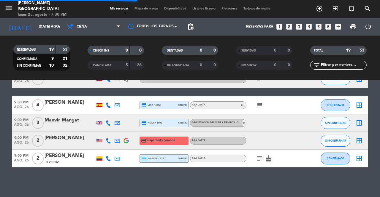
scroll to position [311, 0]
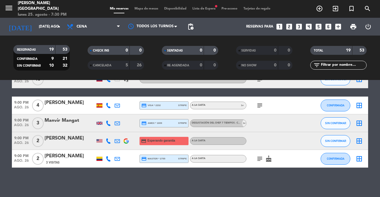
click at [107, 139] on icon at bounding box center [108, 141] width 5 height 5
click at [100, 131] on span "Copiar" at bounding box center [103, 131] width 12 height 6
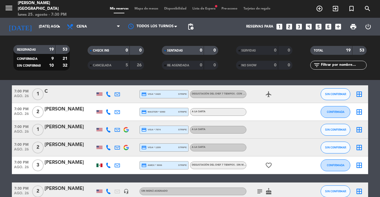
scroll to position [0, 0]
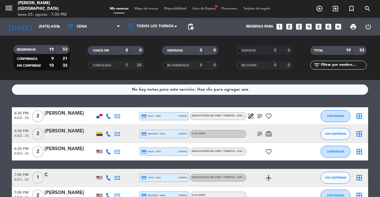
click at [210, 9] on span "Lista de Espera fiber_manual_record" at bounding box center [203, 8] width 29 height 3
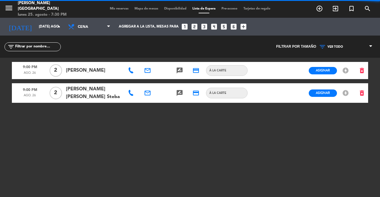
click at [322, 71] on span "Asignar" at bounding box center [323, 70] width 14 height 4
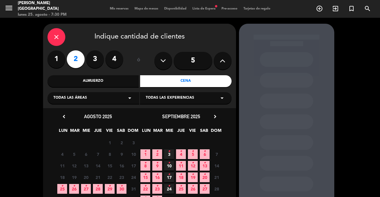
click at [76, 187] on span "26 •" at bounding box center [74, 189] width 10 height 10
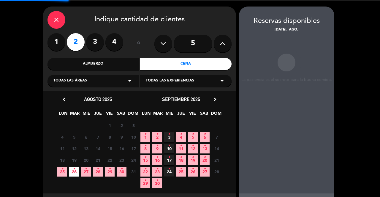
scroll to position [24, 0]
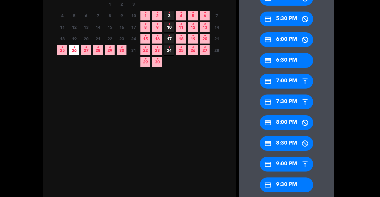
click at [289, 168] on div "credit_card 9:00 PM" at bounding box center [286, 164] width 53 height 15
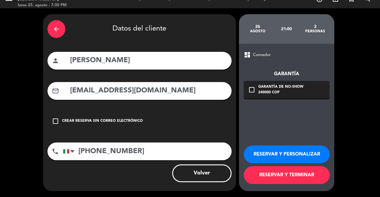
scroll to position [9, 0]
click at [304, 179] on button "RESERVAR Y TERMINAR" at bounding box center [287, 175] width 86 height 18
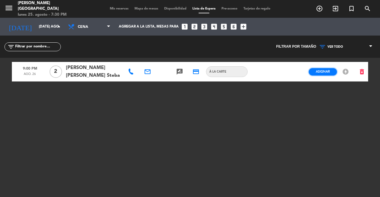
click at [323, 72] on span "Asignar" at bounding box center [323, 71] width 14 height 4
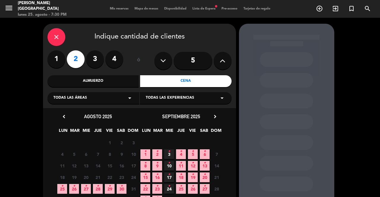
click at [74, 188] on icon "•" at bounding box center [74, 186] width 2 height 9
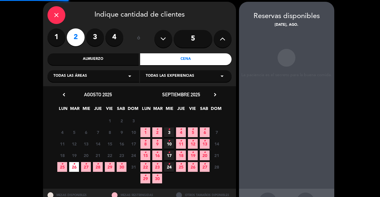
scroll to position [24, 0]
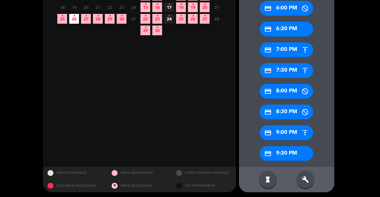
click at [293, 133] on div "credit_card 9:00 PM" at bounding box center [286, 133] width 53 height 15
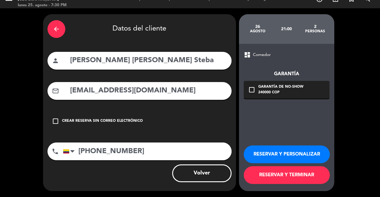
scroll to position [9, 0]
click at [291, 179] on button "RESERVAR Y TERMINAR" at bounding box center [287, 175] width 86 height 18
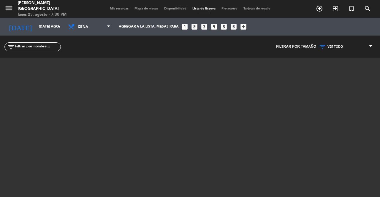
click at [113, 1] on div "menu [PERSON_NAME][GEOGRAPHIC_DATA] lunes 25. agosto - 7:30 PM Mis reservas Map…" at bounding box center [190, 9] width 380 height 18
click at [116, 10] on span "Mis reservas" at bounding box center [119, 8] width 25 height 3
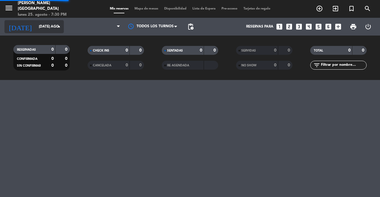
click at [36, 30] on input "[DATE] ago." at bounding box center [59, 27] width 47 height 10
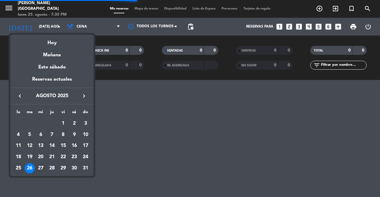
click at [39, 170] on div "27" at bounding box center [41, 169] width 10 height 10
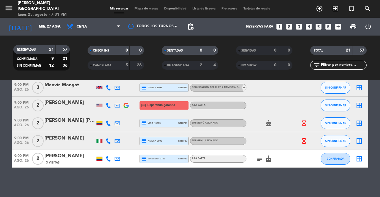
scroll to position [347, 0]
click at [41, 27] on input "mié. 27 ago." at bounding box center [59, 27] width 47 height 10
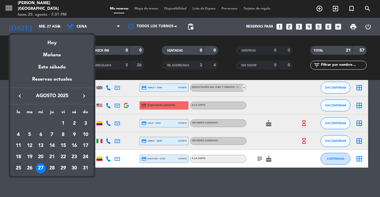
click at [52, 169] on div "28" at bounding box center [52, 169] width 10 height 10
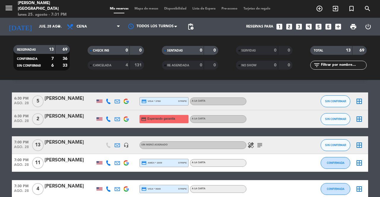
scroll to position [0, 0]
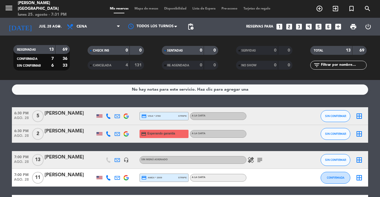
click at [108, 135] on icon at bounding box center [108, 133] width 5 height 5
click at [100, 134] on div at bounding box center [99, 133] width 6 height 3
click at [108, 134] on icon at bounding box center [108, 133] width 5 height 5
click at [101, 125] on span "Copiar" at bounding box center [103, 124] width 12 height 6
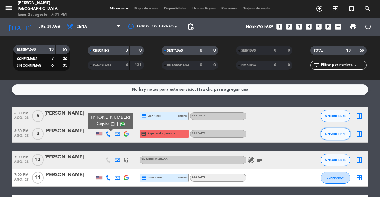
click at [331, 133] on span "SIN CONFIRMAR" at bounding box center [335, 133] width 21 height 3
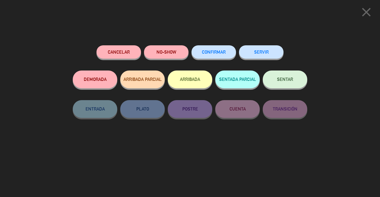
click at [118, 55] on button "Cancelar" at bounding box center [118, 51] width 45 height 13
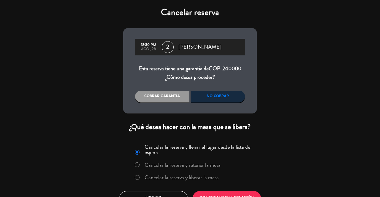
click at [204, 178] on label "Cancelar la reserva y liberar la mesa" at bounding box center [182, 177] width 74 height 5
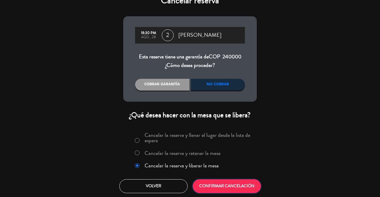
click at [231, 183] on button "CONFIRMAR CANCELACIÓN" at bounding box center [227, 187] width 68 height 14
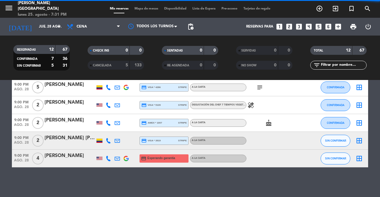
scroll to position [178, 0]
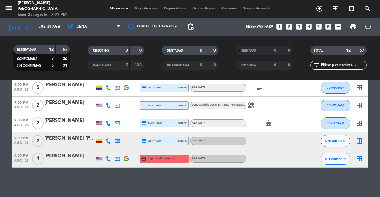
click at [106, 161] on icon at bounding box center [108, 158] width 5 height 5
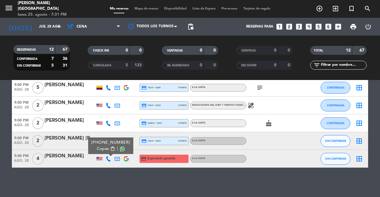
click at [107, 150] on button "Copiar content_paste" at bounding box center [106, 149] width 18 height 6
click at [36, 23] on input "jue. 28 ago." at bounding box center [59, 27] width 47 height 10
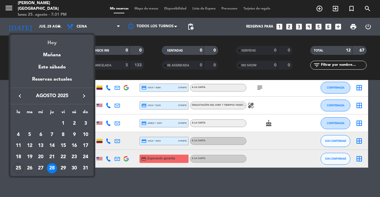
click at [41, 39] on div "Hoy" at bounding box center [51, 41] width 83 height 12
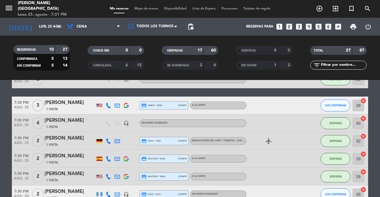
scroll to position [360, 0]
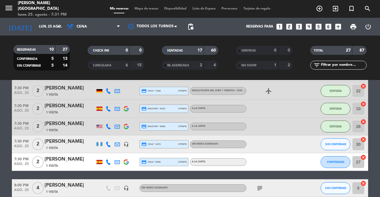
click at [341, 162] on span "CONFIRMADA" at bounding box center [336, 162] width 18 height 3
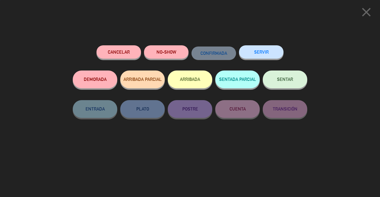
click at [287, 84] on button "SENTAR" at bounding box center [285, 80] width 45 height 18
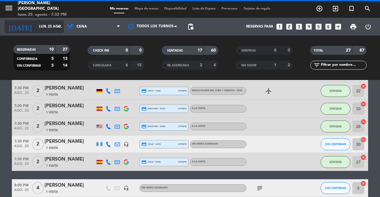
click at [36, 24] on input "lun. 25 ago." at bounding box center [59, 27] width 47 height 10
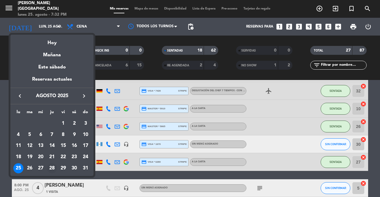
click at [53, 169] on div "28" at bounding box center [52, 169] width 10 height 10
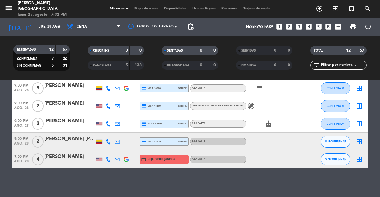
scroll to position [178, 0]
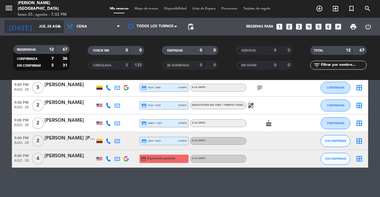
click at [36, 26] on input "jue. 28 ago." at bounding box center [59, 27] width 47 height 10
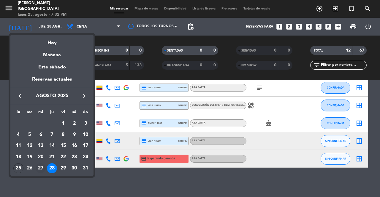
click at [42, 167] on div "27" at bounding box center [41, 169] width 10 height 10
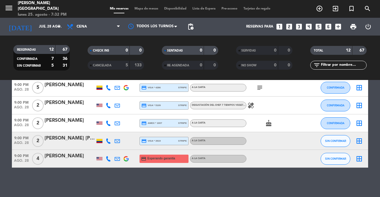
type input "mié. 27 ago."
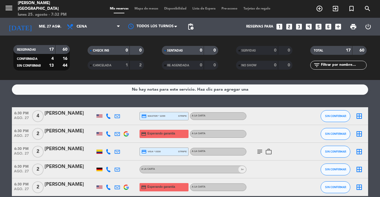
scroll to position [4, 0]
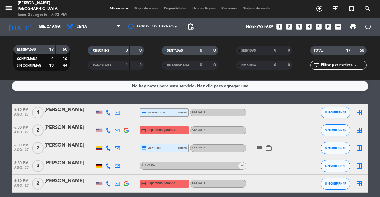
click at [109, 131] on icon at bounding box center [108, 130] width 5 height 5
click at [104, 121] on span "Copiar" at bounding box center [103, 121] width 12 height 6
click at [336, 130] on span "SIN CONFIRMAR" at bounding box center [335, 130] width 21 height 3
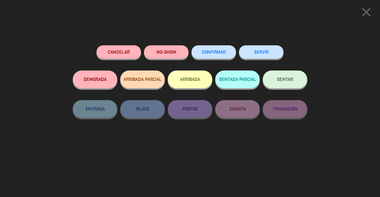
click at [127, 53] on button "Cancelar" at bounding box center [118, 51] width 45 height 13
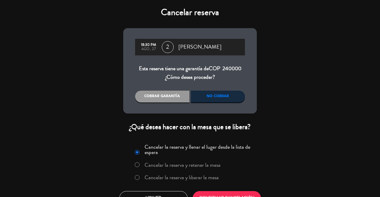
click at [184, 175] on label "Cancelar la reserva y liberar la mesa" at bounding box center [182, 177] width 74 height 5
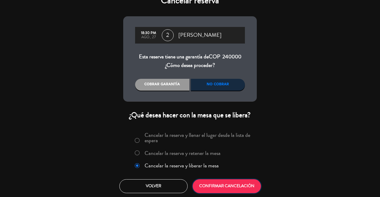
click at [228, 182] on button "CONFIRMAR CANCELACIÓN" at bounding box center [227, 187] width 68 height 14
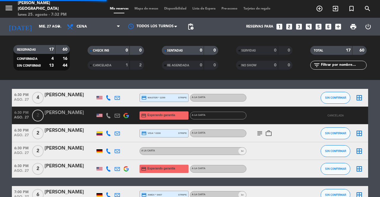
scroll to position [22, 0]
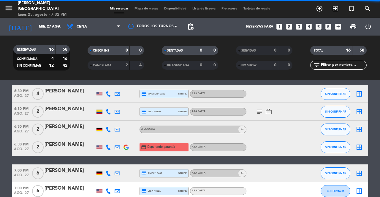
click at [106, 147] on icon at bounding box center [108, 147] width 5 height 5
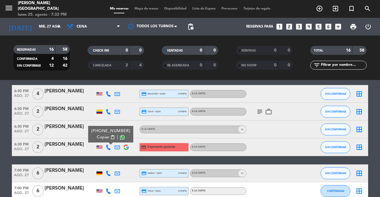
click at [105, 140] on span "Copiar" at bounding box center [103, 137] width 12 height 6
click at [48, 27] on input "mié. 27 ago." at bounding box center [59, 27] width 47 height 10
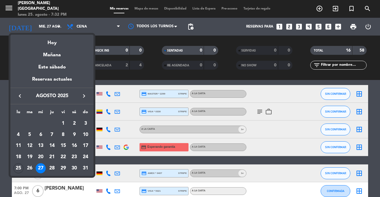
click at [1, 189] on div at bounding box center [190, 98] width 380 height 197
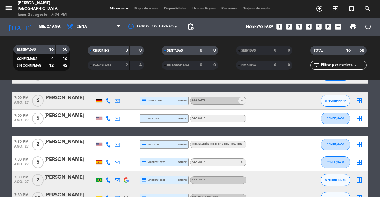
scroll to position [94, 0]
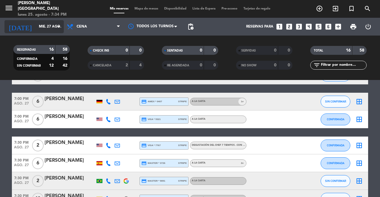
click at [36, 22] on input "mié. 27 ago." at bounding box center [59, 27] width 47 height 10
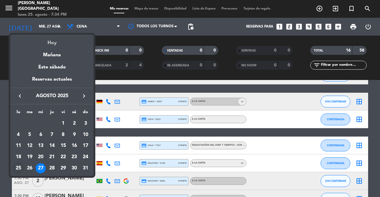
click at [78, 42] on div "Hoy" at bounding box center [51, 41] width 83 height 12
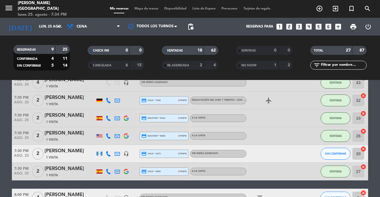
scroll to position [356, 0]
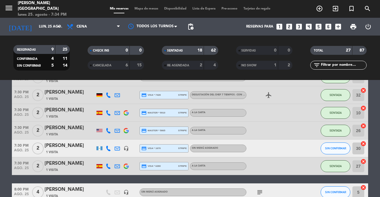
click at [337, 149] on span "SIN CONFIRMAR" at bounding box center [335, 148] width 21 height 3
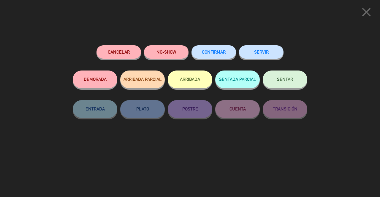
click at [280, 79] on span "SENTAR" at bounding box center [285, 79] width 16 height 5
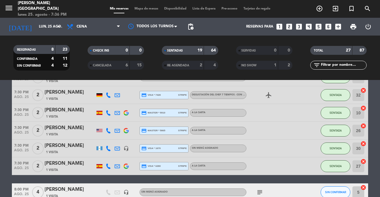
click at [54, 172] on span "1 Visita" at bounding box center [52, 170] width 12 height 5
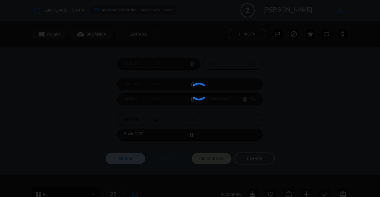
click at [262, 159] on div at bounding box center [190, 98] width 380 height 197
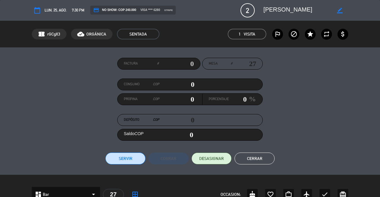
click at [256, 156] on button "Cerrar" at bounding box center [254, 159] width 40 height 12
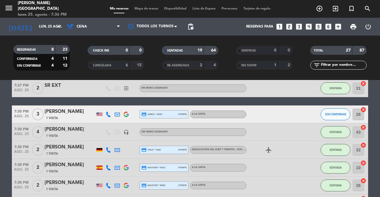
scroll to position [288, 0]
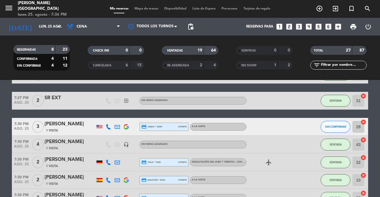
click at [327, 126] on span "SIN CONFIRMAR" at bounding box center [335, 126] width 21 height 3
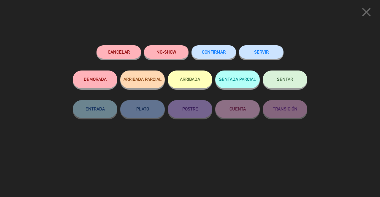
click at [285, 84] on button "SENTAR" at bounding box center [285, 80] width 45 height 18
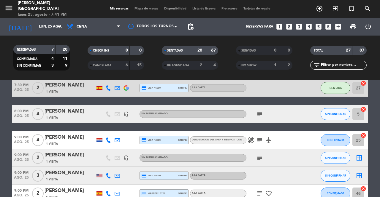
scroll to position [436, 0]
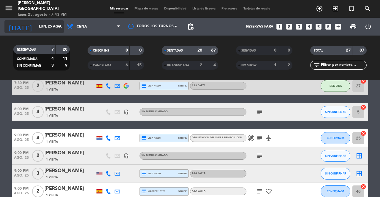
click at [36, 30] on input "lun. 25 ago." at bounding box center [59, 27] width 47 height 10
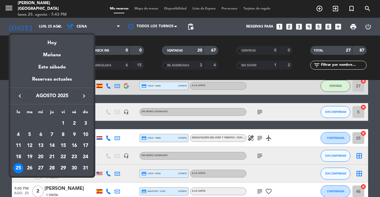
click at [42, 171] on div "27" at bounding box center [41, 169] width 10 height 10
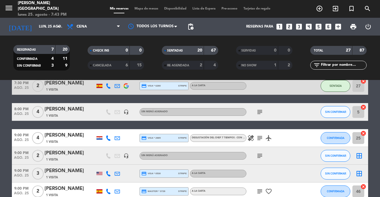
type input "mié. 27 ago."
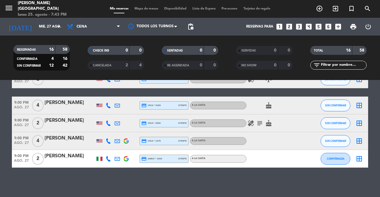
click at [108, 65] on span "CANCELADA" at bounding box center [102, 65] width 18 height 3
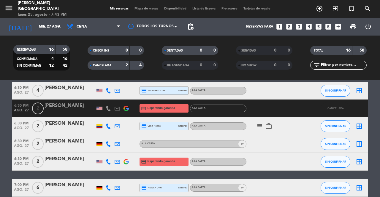
scroll to position [20, 0]
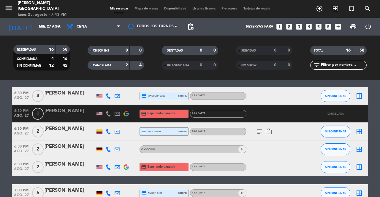
click at [58, 114] on div "[PERSON_NAME]" at bounding box center [70, 111] width 50 height 8
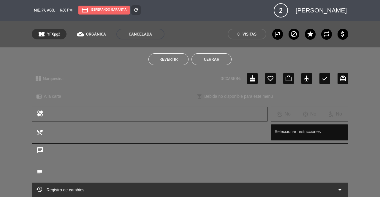
click at [161, 59] on span "Revertir" at bounding box center [168, 59] width 18 height 5
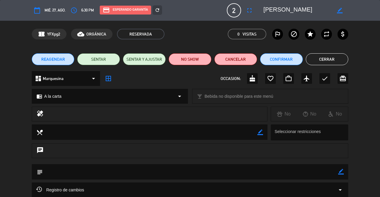
click at [329, 61] on button "Cerrar" at bounding box center [327, 59] width 43 height 12
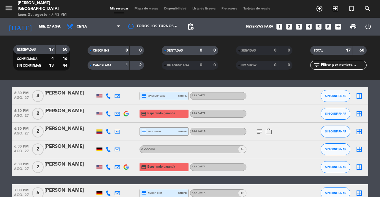
click at [116, 115] on icon at bounding box center [117, 113] width 5 height 5
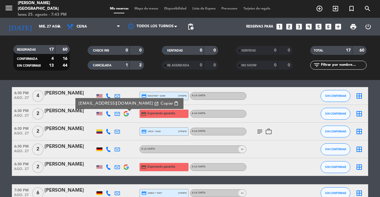
click at [159, 106] on button "Copiar content_paste" at bounding box center [170, 103] width 22 height 7
